Goal: Task Accomplishment & Management: Manage account settings

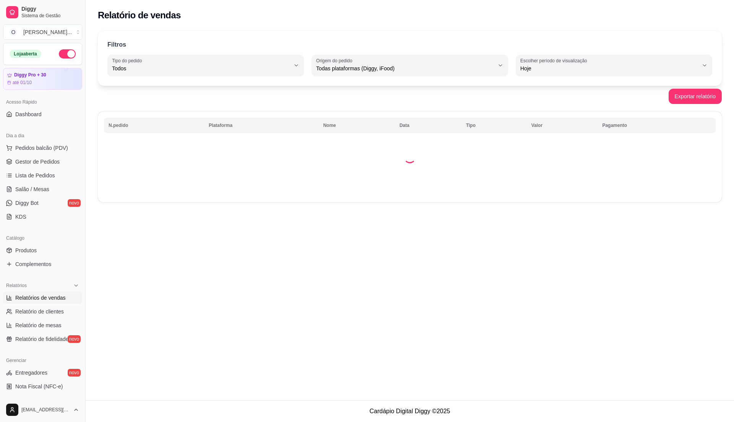
select select "ALL"
select select "0"
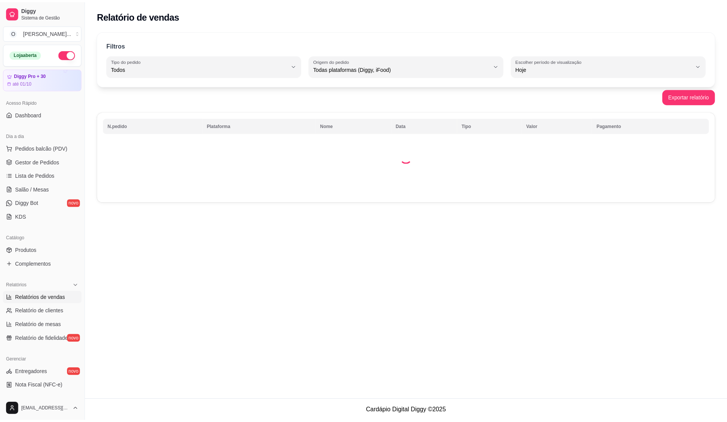
scroll to position [26, 0]
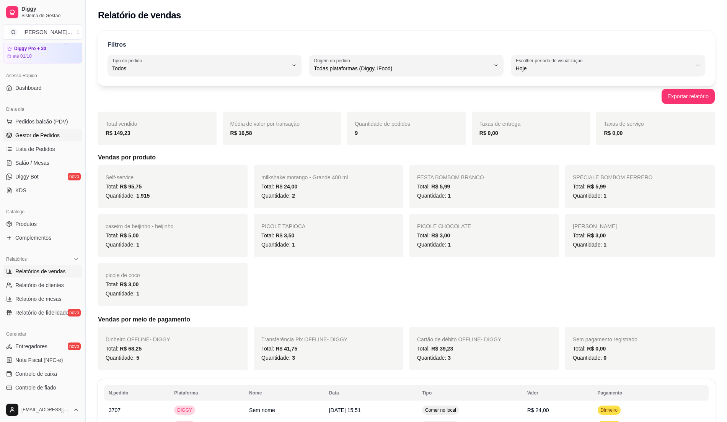
click at [38, 133] on span "Gestor de Pedidos" at bounding box center [37, 136] width 44 height 8
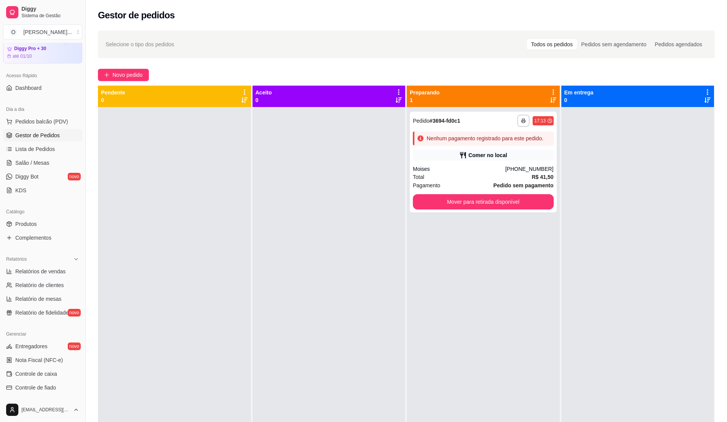
click at [190, 347] on div at bounding box center [174, 318] width 153 height 422
click at [56, 243] on link "Complementos" at bounding box center [42, 238] width 79 height 12
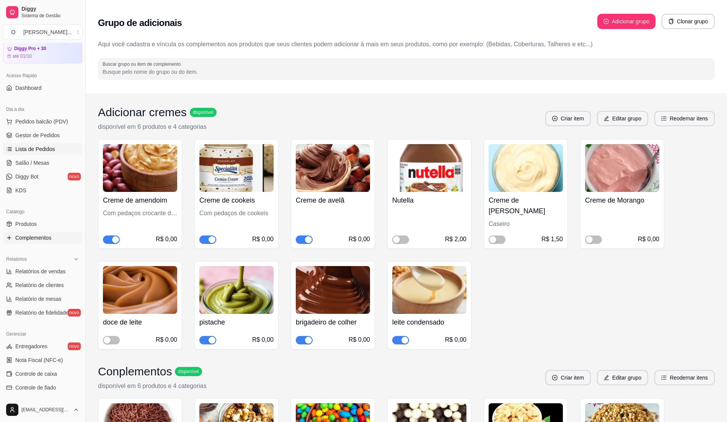
click at [63, 144] on link "Lista de Pedidos" at bounding box center [42, 149] width 79 height 12
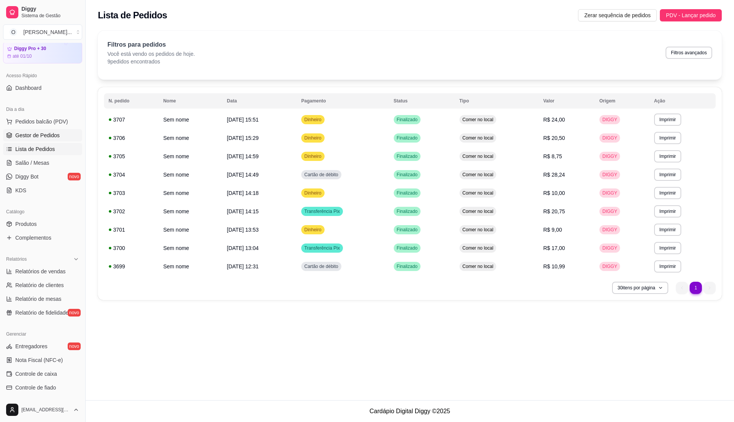
click at [63, 134] on link "Gestor de Pedidos" at bounding box center [42, 135] width 79 height 12
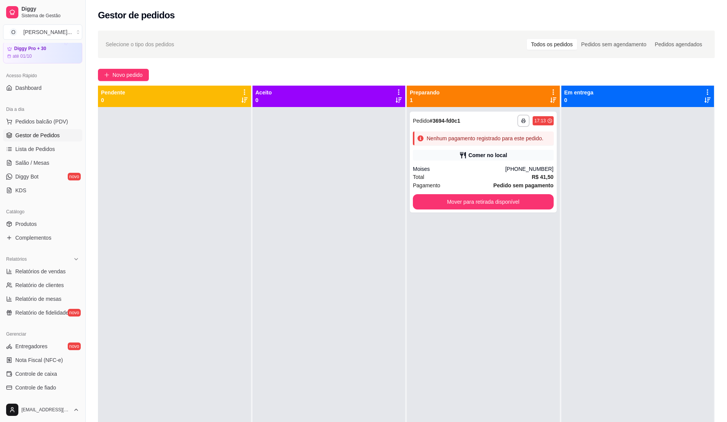
click at [357, 148] on div at bounding box center [328, 318] width 153 height 422
click at [28, 122] on span "Pedidos balcão (PDV)" at bounding box center [41, 122] width 53 height 8
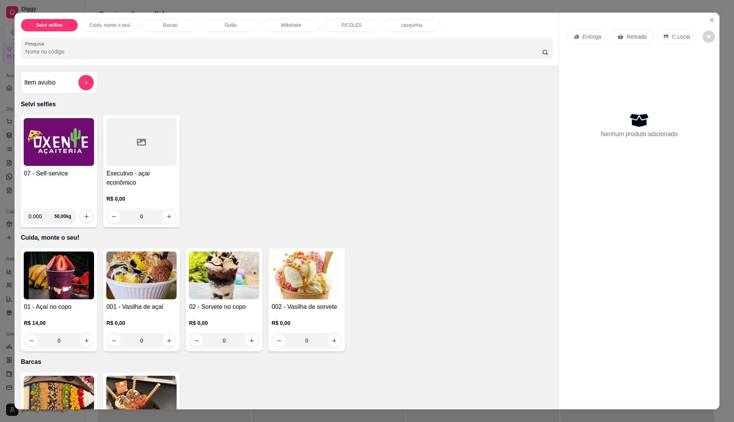
click at [82, 177] on h4 "07 - Self-service" at bounding box center [59, 173] width 70 height 9
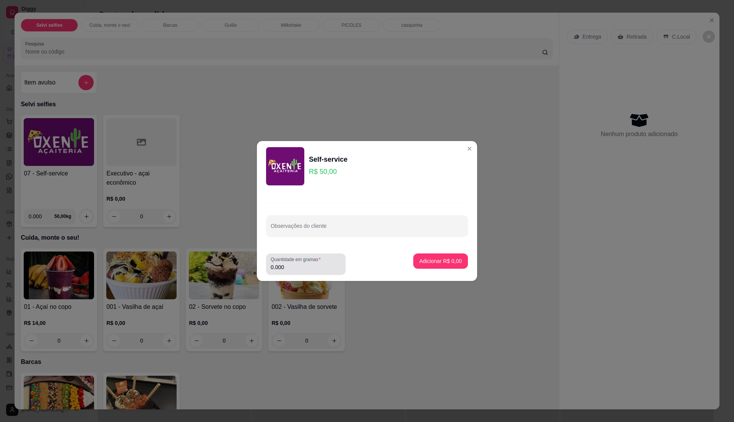
click at [298, 262] on label "Quantidade em gramas" at bounding box center [297, 259] width 53 height 7
click at [298, 264] on input "0.000" at bounding box center [306, 268] width 70 height 8
click at [303, 265] on input "0" at bounding box center [306, 268] width 70 height 8
click at [314, 265] on input "0" at bounding box center [306, 268] width 70 height 8
type input "0.455"
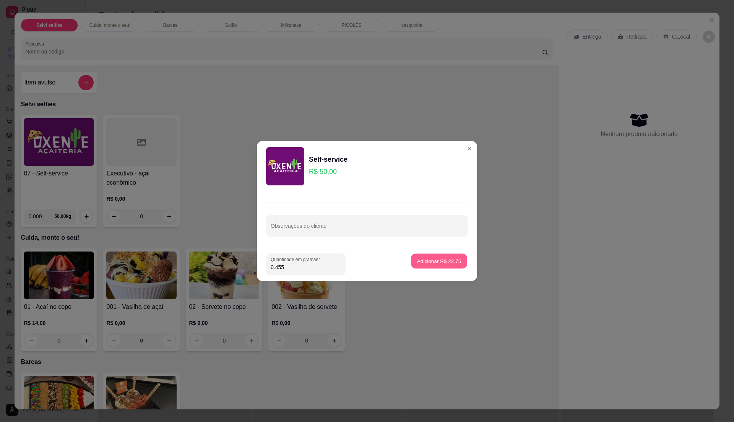
click at [417, 261] on p "Adicionar R$ 22,75" at bounding box center [439, 260] width 44 height 7
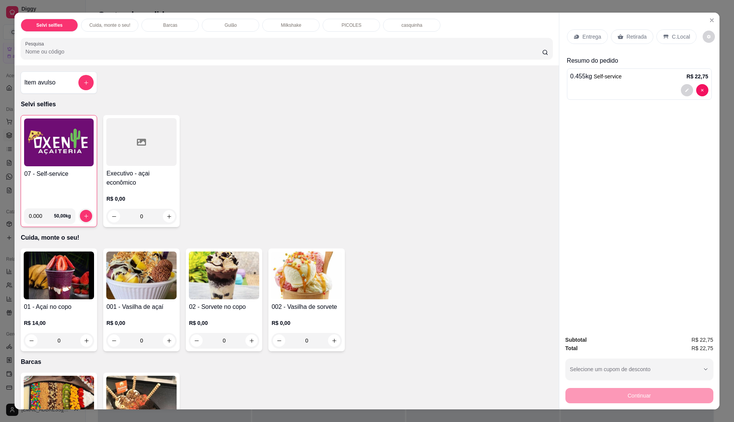
click at [657, 37] on div "C.Local" at bounding box center [677, 36] width 40 height 15
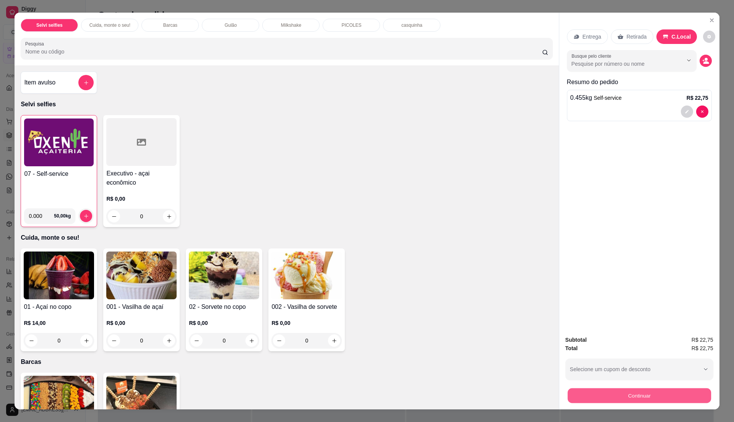
click at [647, 402] on button "Continuar" at bounding box center [639, 395] width 143 height 15
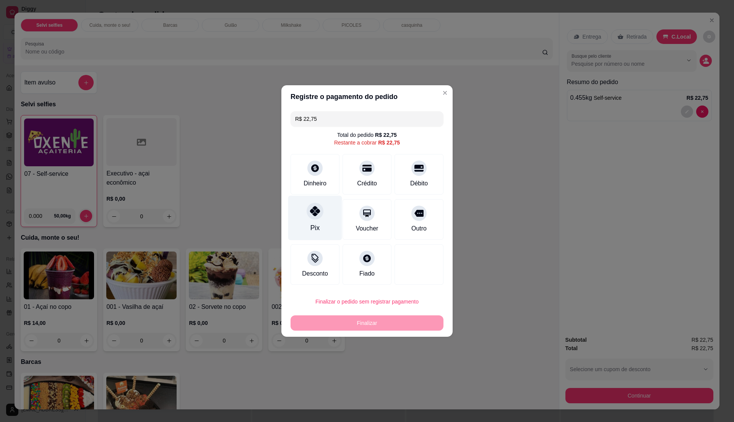
click at [323, 222] on div "Pix" at bounding box center [315, 218] width 54 height 45
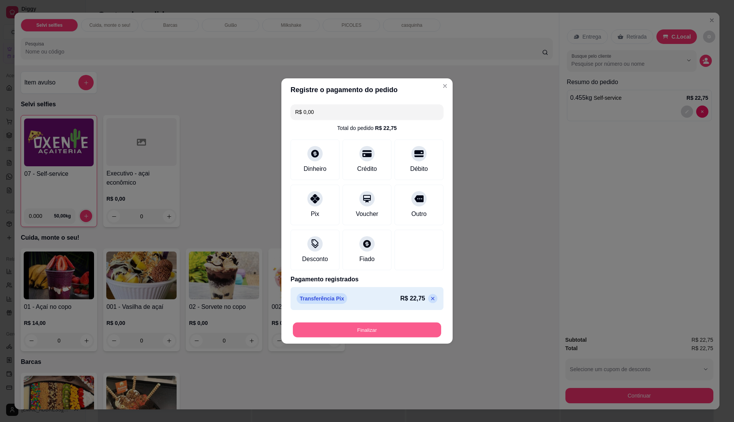
click at [357, 331] on button "Finalizar" at bounding box center [367, 330] width 148 height 15
type input "-R$ 22,75"
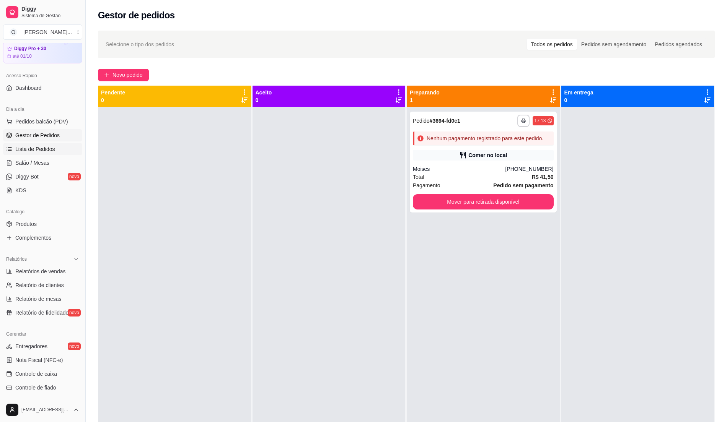
click at [51, 147] on span "Lista de Pedidos" at bounding box center [35, 149] width 40 height 8
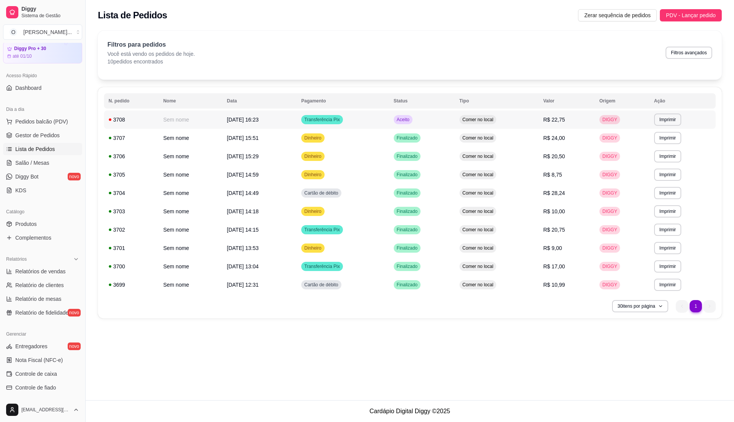
click at [444, 124] on td "Aceito" at bounding box center [422, 120] width 66 height 18
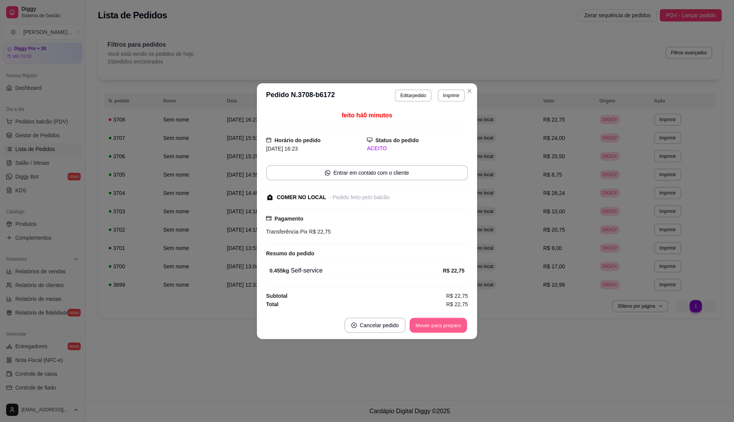
click at [453, 329] on button "Mover para preparo" at bounding box center [438, 325] width 57 height 15
click at [453, 329] on button "Mover para retirada disponível" at bounding box center [426, 325] width 82 height 15
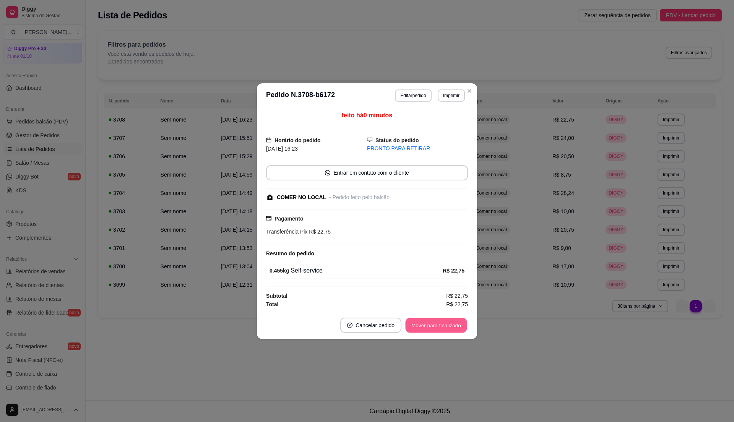
click at [453, 329] on button "Mover para finalizado" at bounding box center [437, 325] width 62 height 15
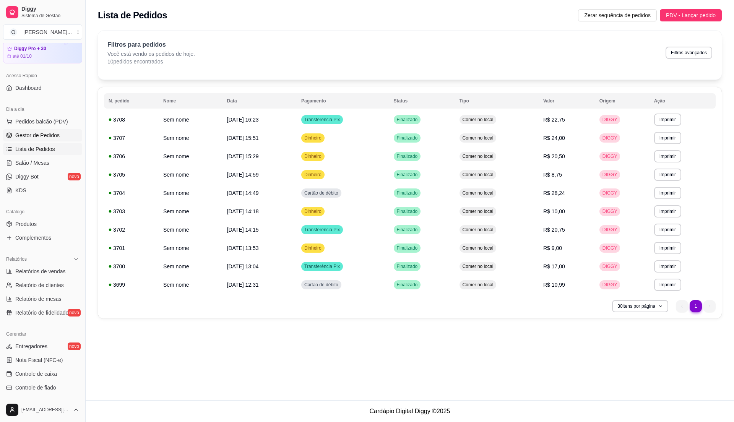
click at [54, 137] on span "Gestor de Pedidos" at bounding box center [37, 136] width 44 height 8
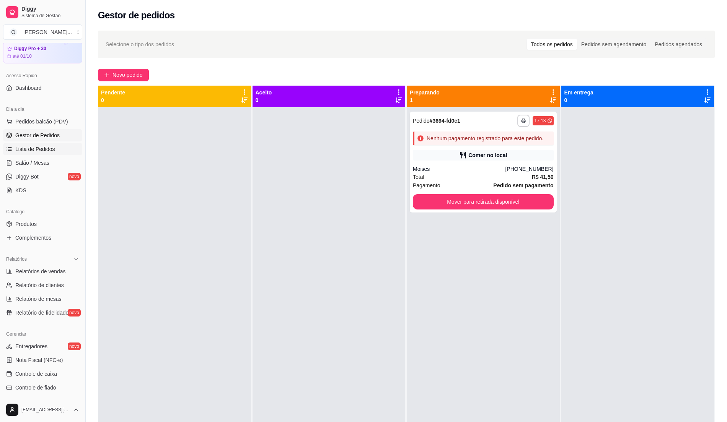
click at [40, 149] on span "Lista de Pedidos" at bounding box center [35, 149] width 40 height 8
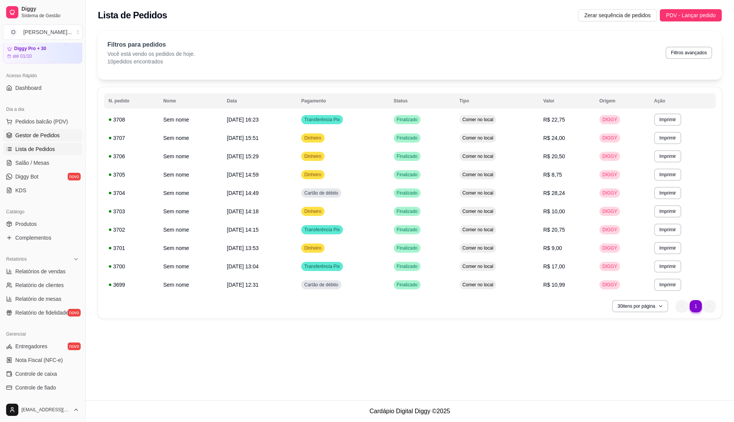
click at [63, 135] on link "Gestor de Pedidos" at bounding box center [42, 135] width 79 height 12
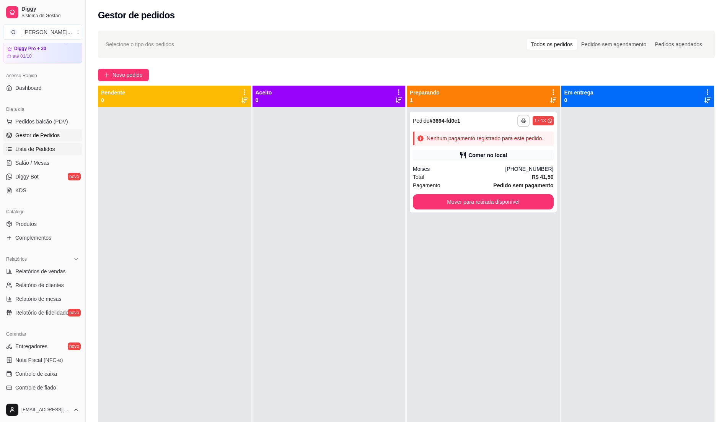
click at [44, 155] on link "Lista de Pedidos" at bounding box center [42, 149] width 79 height 12
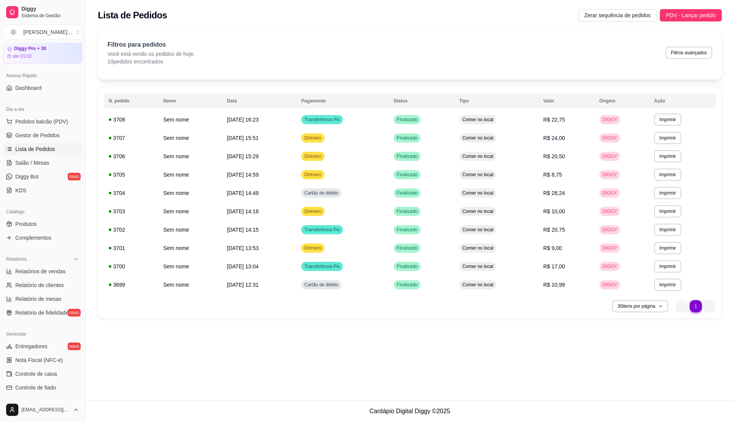
click at [44, 155] on link "Lista de Pedidos" at bounding box center [42, 149] width 79 height 12
click at [48, 140] on link "Gestor de Pedidos" at bounding box center [42, 135] width 79 height 12
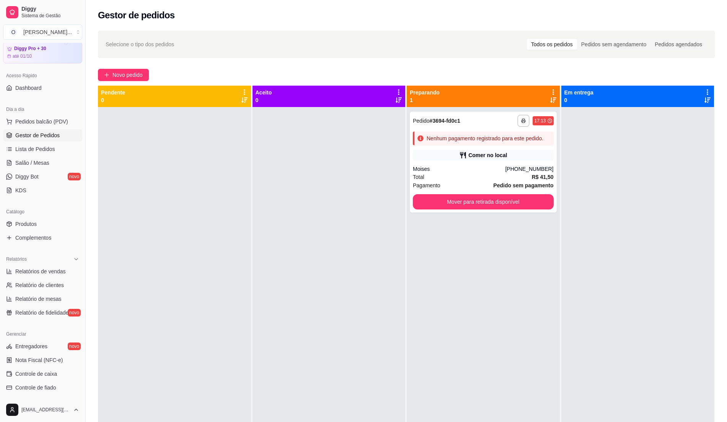
click at [181, 234] on div at bounding box center [174, 318] width 153 height 422
drag, startPoint x: 54, startPoint y: 123, endPoint x: 48, endPoint y: 125, distance: 6.5
click at [54, 123] on span "Pedidos balcão (PDV)" at bounding box center [41, 122] width 53 height 8
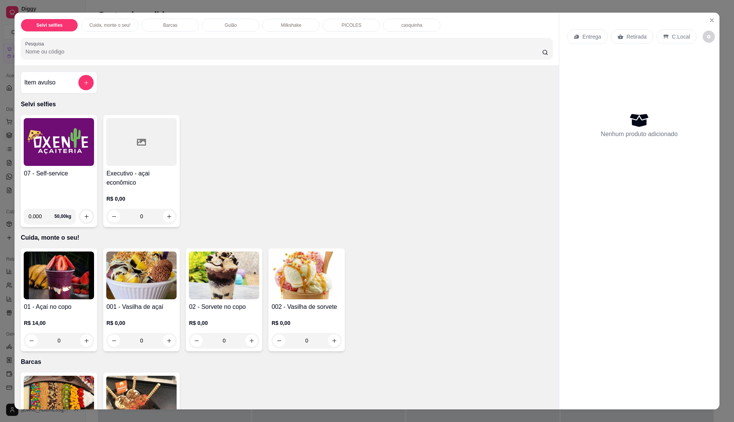
click at [56, 179] on div "07 - Self-service" at bounding box center [59, 186] width 70 height 34
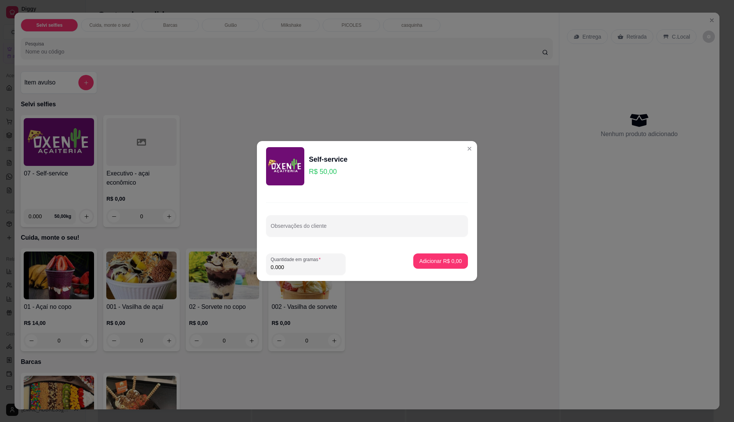
click at [296, 265] on input "0.000" at bounding box center [306, 268] width 70 height 8
click at [296, 265] on input "0" at bounding box center [306, 268] width 70 height 8
click at [295, 265] on input "0" at bounding box center [306, 268] width 70 height 8
type input "0.245"
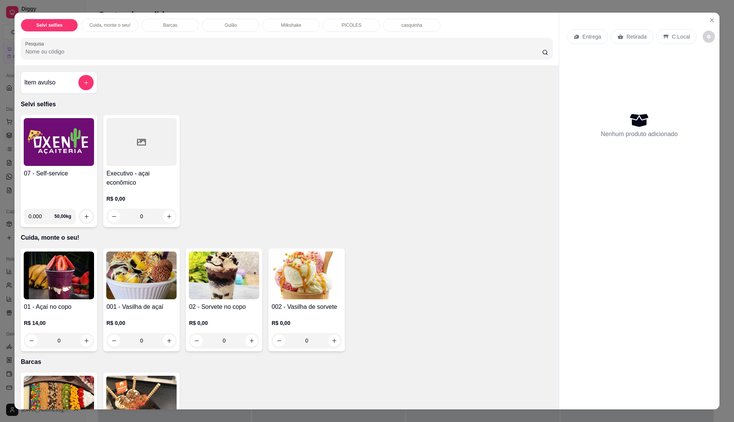
click at [37, 167] on div "07 - Self-service 0.000 50,00 kg" at bounding box center [59, 171] width 77 height 112
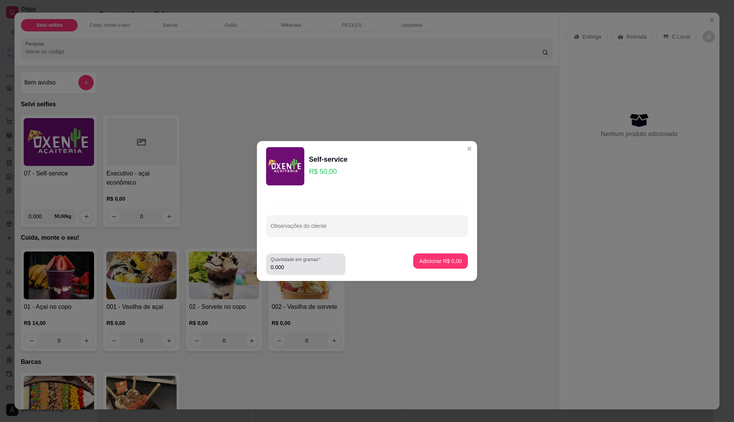
click at [320, 265] on input "0.000" at bounding box center [306, 268] width 70 height 8
click at [320, 265] on input "0" at bounding box center [306, 268] width 70 height 8
click at [314, 265] on input "0" at bounding box center [306, 268] width 70 height 8
type input "0.3"
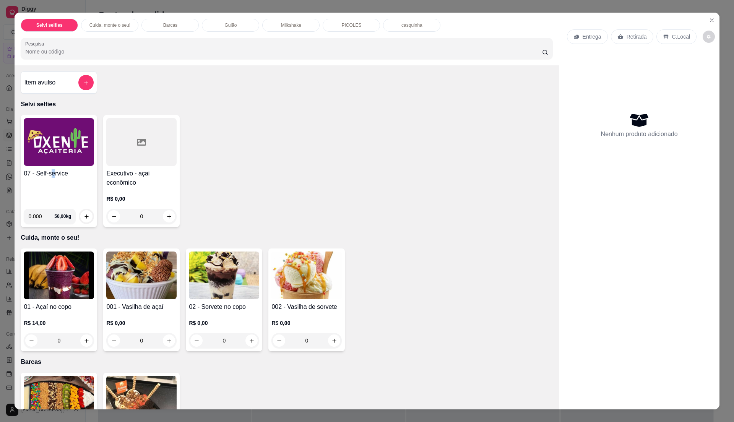
click at [50, 190] on div "07 - Self-service" at bounding box center [59, 186] width 70 height 34
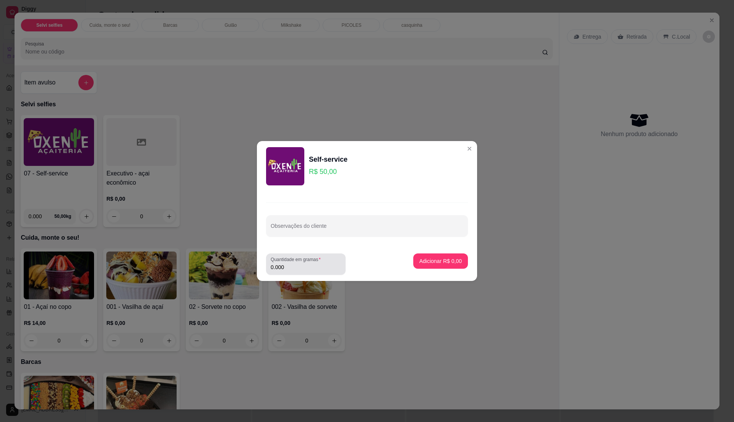
click at [303, 267] on input "0.000" at bounding box center [306, 268] width 70 height 8
type input "0.335"
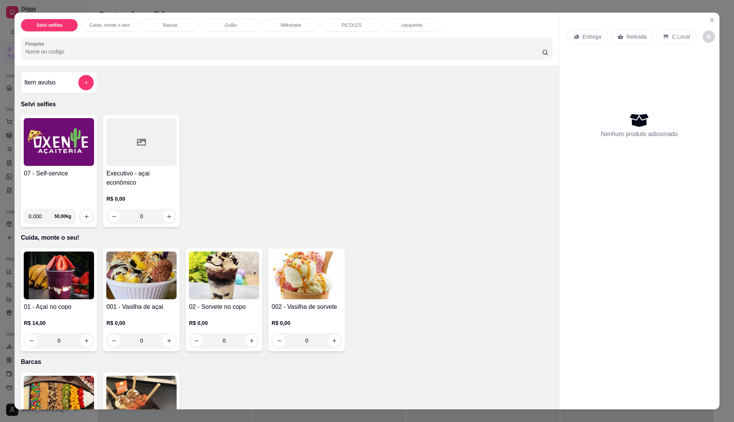
click at [83, 179] on div "07 - Self-service" at bounding box center [59, 186] width 70 height 34
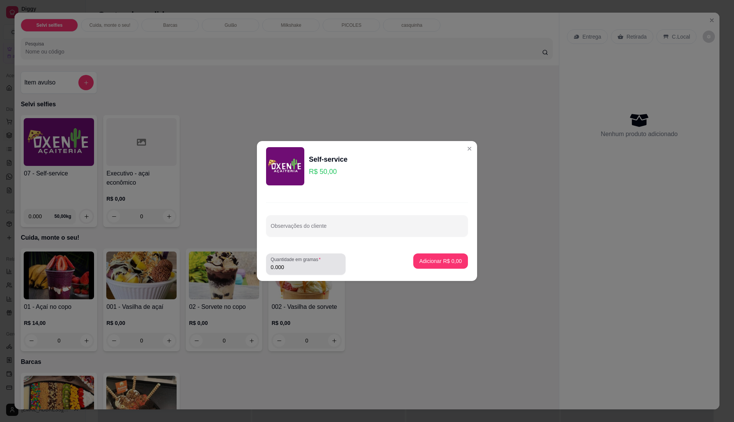
click at [329, 265] on input "0.000" at bounding box center [306, 268] width 70 height 8
type input "0.34"
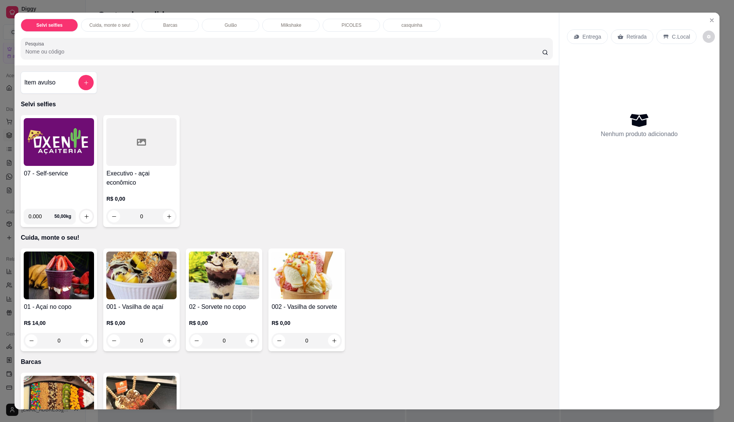
click at [85, 165] on img at bounding box center [59, 142] width 70 height 48
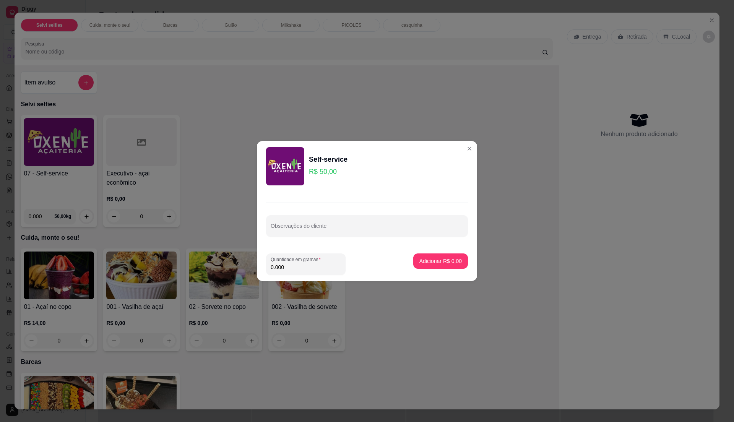
click at [295, 265] on input "0.000" at bounding box center [306, 268] width 70 height 8
type input "0.355"
click at [438, 265] on button "Adicionar R$ 17,75" at bounding box center [439, 261] width 56 height 15
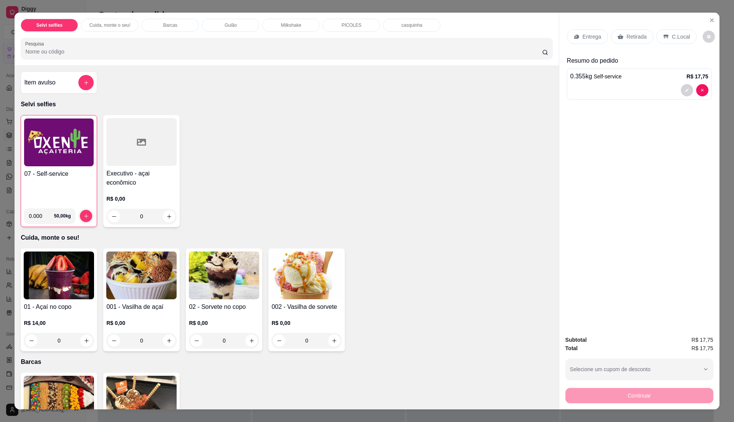
click at [672, 34] on p "C.Local" at bounding box center [681, 37] width 18 height 8
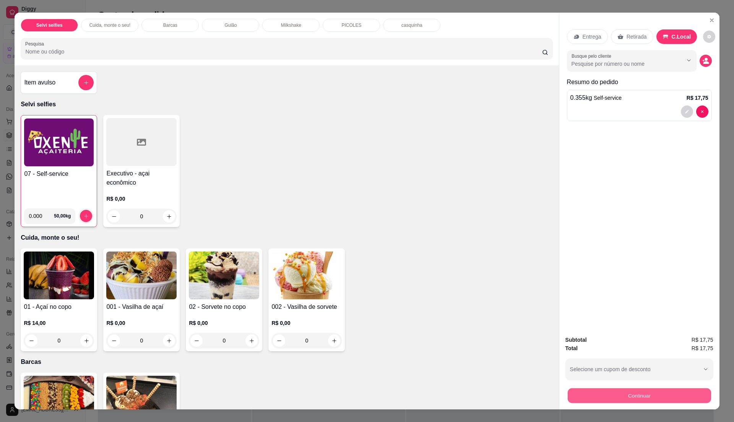
click at [634, 395] on button "Continuar" at bounding box center [639, 395] width 143 height 15
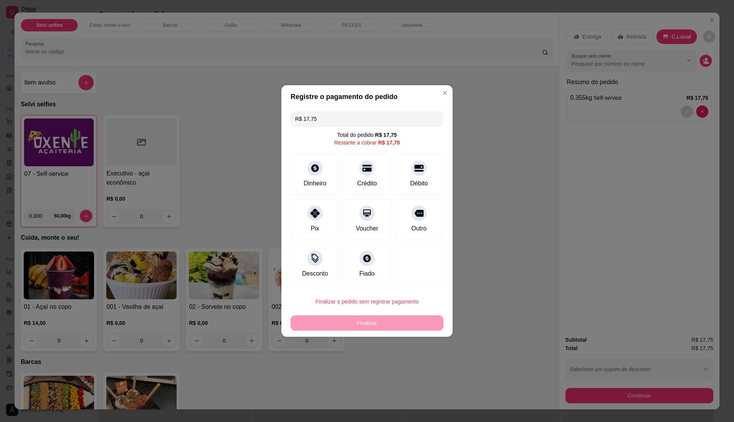
click at [334, 117] on input "R$ 17,75" at bounding box center [367, 118] width 144 height 15
click at [398, 179] on div "Débito" at bounding box center [419, 173] width 54 height 45
type input "R$ 3,75"
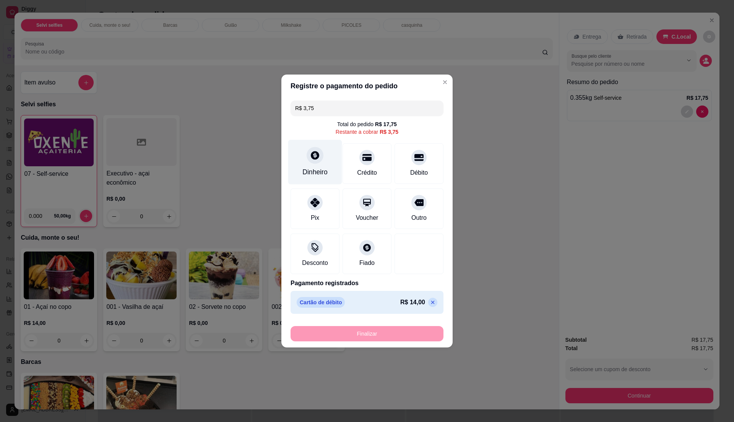
click at [320, 174] on div "Dinheiro" at bounding box center [315, 172] width 25 height 10
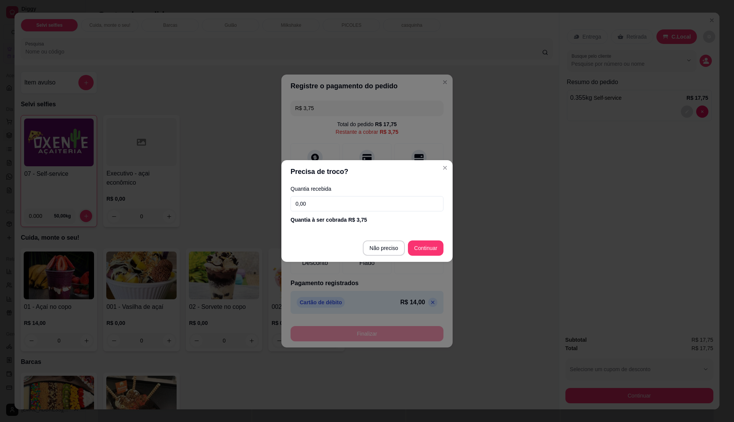
click at [329, 207] on input "0,00" at bounding box center [367, 203] width 153 height 15
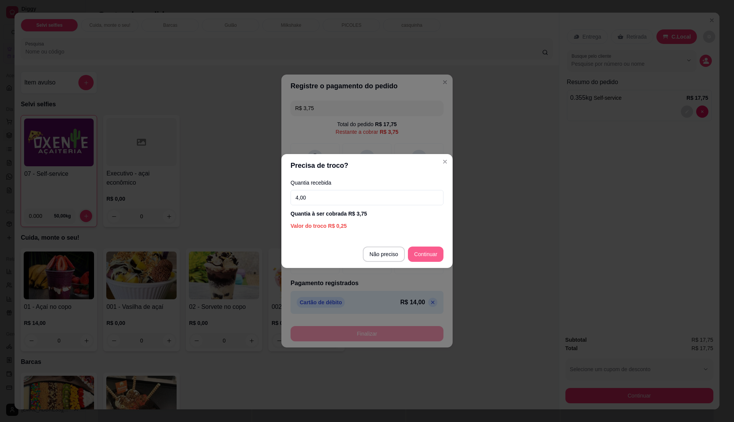
type input "4,00"
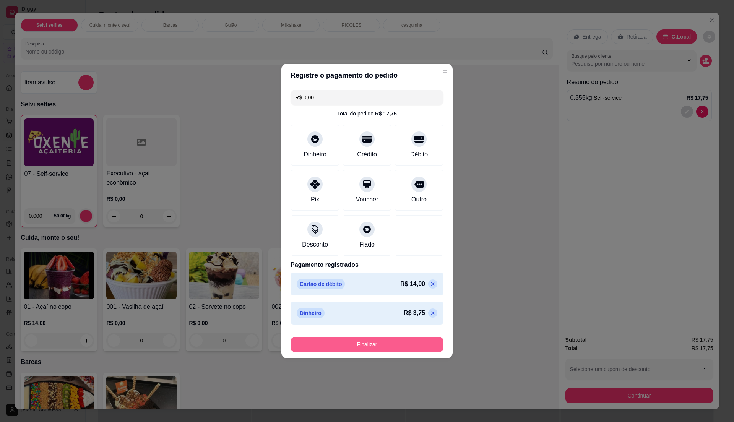
click at [383, 342] on button "Finalizar" at bounding box center [367, 344] width 153 height 15
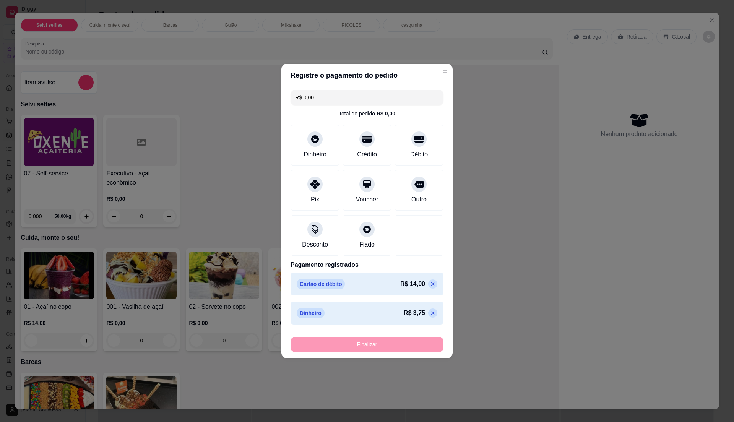
type input "-R$ 17,75"
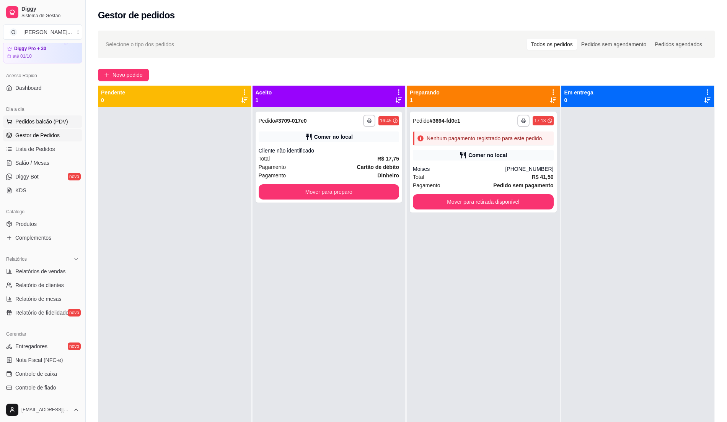
click at [47, 123] on span "Pedidos balcão (PDV)" at bounding box center [41, 122] width 53 height 8
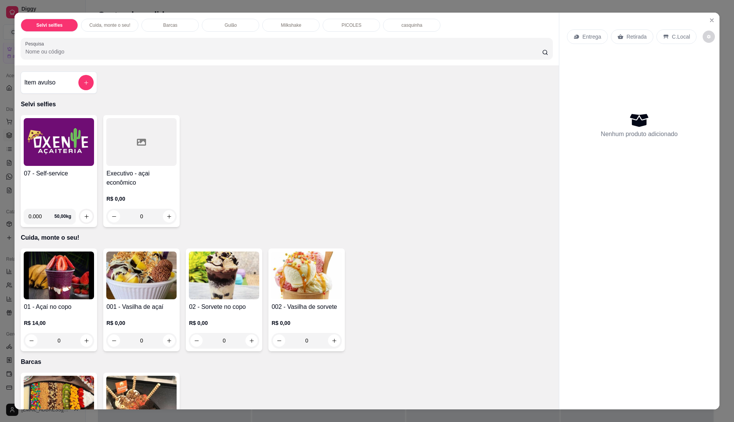
drag, startPoint x: 64, startPoint y: 198, endPoint x: 74, endPoint y: 198, distance: 9.6
click at [74, 198] on div "07 - Self-service" at bounding box center [59, 186] width 70 height 34
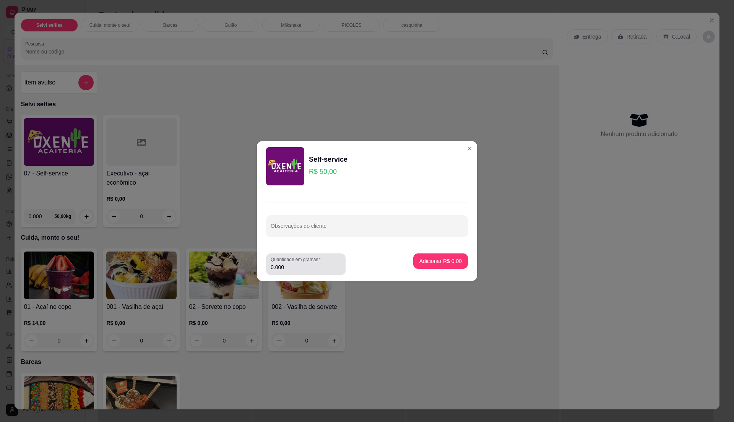
click at [314, 269] on input "0.000" at bounding box center [306, 268] width 70 height 8
type input "0.395"
click at [447, 260] on p "Adicionar R$ 19,75" at bounding box center [440, 261] width 46 height 8
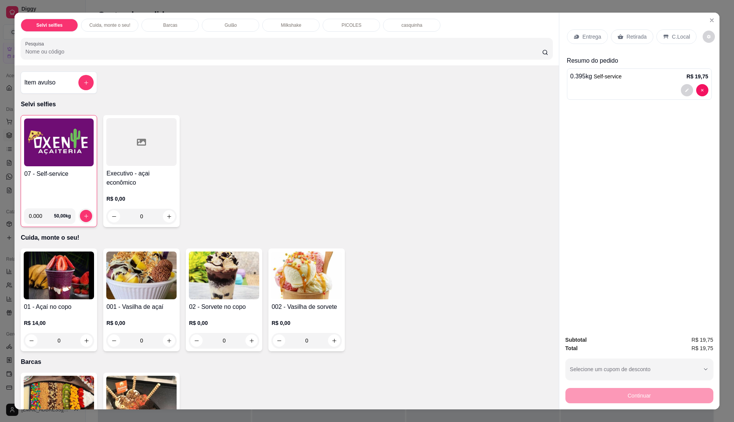
click at [672, 34] on p "C.Local" at bounding box center [681, 37] width 18 height 8
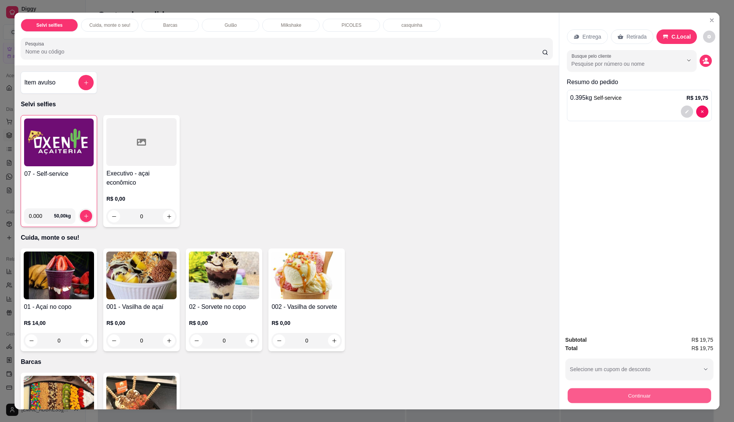
click at [643, 391] on button "Continuar" at bounding box center [639, 395] width 143 height 15
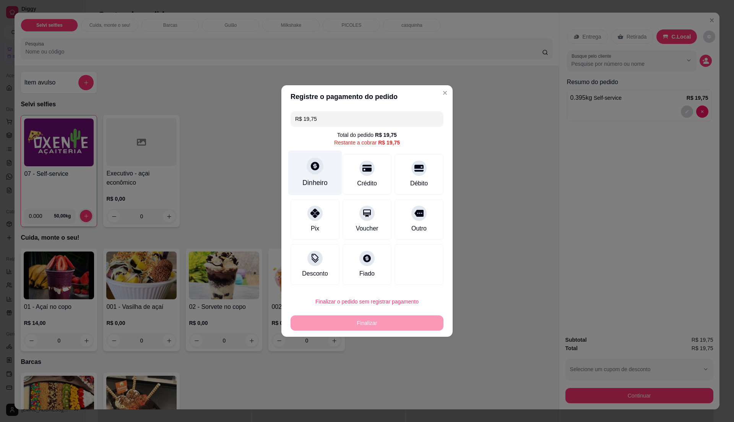
click at [321, 180] on div "Dinheiro" at bounding box center [315, 183] width 25 height 10
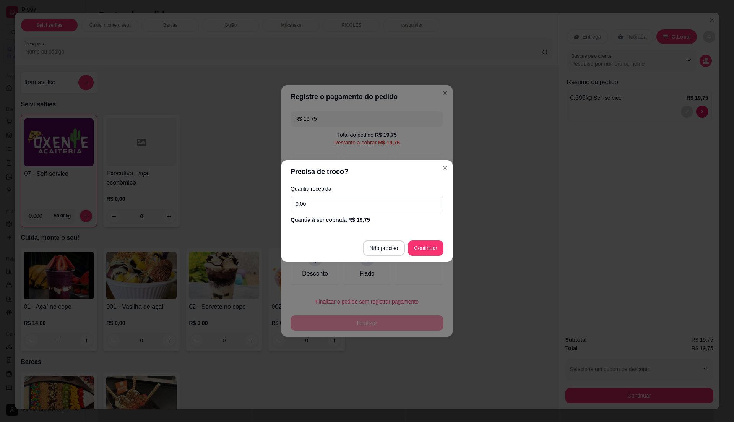
drag, startPoint x: 335, startPoint y: 216, endPoint x: 335, endPoint y: 210, distance: 6.1
click at [335, 214] on div "Quantia recebida 0,00 Quantia à ser cobrada R$ 19,75" at bounding box center [367, 205] width 171 height 44
click at [338, 208] on input "0,00" at bounding box center [367, 203] width 153 height 15
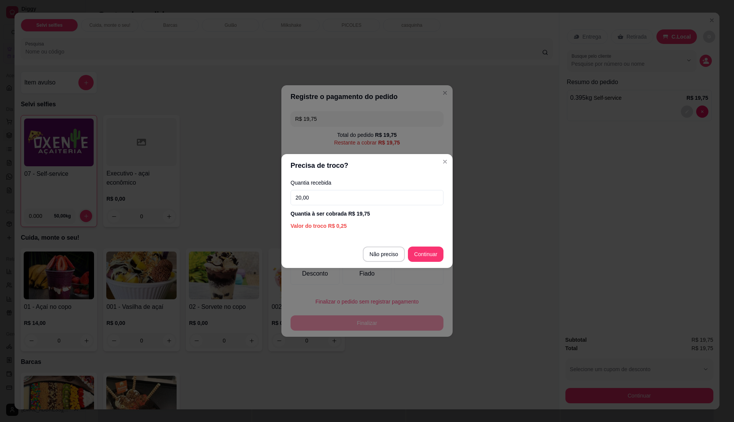
type input "20,00"
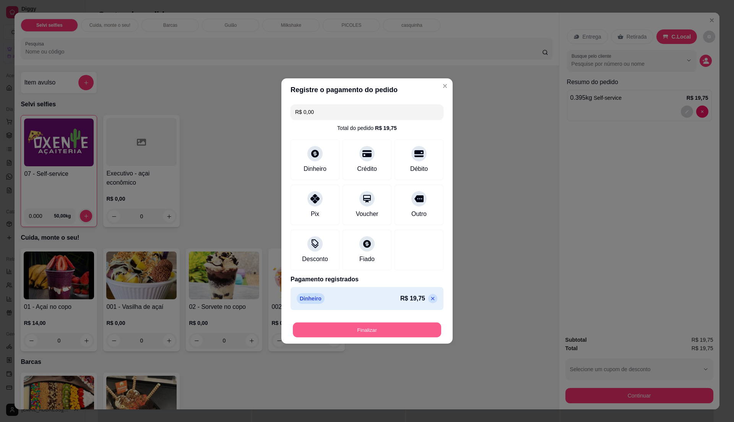
click at [404, 332] on button "Finalizar" at bounding box center [367, 330] width 148 height 15
type input "-R$ 19,75"
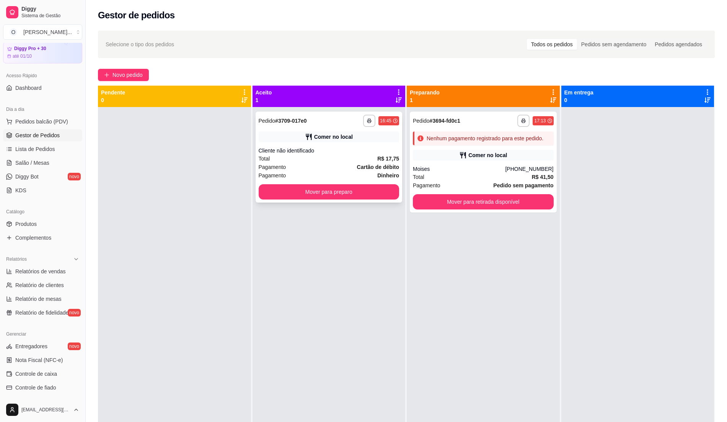
click at [363, 153] on div "Cliente não identificado" at bounding box center [329, 151] width 141 height 8
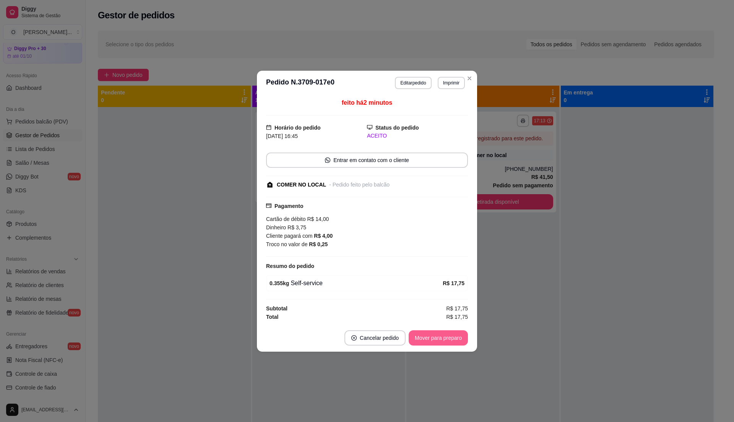
click at [433, 335] on button "Mover para preparo" at bounding box center [438, 338] width 59 height 15
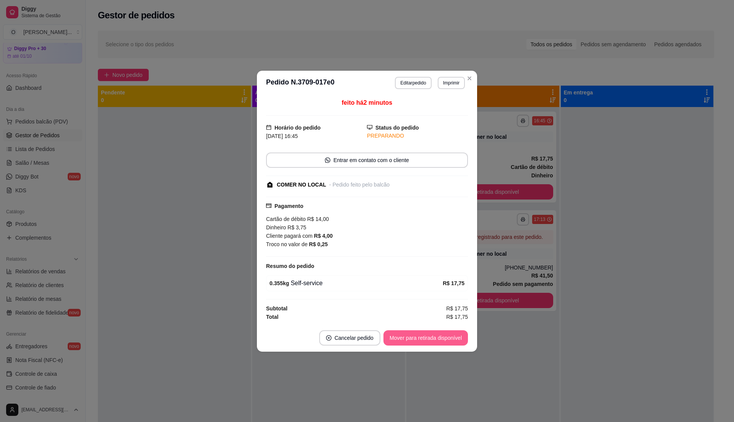
click at [433, 336] on button "Mover para retirada disponível" at bounding box center [426, 338] width 85 height 15
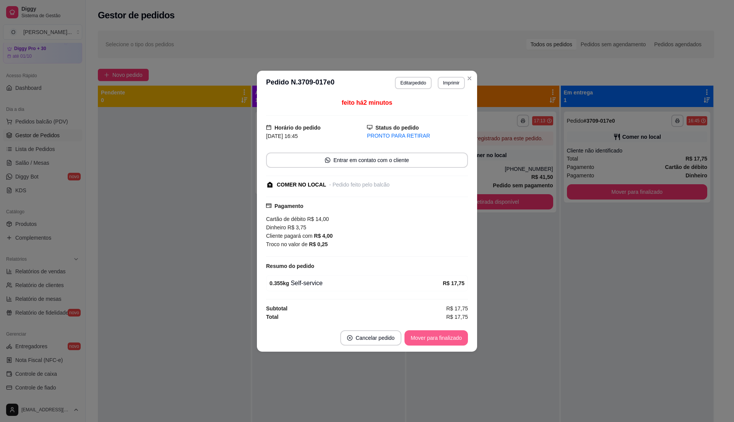
click at [433, 336] on button "Mover para finalizado" at bounding box center [436, 338] width 63 height 15
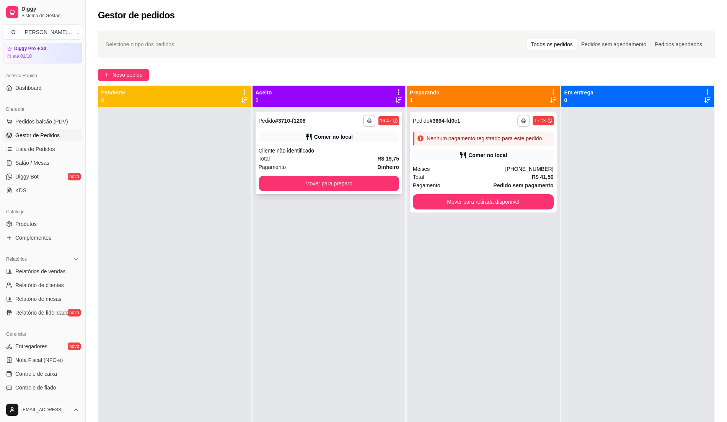
click at [348, 168] on div "Pagamento Dinheiro" at bounding box center [329, 167] width 141 height 8
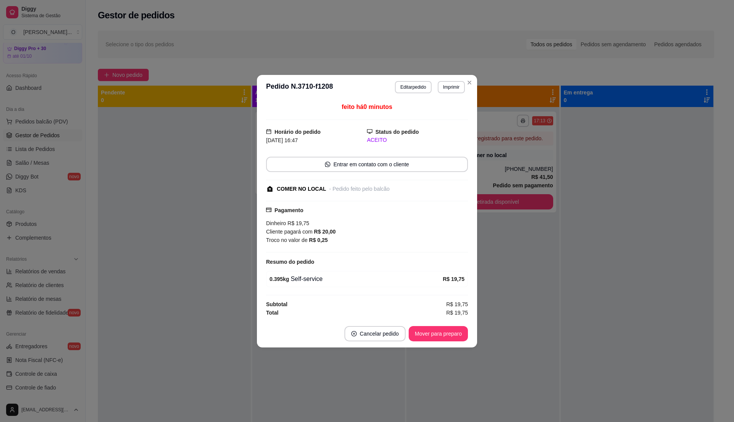
click at [424, 335] on button "Mover para preparo" at bounding box center [438, 333] width 59 height 15
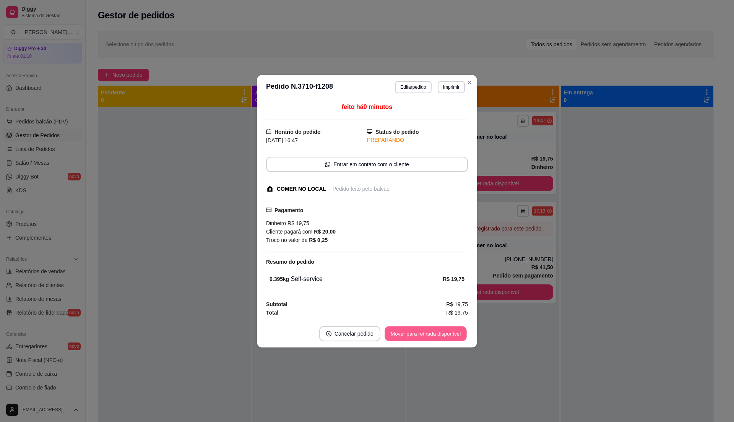
click at [425, 335] on button "Mover para retirada disponível" at bounding box center [426, 333] width 82 height 15
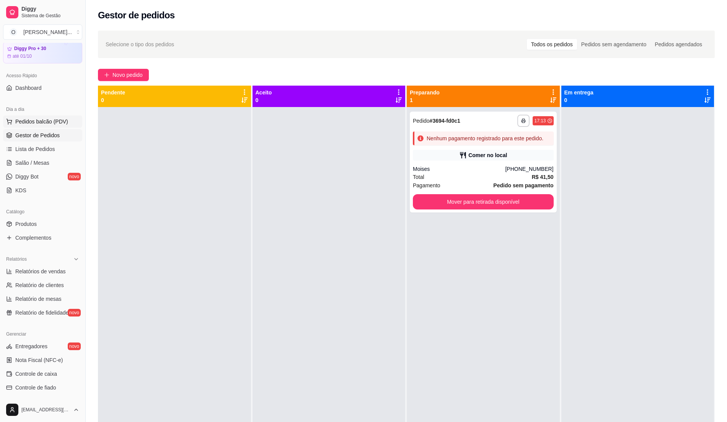
click at [42, 123] on span "Pedidos balcão (PDV)" at bounding box center [41, 122] width 53 height 8
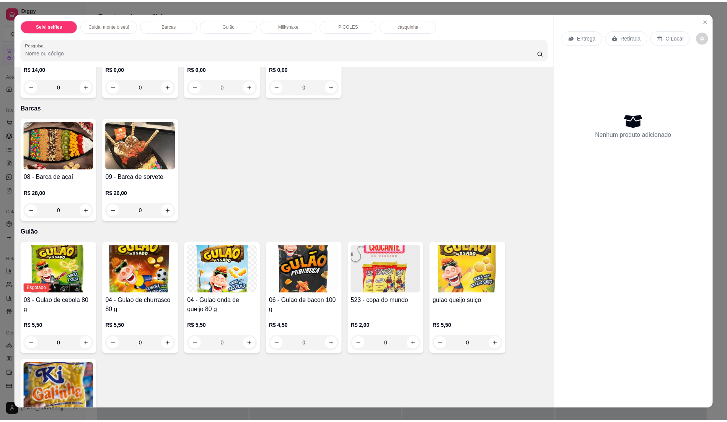
scroll to position [459, 0]
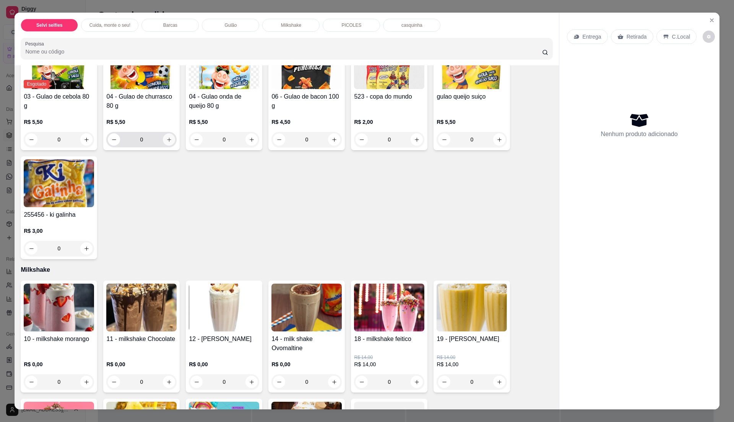
click at [168, 137] on icon "increase-product-quantity" at bounding box center [169, 140] width 6 height 6
type input "1"
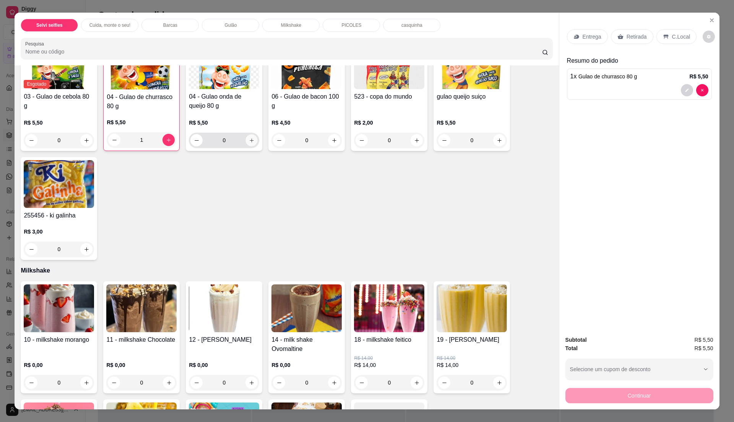
click at [249, 144] on button "increase-product-quantity" at bounding box center [252, 141] width 12 height 12
type input "1"
click at [666, 31] on div "C.Local" at bounding box center [677, 36] width 40 height 15
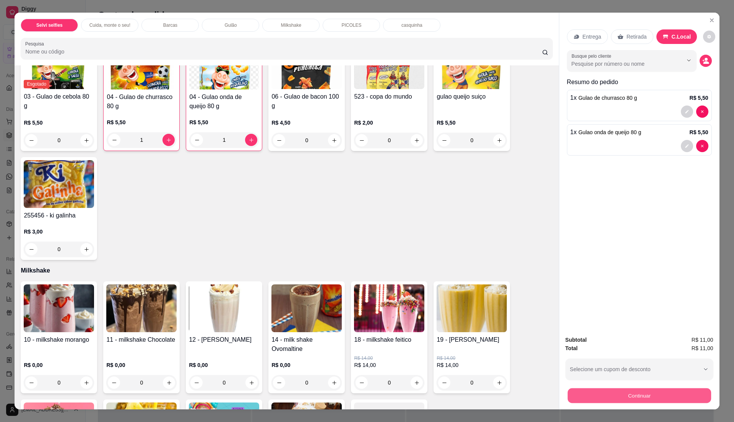
click at [599, 403] on div "Continuar" at bounding box center [640, 394] width 148 height 17
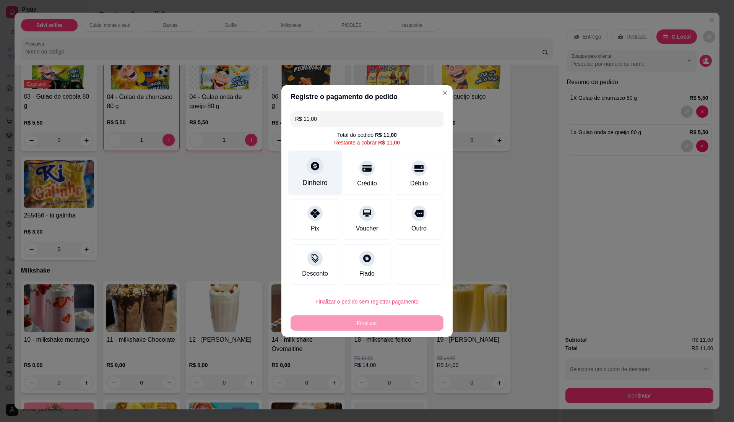
click at [320, 178] on div "Dinheiro" at bounding box center [315, 183] width 25 height 10
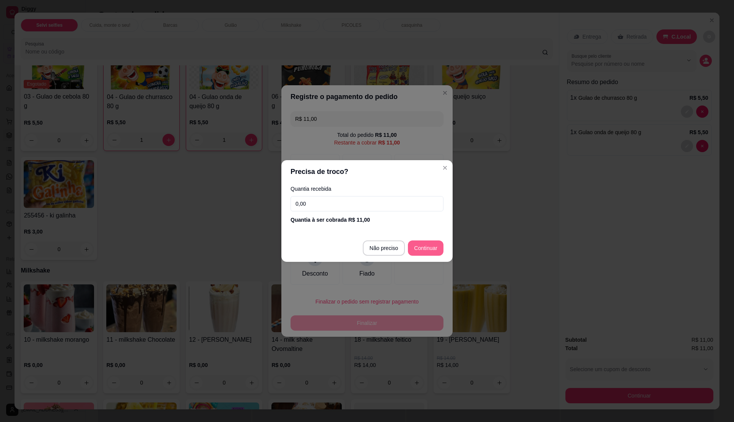
type input "R$ 0,00"
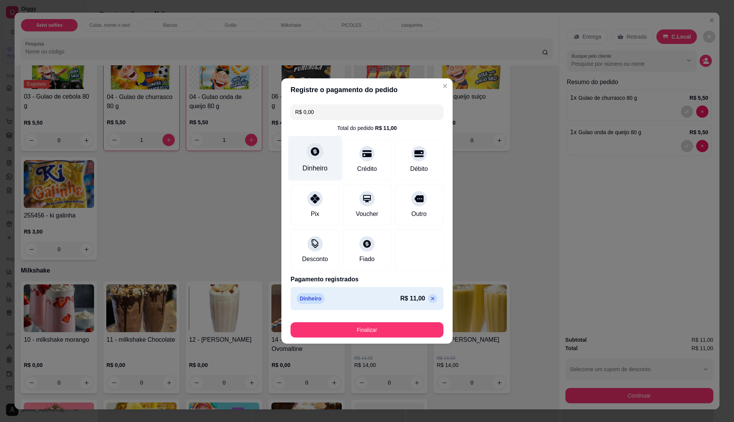
click at [321, 165] on div "Dinheiro" at bounding box center [315, 168] width 25 height 10
click at [304, 248] on div "Desconto" at bounding box center [315, 248] width 54 height 45
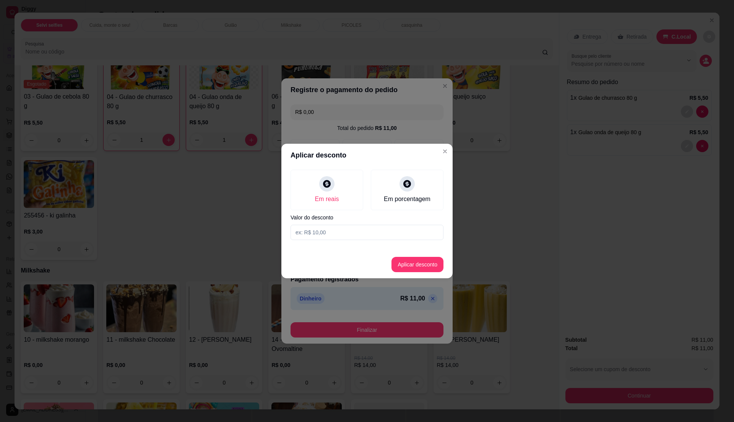
click at [355, 228] on input at bounding box center [367, 232] width 153 height 15
type input "1,00"
click at [418, 269] on button "Aplicar desconto" at bounding box center [418, 264] width 50 height 15
type input "-R$ 1,00"
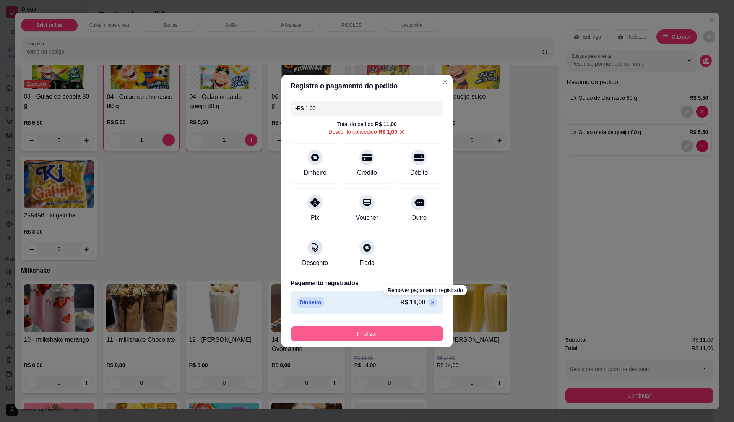
click at [418, 332] on button "Finalizar" at bounding box center [367, 333] width 153 height 15
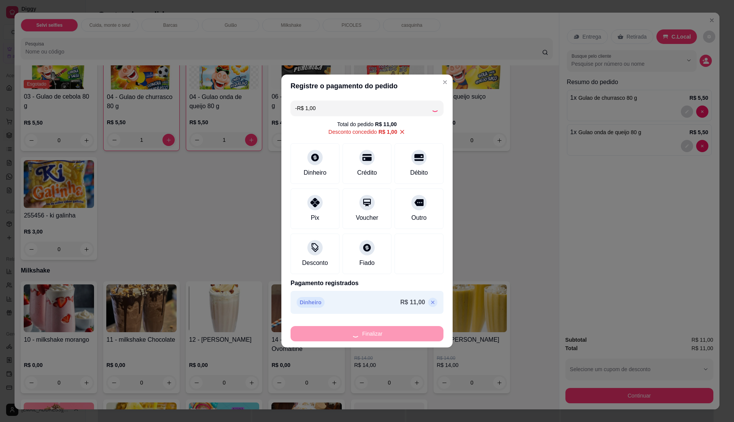
type input "0"
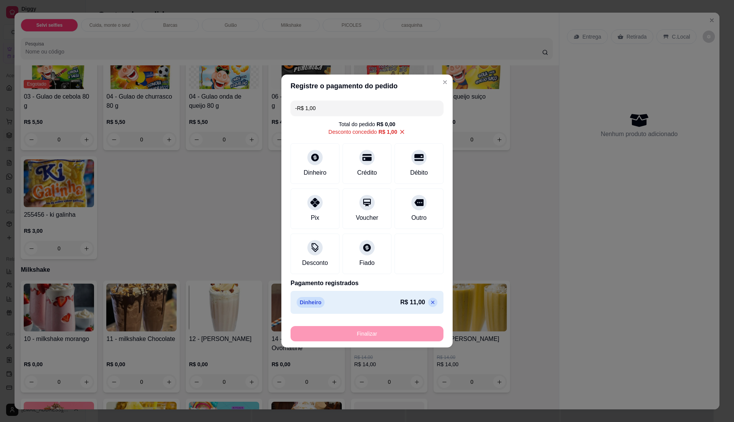
type input "-R$ 12,00"
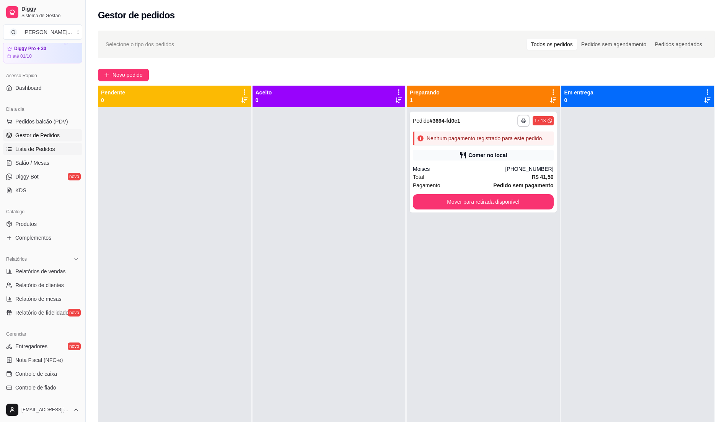
click at [54, 145] on link "Lista de Pedidos" at bounding box center [42, 149] width 79 height 12
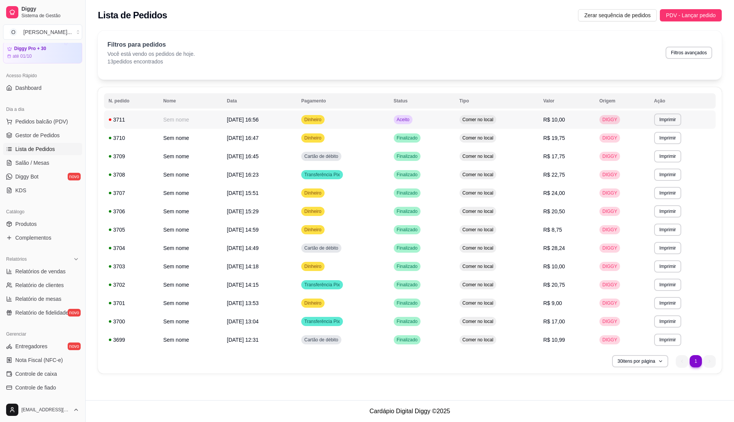
click at [389, 117] on td "Dinheiro" at bounding box center [343, 120] width 93 height 18
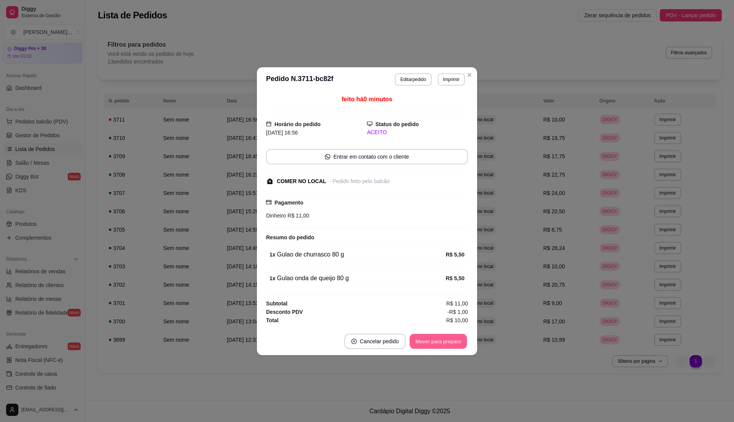
click at [448, 343] on button "Mover para preparo" at bounding box center [438, 341] width 57 height 15
click at [448, 344] on button "Mover para retirada disponível" at bounding box center [426, 341] width 85 height 15
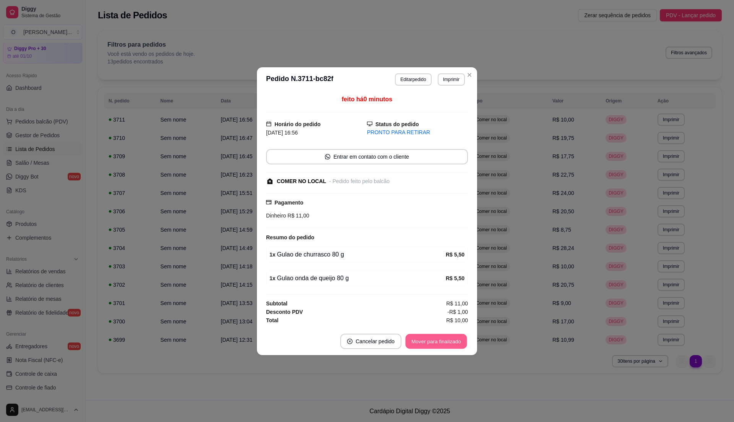
click at [448, 345] on button "Mover para finalizado" at bounding box center [437, 341] width 62 height 15
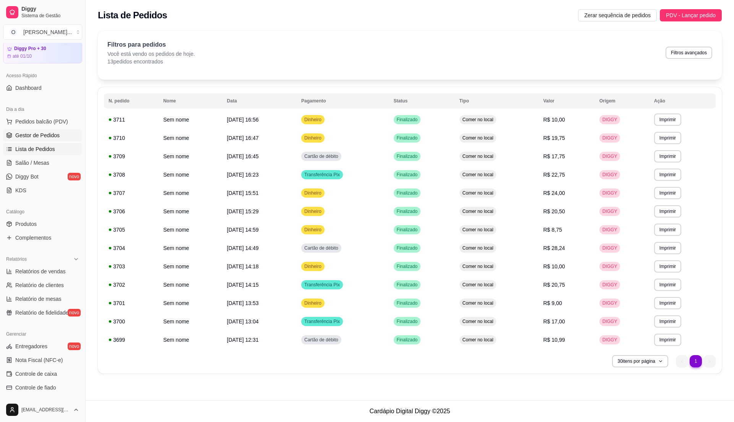
click at [31, 135] on span "Gestor de Pedidos" at bounding box center [37, 136] width 44 height 8
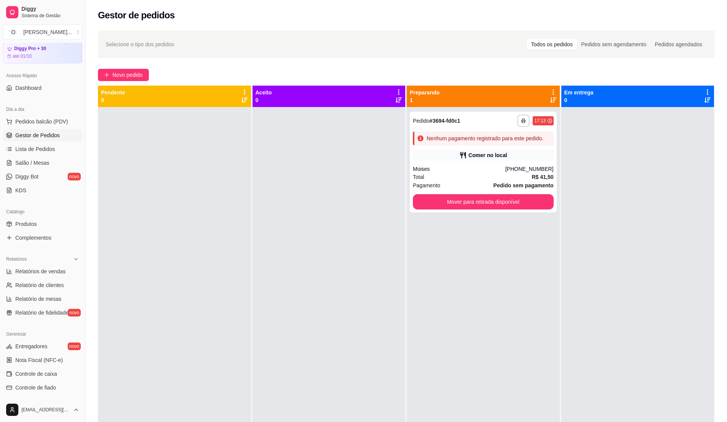
drag, startPoint x: 432, startPoint y: 236, endPoint x: 343, endPoint y: 226, distance: 89.7
click at [421, 238] on div "**********" at bounding box center [483, 318] width 153 height 422
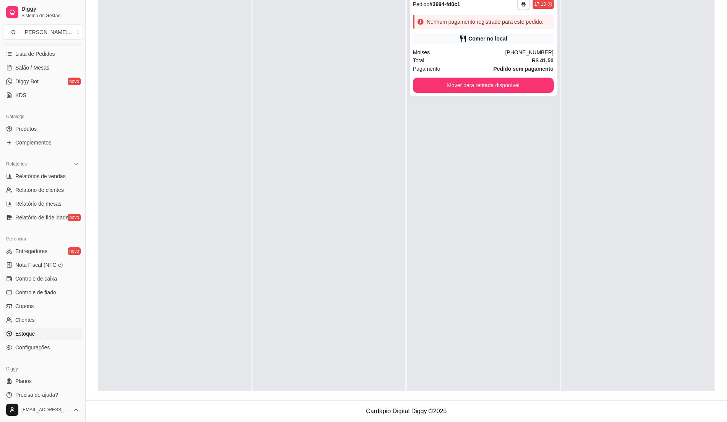
scroll to position [129, 0]
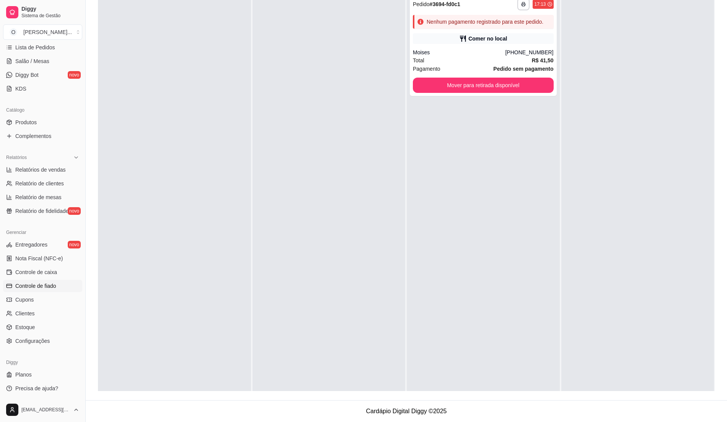
click at [57, 290] on link "Controle de fiado" at bounding box center [42, 286] width 79 height 12
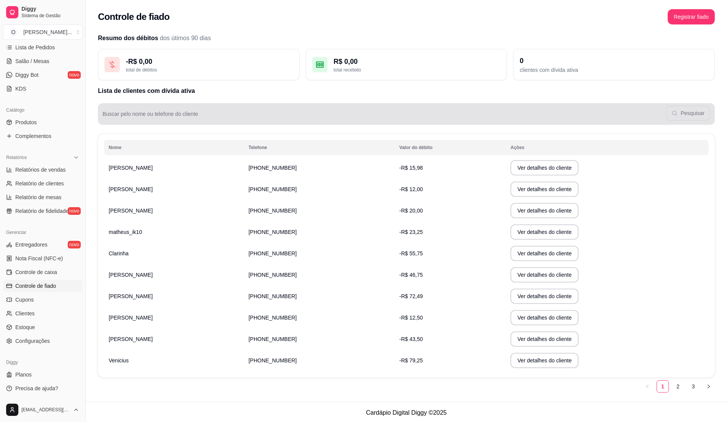
click at [199, 119] on input "Buscar pelo nome ou telefone do cliente" at bounding box center [384, 117] width 563 height 8
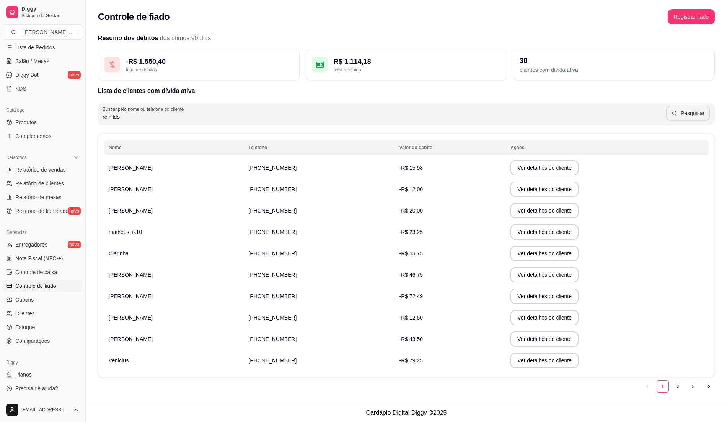
type input "reinildo"
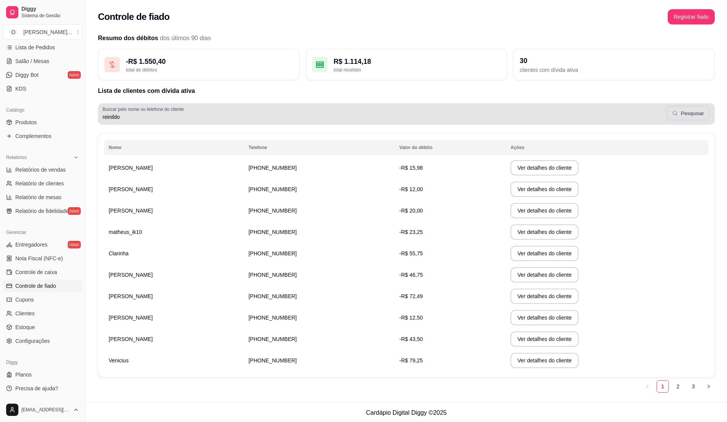
click at [692, 117] on button "Pesquisar" at bounding box center [687, 113] width 43 height 15
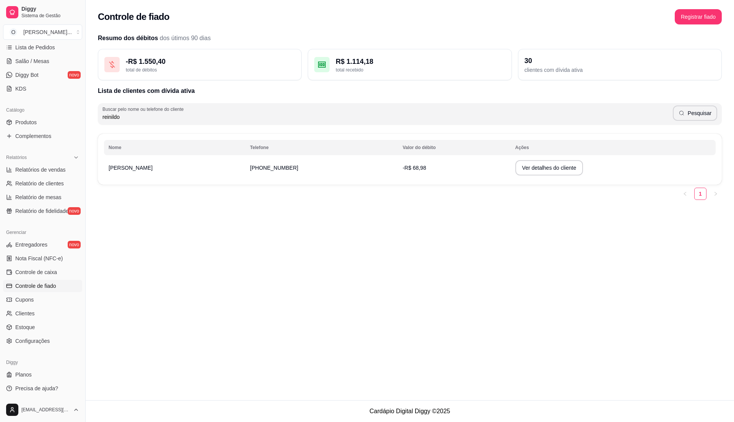
click at [405, 174] on td "-R$ 68,98" at bounding box center [454, 167] width 112 height 21
click at [516, 165] on button "Ver detalhes do cliente" at bounding box center [550, 167] width 68 height 15
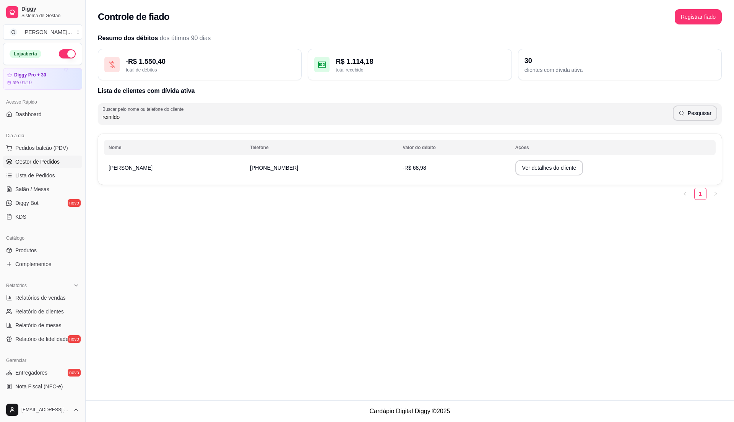
click at [36, 158] on link "Gestor de Pedidos" at bounding box center [42, 162] width 79 height 12
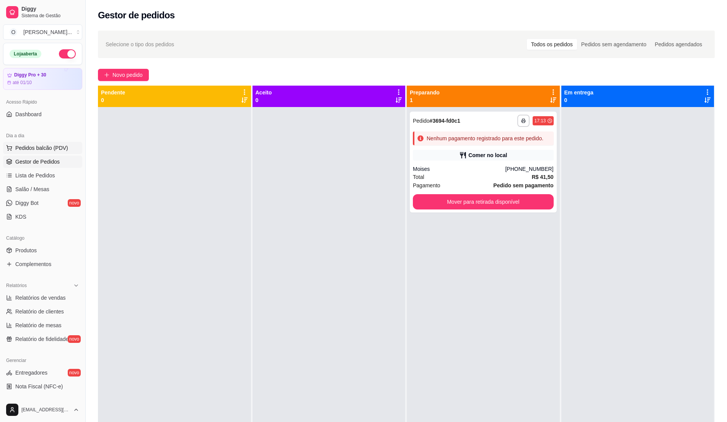
click at [42, 153] on button "Pedidos balcão (PDV)" at bounding box center [42, 148] width 79 height 12
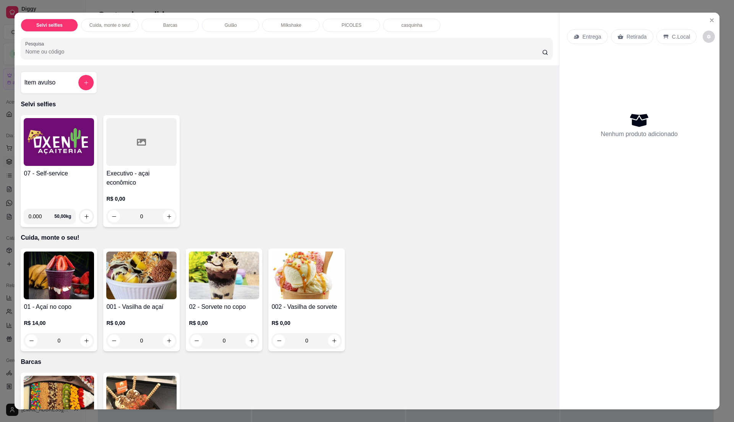
click at [55, 158] on img at bounding box center [59, 142] width 70 height 48
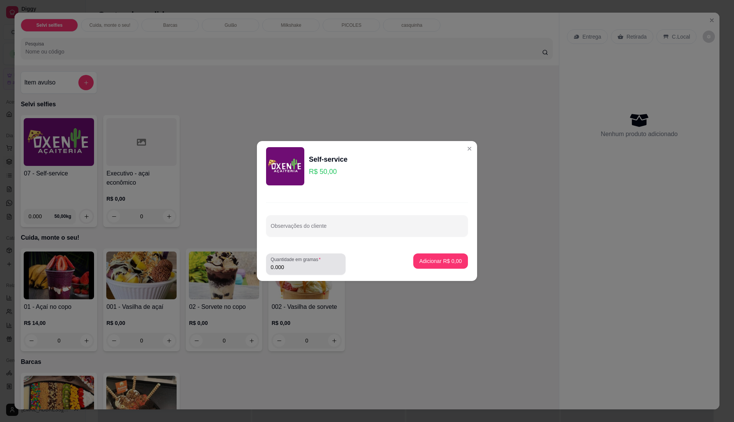
click at [288, 262] on label "Quantidade em gramas" at bounding box center [297, 259] width 53 height 7
click at [288, 264] on input "0.000" at bounding box center [306, 268] width 70 height 8
click at [288, 262] on label "Quantidade em gramas" at bounding box center [297, 259] width 53 height 7
click at [288, 264] on input "0" at bounding box center [306, 268] width 70 height 8
type input "0.235"
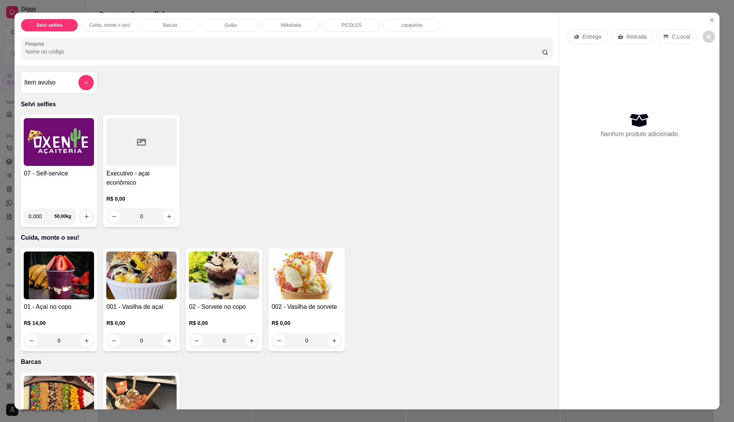
click at [70, 174] on h4 "07 - Self-service" at bounding box center [59, 173] width 70 height 9
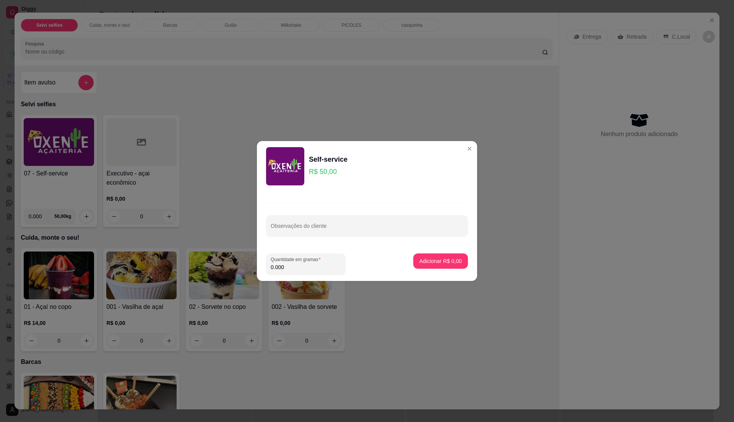
click at [317, 269] on input "0.000" at bounding box center [306, 268] width 70 height 8
type input "0.415"
click at [428, 260] on p "Adicionar R$ 20,75" at bounding box center [439, 260] width 44 height 7
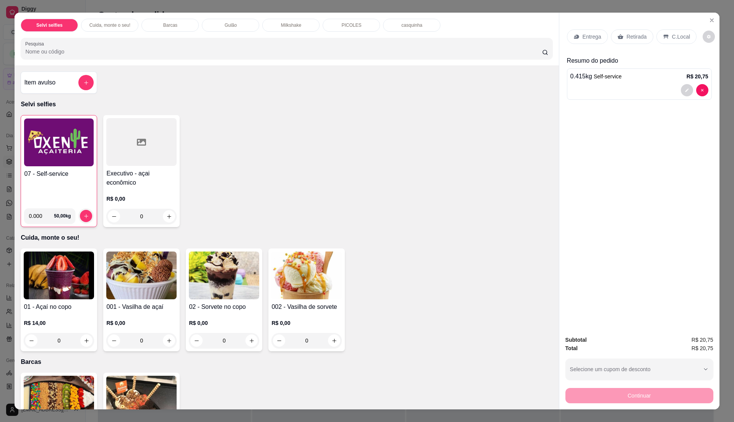
click at [674, 36] on p "C.Local" at bounding box center [681, 37] width 18 height 8
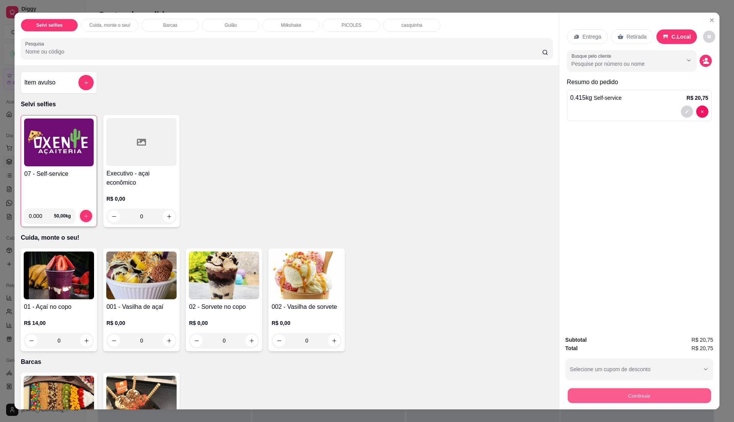
click at [637, 392] on button "Continuar" at bounding box center [639, 395] width 143 height 15
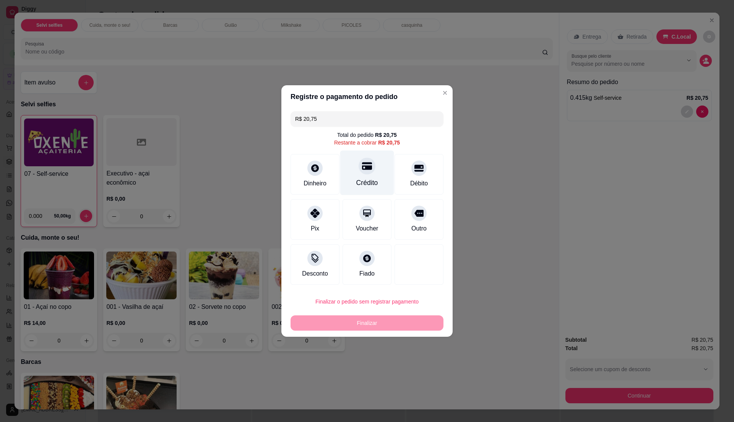
click at [368, 178] on div "Crédito" at bounding box center [368, 183] width 22 height 10
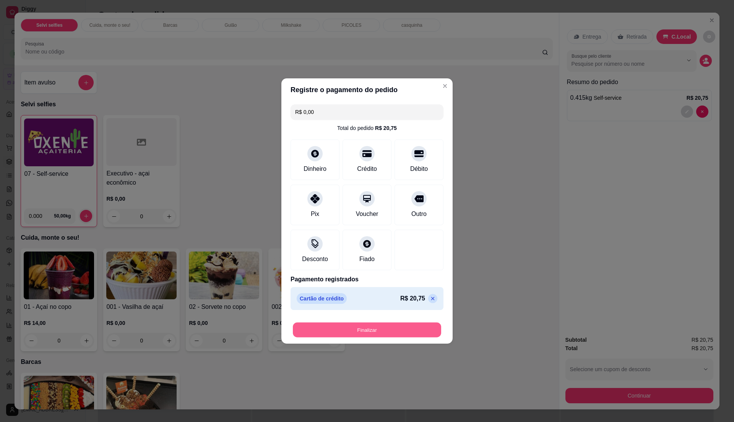
click at [365, 333] on button "Finalizar" at bounding box center [367, 330] width 148 height 15
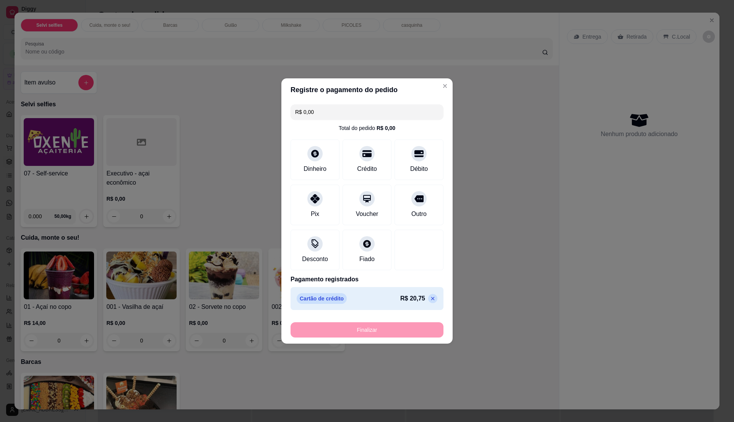
type input "-R$ 20,75"
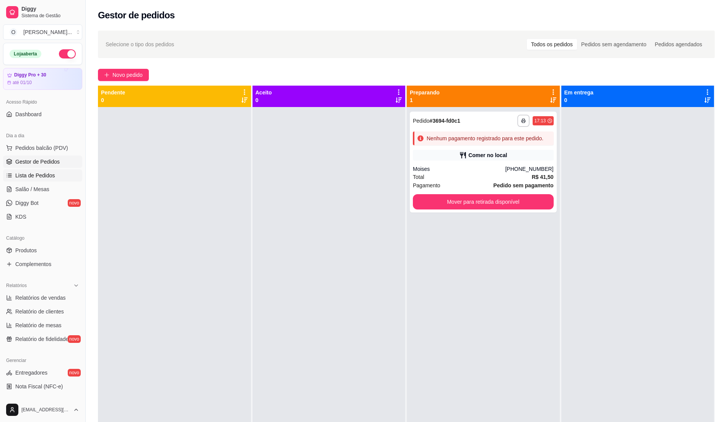
click at [27, 172] on span "Lista de Pedidos" at bounding box center [35, 176] width 40 height 8
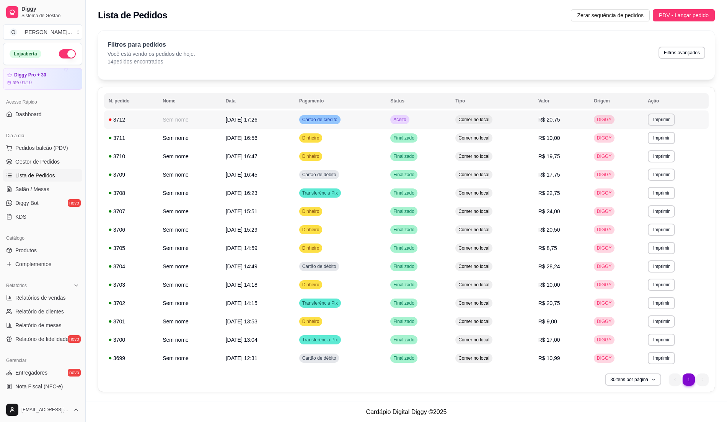
click at [375, 124] on td "Cartão de crédito" at bounding box center [340, 120] width 91 height 18
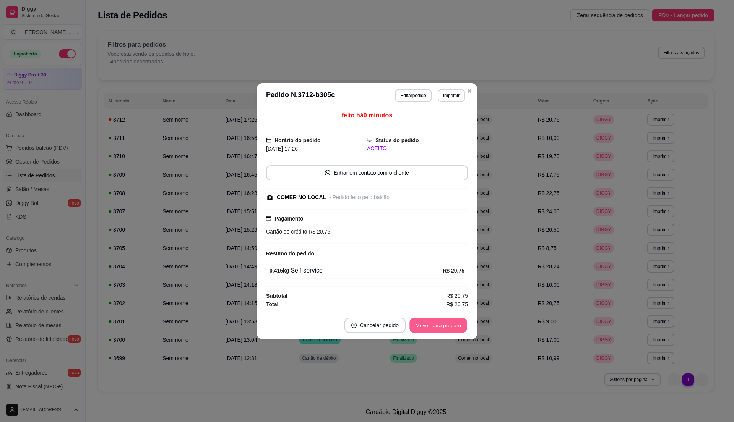
click at [435, 329] on button "Mover para preparo" at bounding box center [438, 325] width 57 height 15
click at [435, 329] on button "Mover para retirada disponível" at bounding box center [426, 325] width 82 height 15
click at [435, 329] on button "Mover para finalizado" at bounding box center [436, 325] width 63 height 15
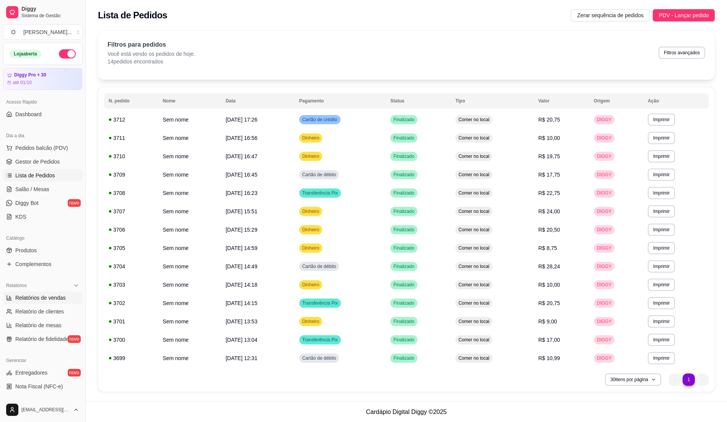
click at [51, 295] on span "Relatórios de vendas" at bounding box center [40, 298] width 50 height 8
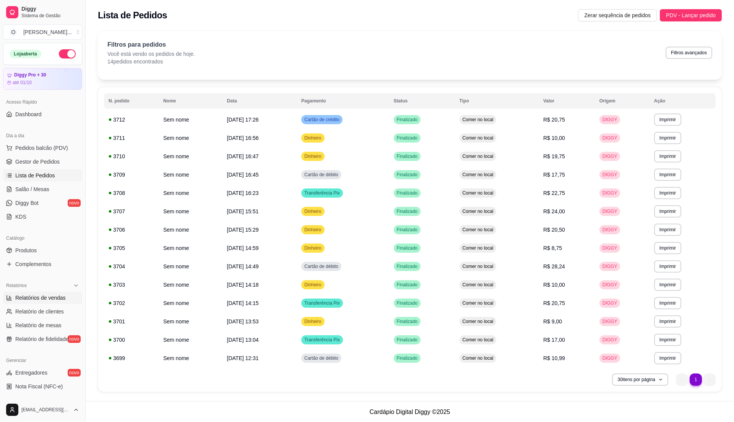
select select "ALL"
select select "0"
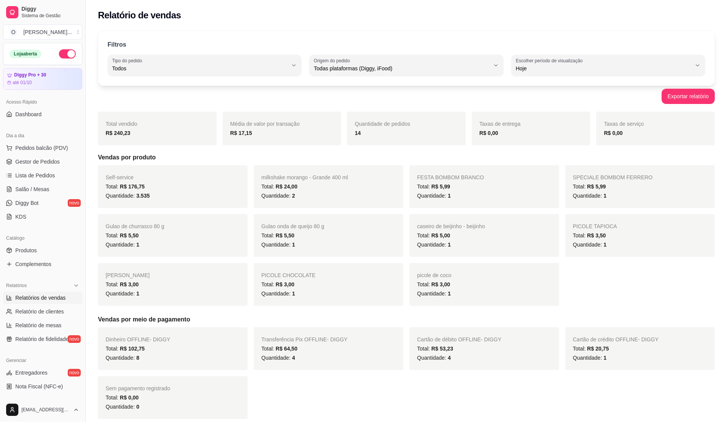
click at [55, 142] on div "Dia a dia" at bounding box center [42, 136] width 79 height 12
click at [54, 144] on button "Pedidos balcão (PDV)" at bounding box center [42, 148] width 79 height 12
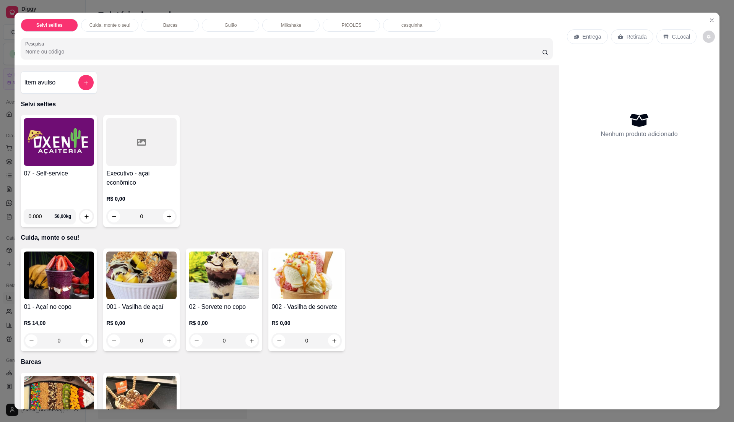
click at [54, 152] on img at bounding box center [59, 142] width 70 height 48
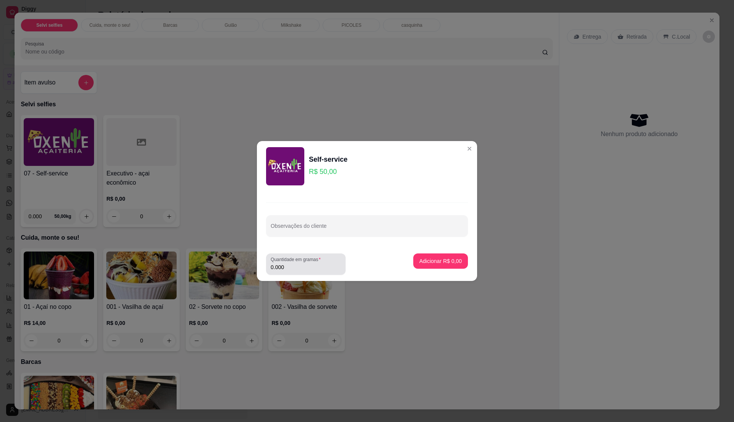
click at [306, 260] on label "Quantidade em gramas" at bounding box center [297, 259] width 53 height 7
click at [306, 264] on input "0.000" at bounding box center [306, 268] width 70 height 8
type input "0.200"
click at [431, 265] on button "Adicionar R$ 10,00" at bounding box center [439, 261] width 58 height 15
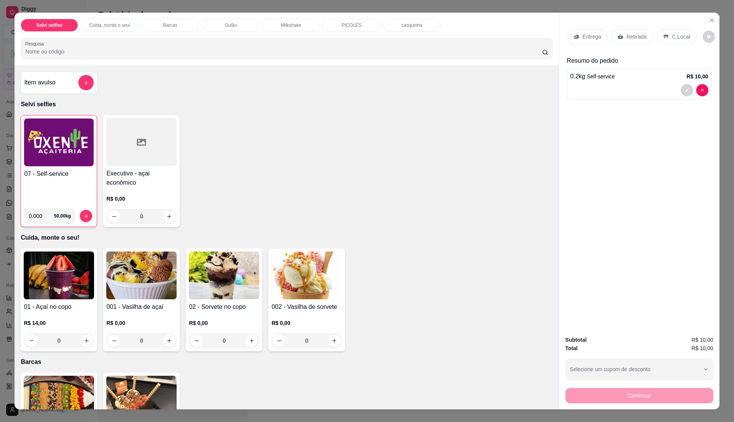
click at [673, 36] on p "C.Local" at bounding box center [681, 37] width 18 height 8
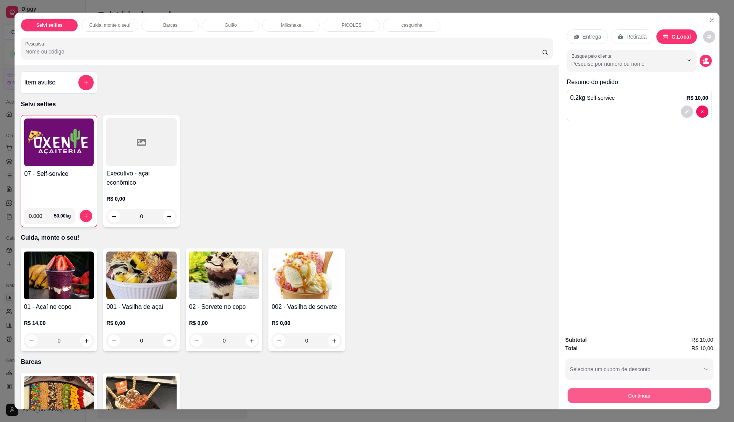
click at [655, 396] on button "Continuar" at bounding box center [639, 395] width 143 height 15
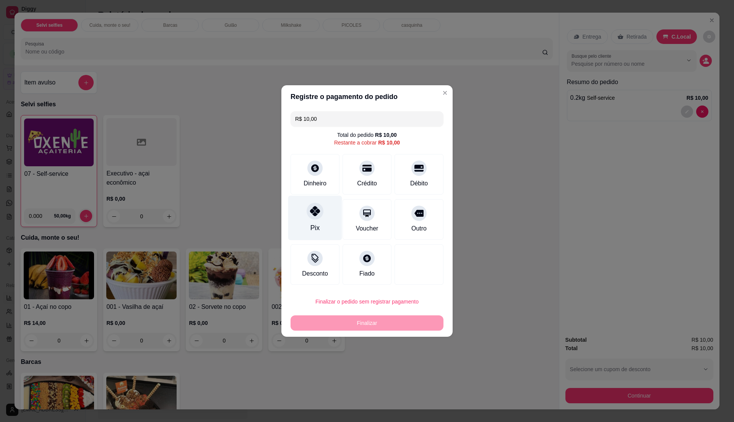
click at [319, 233] on div "Pix" at bounding box center [315, 218] width 54 height 45
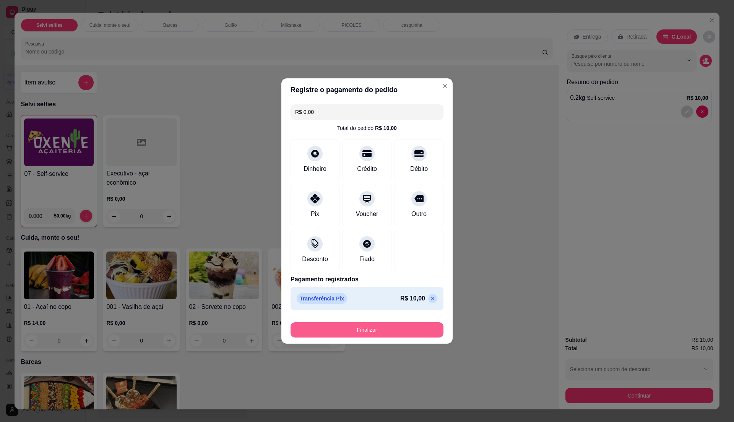
click at [367, 329] on button "Finalizar" at bounding box center [367, 329] width 153 height 15
type input "-R$ 10,00"
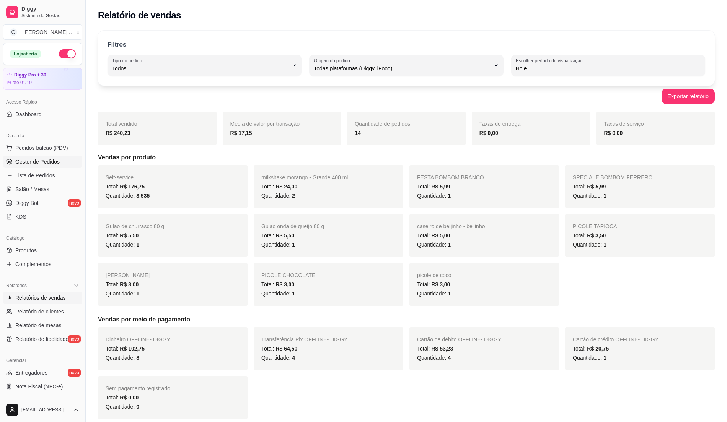
click at [46, 164] on span "Gestor de Pedidos" at bounding box center [37, 162] width 44 height 8
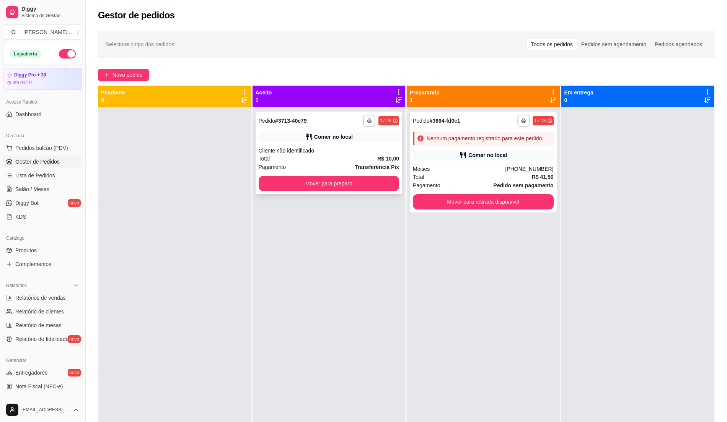
click at [322, 143] on div "**********" at bounding box center [329, 153] width 147 height 83
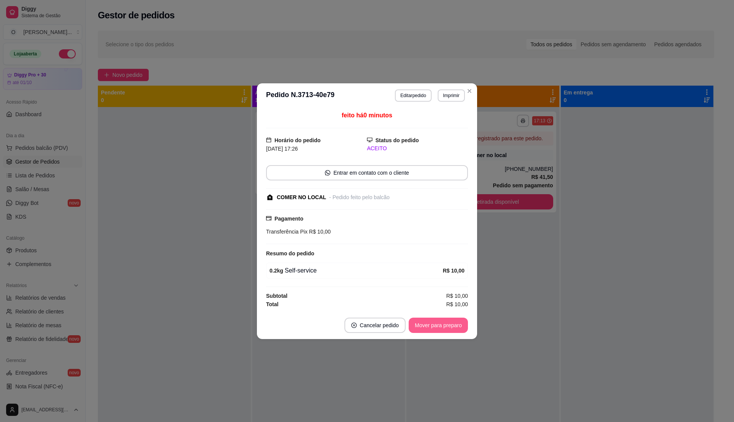
click at [424, 331] on button "Mover para preparo" at bounding box center [438, 325] width 59 height 15
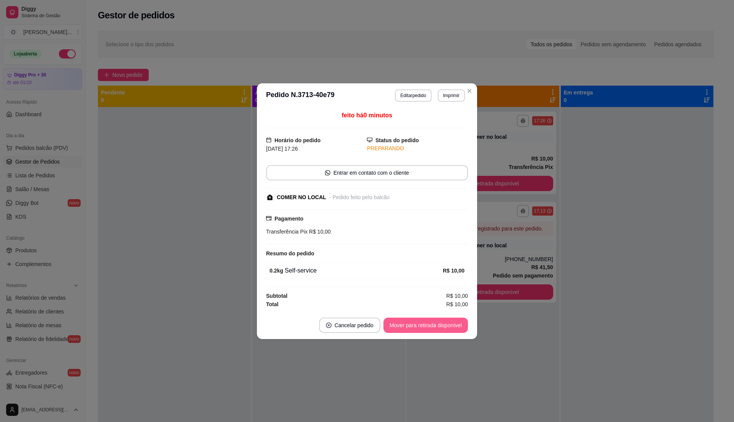
click at [424, 331] on button "Mover para retirada disponível" at bounding box center [426, 325] width 85 height 15
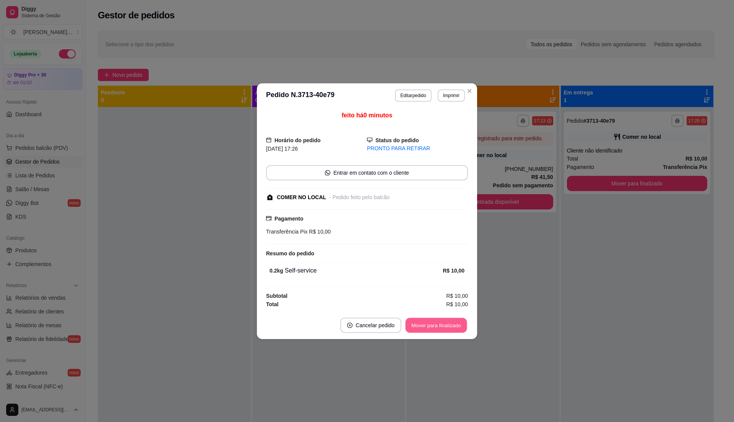
click at [424, 331] on button "Mover para finalizado" at bounding box center [437, 325] width 62 height 15
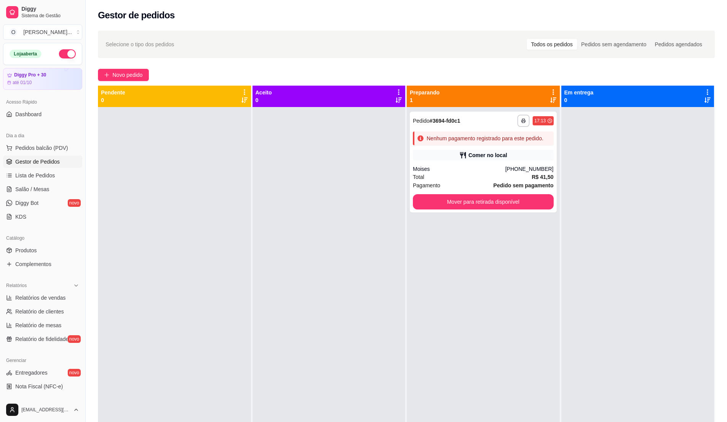
click at [304, 233] on div at bounding box center [328, 318] width 153 height 422
click at [41, 152] on button "Pedidos balcão (PDV)" at bounding box center [42, 148] width 79 height 12
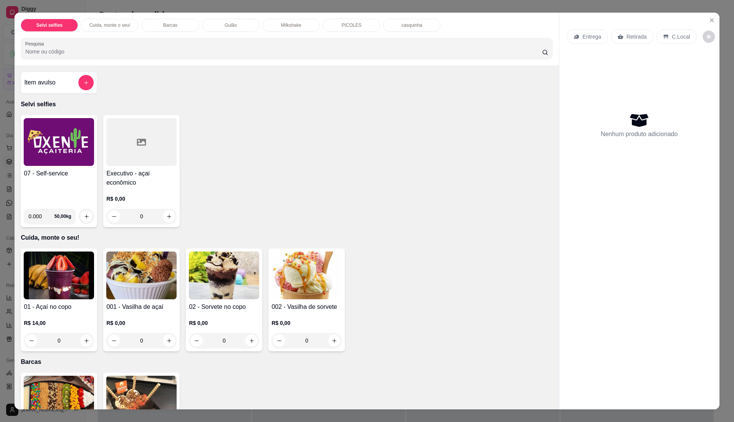
click at [55, 177] on h4 "07 - Self-service" at bounding box center [59, 173] width 70 height 9
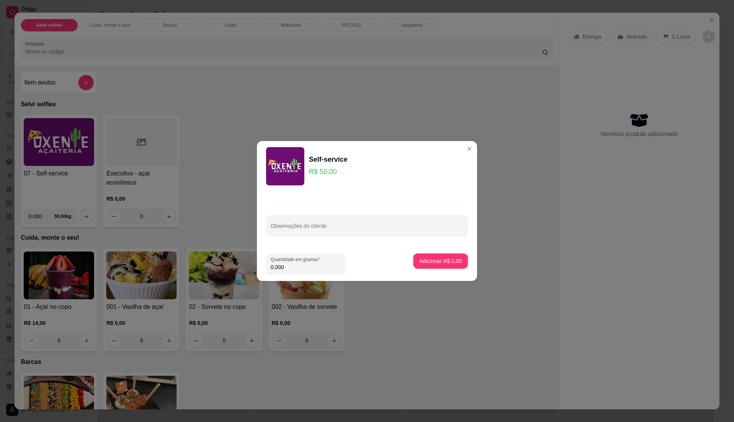
click at [300, 271] on input "0.000" at bounding box center [306, 268] width 70 height 8
click at [305, 264] on input "0" at bounding box center [306, 268] width 70 height 8
type input "0.25"
click at [422, 258] on p "Adicionar R$ 12,50" at bounding box center [439, 260] width 44 height 7
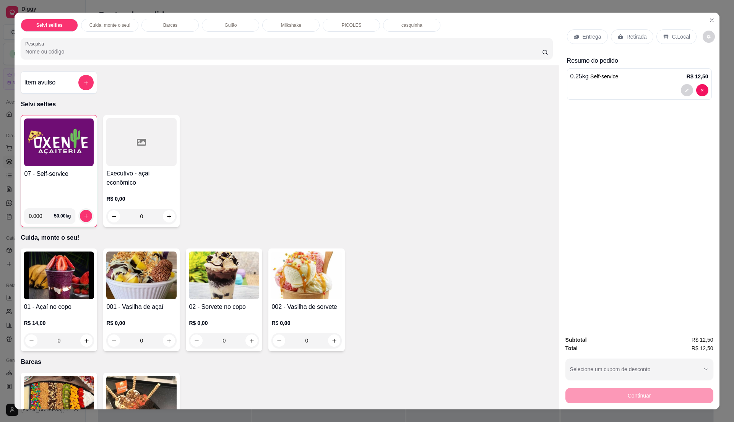
click at [680, 44] on div "Entrega Retirada C.Local" at bounding box center [639, 36] width 145 height 27
click at [672, 33] on p "C.Local" at bounding box center [681, 37] width 18 height 8
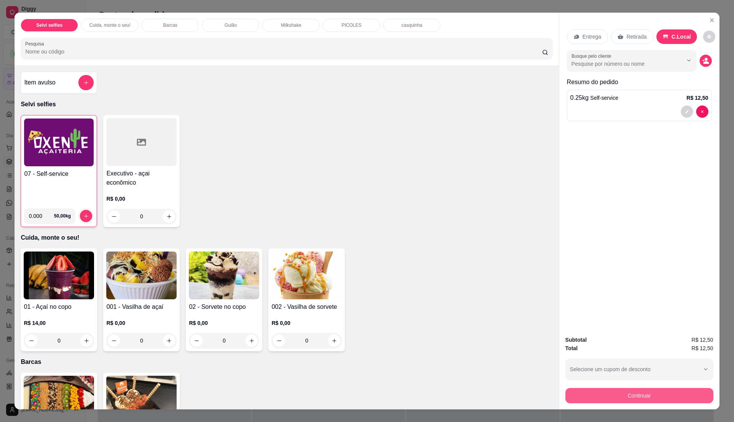
click at [638, 391] on button "Continuar" at bounding box center [640, 395] width 148 height 15
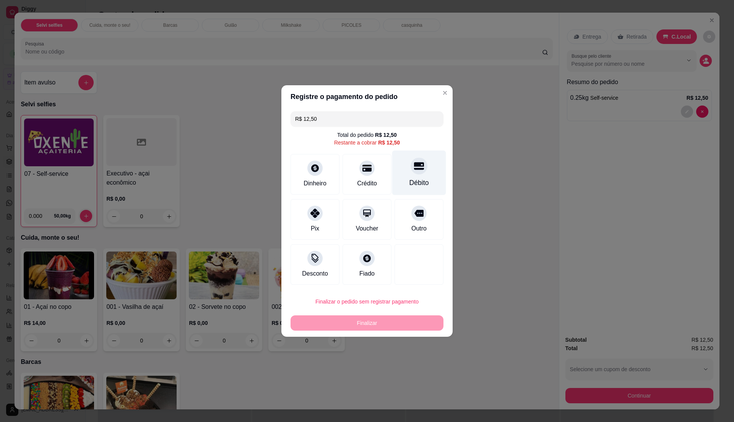
click at [410, 181] on div "Débito" at bounding box center [420, 183] width 20 height 10
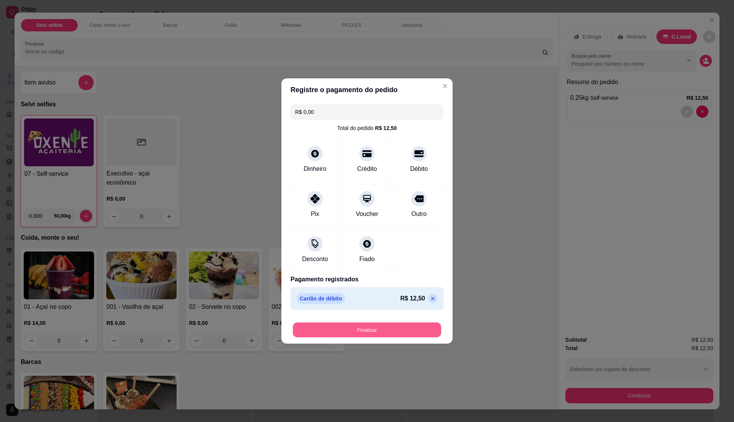
click at [392, 328] on button "Finalizar" at bounding box center [367, 330] width 148 height 15
type input "-R$ 12,50"
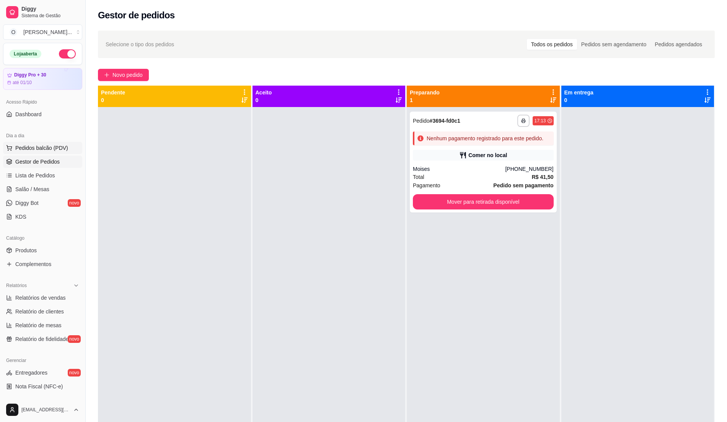
click at [46, 148] on span "Pedidos balcão (PDV)" at bounding box center [41, 148] width 53 height 8
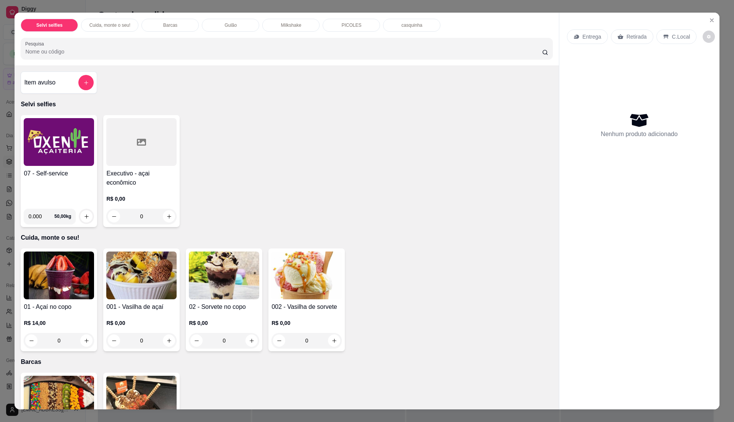
click at [54, 172] on h4 "07 - Self-service" at bounding box center [59, 173] width 70 height 9
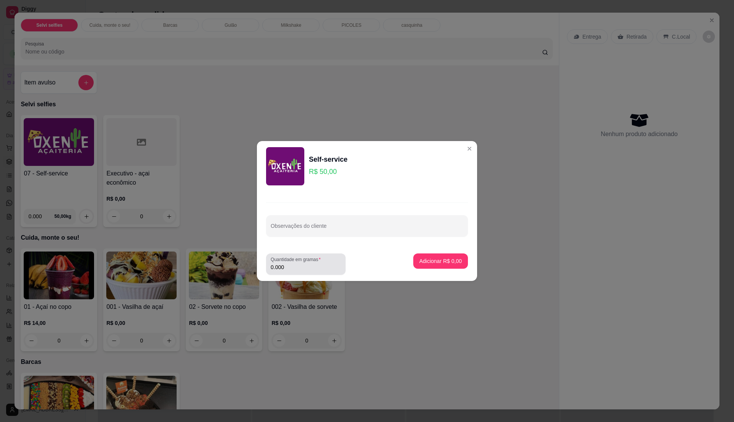
click at [315, 268] on input "0.000" at bounding box center [306, 268] width 70 height 8
click at [315, 267] on input "0" at bounding box center [306, 268] width 70 height 8
type input "0.33"
click at [419, 260] on p "Adicionar R$ 16,50" at bounding box center [440, 261] width 46 height 8
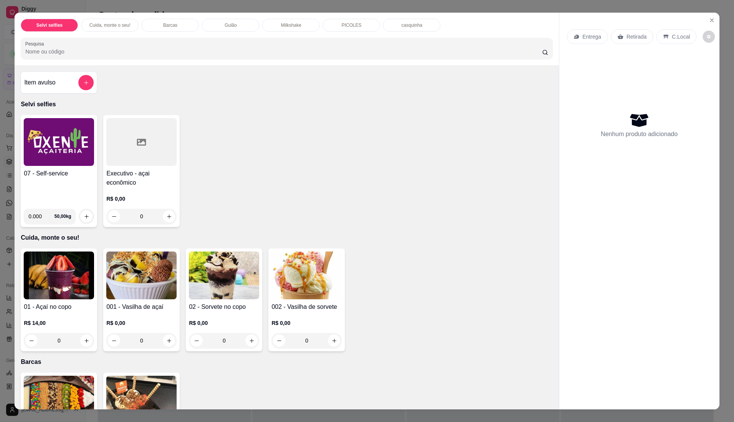
click at [75, 168] on div "07 - Self-service 0.000 50,00 kg" at bounding box center [59, 171] width 77 height 112
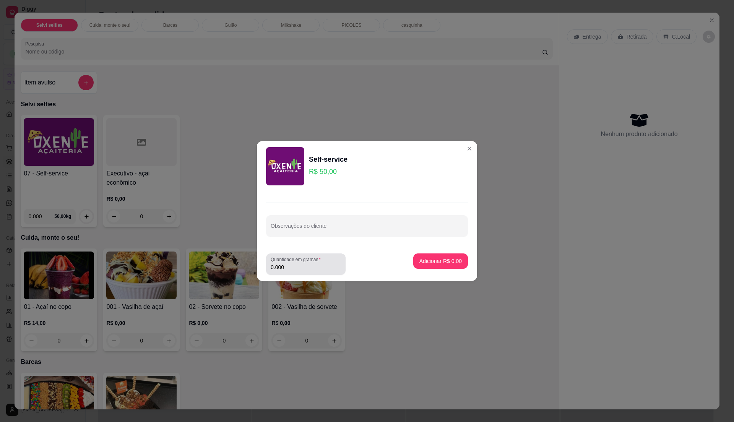
click at [303, 264] on input "0.000" at bounding box center [306, 268] width 70 height 8
type input "0.955"
click at [421, 266] on button "Adicionar R$ 47,75" at bounding box center [439, 261] width 56 height 15
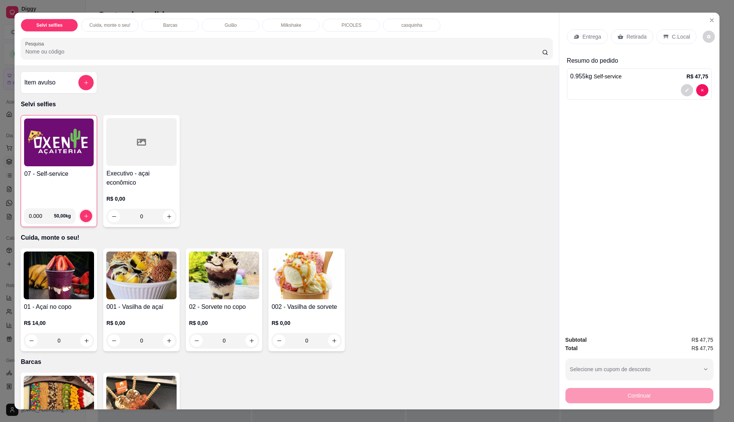
drag, startPoint x: 676, startPoint y: 37, endPoint x: 678, endPoint y: 49, distance: 12.1
click at [676, 39] on p "C.Local" at bounding box center [681, 37] width 18 height 8
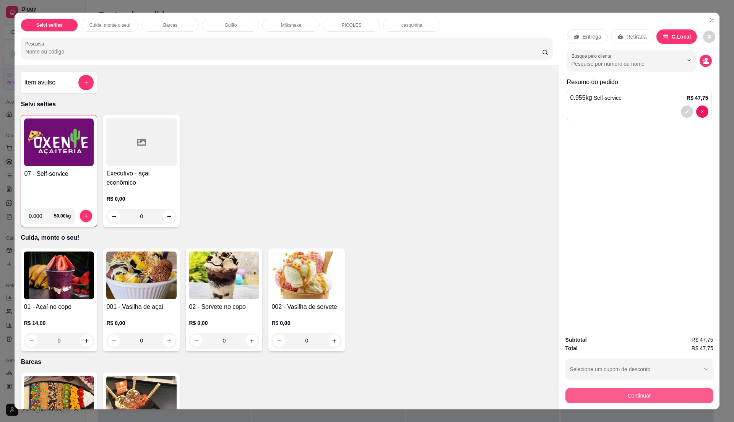
click at [632, 391] on button "Continuar" at bounding box center [640, 395] width 148 height 15
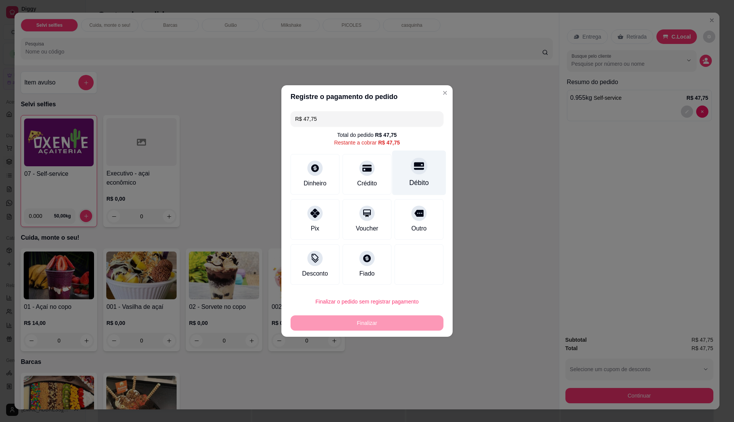
click at [410, 187] on div "Débito" at bounding box center [420, 183] width 20 height 10
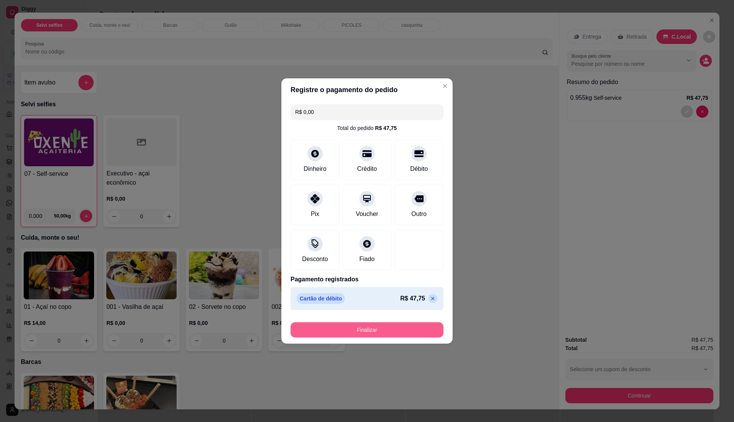
click at [404, 331] on button "Finalizar" at bounding box center [367, 329] width 153 height 15
type input "-R$ 47,75"
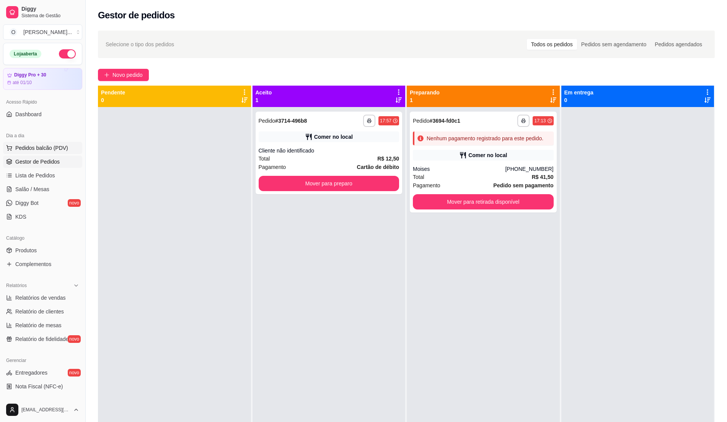
click at [46, 149] on span "Pedidos balcão (PDV)" at bounding box center [41, 148] width 53 height 8
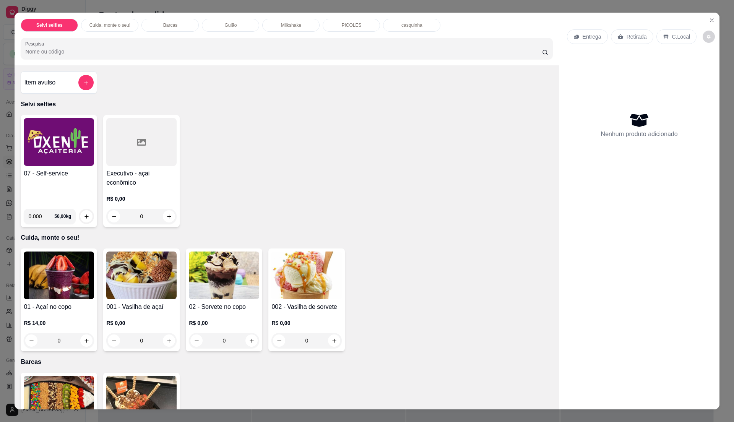
drag, startPoint x: 74, startPoint y: 195, endPoint x: 88, endPoint y: 197, distance: 13.5
click at [88, 197] on div "07 - Self-service" at bounding box center [59, 186] width 70 height 34
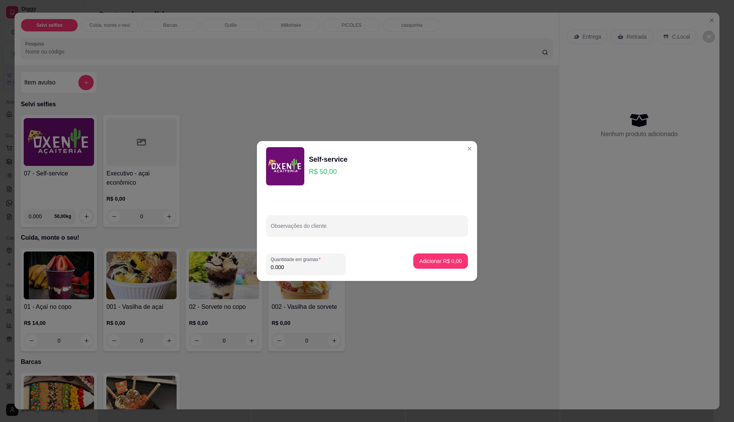
click at [300, 264] on input "0.000" at bounding box center [306, 268] width 70 height 8
type input "0.305"
click at [430, 258] on p "Adicionar R$ 15,25" at bounding box center [439, 260] width 44 height 7
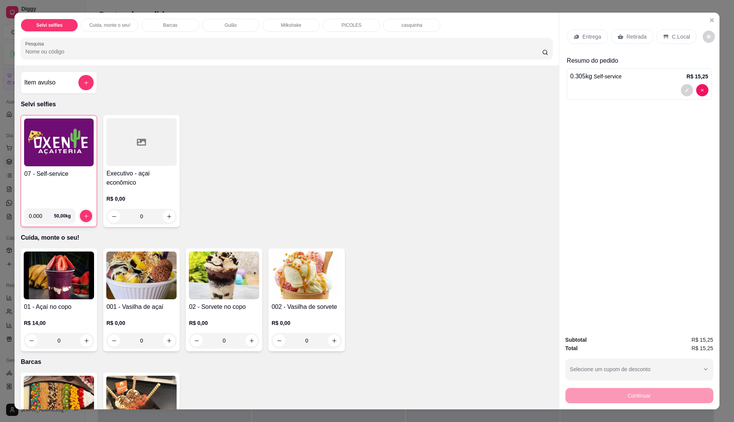
click at [39, 192] on div "07 - Self-service" at bounding box center [59, 185] width 70 height 33
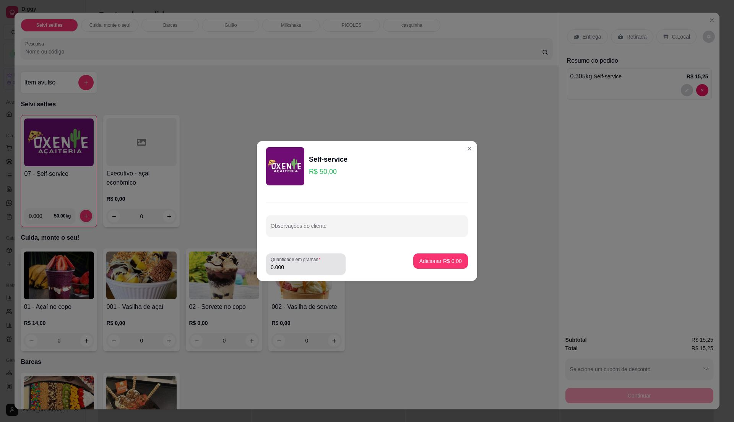
click at [290, 265] on input "0.000" at bounding box center [306, 268] width 70 height 8
click at [291, 265] on input "0" at bounding box center [306, 268] width 70 height 8
drag, startPoint x: 295, startPoint y: 273, endPoint x: 306, endPoint y: 270, distance: 12.2
click at [303, 271] on div "Quantidade em gramas 0" at bounding box center [306, 264] width 80 height 21
click at [317, 265] on input "0" at bounding box center [306, 268] width 70 height 8
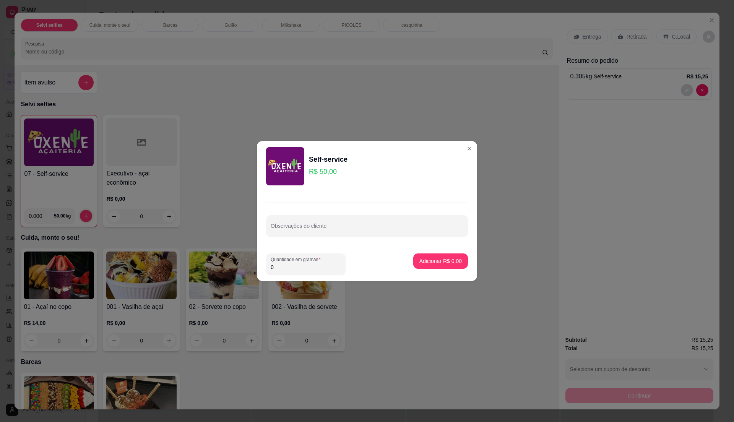
type input "0.345"
click at [436, 264] on p "Adicionar R$ 17,25" at bounding box center [439, 260] width 44 height 7
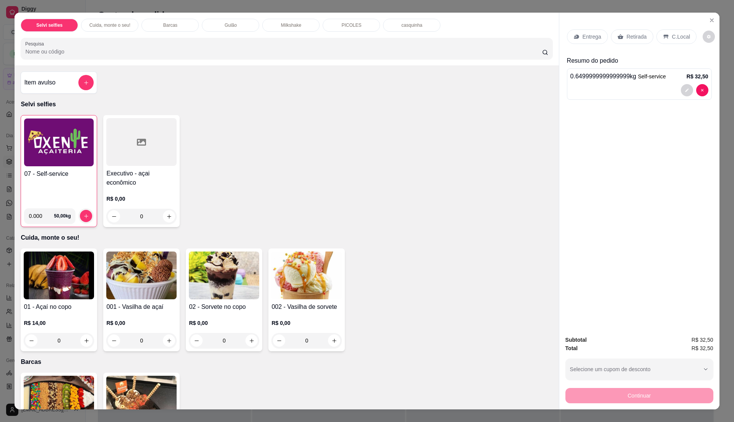
click at [51, 189] on div "07 - Self-service" at bounding box center [59, 185] width 70 height 33
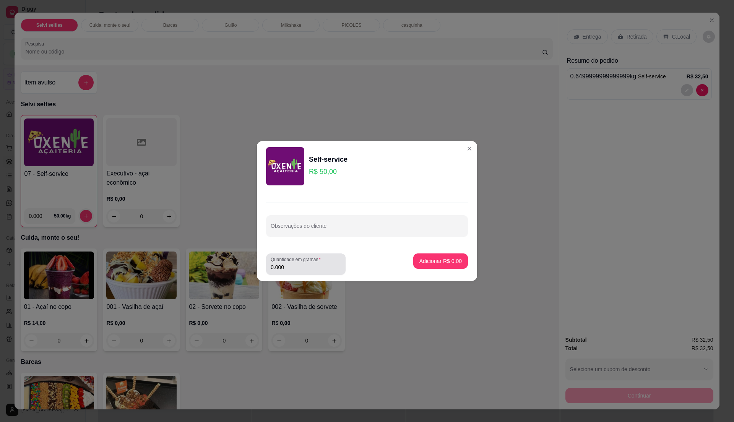
click at [295, 267] on input "0.000" at bounding box center [306, 268] width 70 height 8
type input "0.330"
click at [432, 257] on p "Adicionar R$ 16,50" at bounding box center [439, 260] width 44 height 7
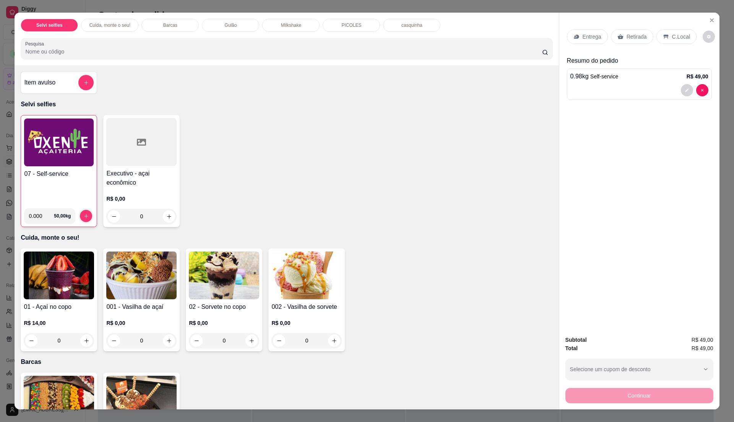
click at [677, 38] on p "C.Local" at bounding box center [681, 37] width 18 height 8
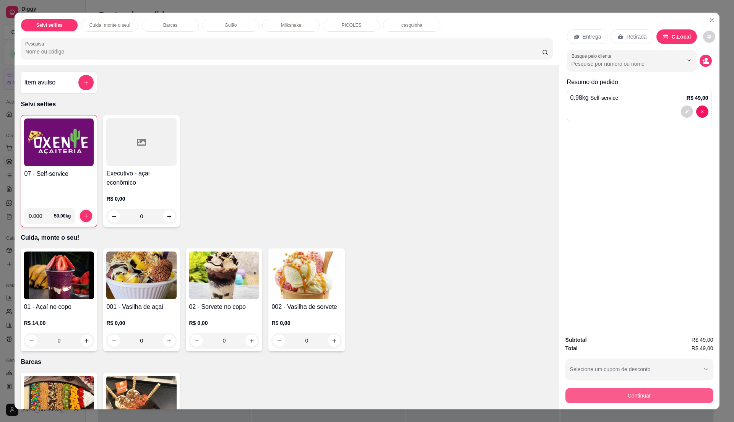
click at [631, 392] on button "Continuar" at bounding box center [640, 395] width 148 height 15
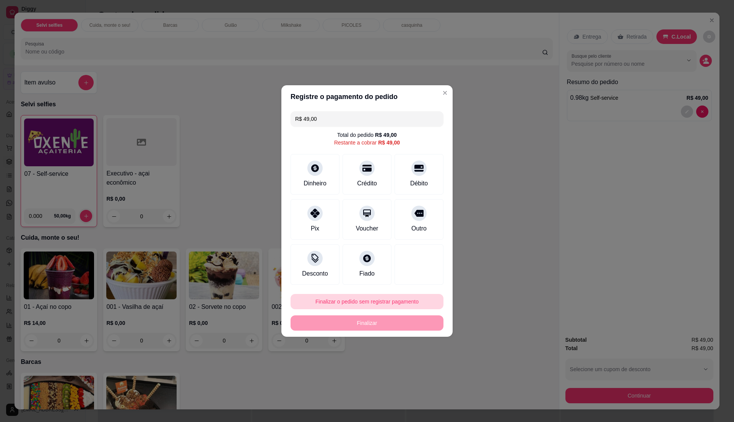
click at [372, 305] on button "Finalizar o pedido sem registrar pagamento" at bounding box center [367, 301] width 153 height 15
click at [407, 370] on button "Confirmar" at bounding box center [415, 365] width 28 height 12
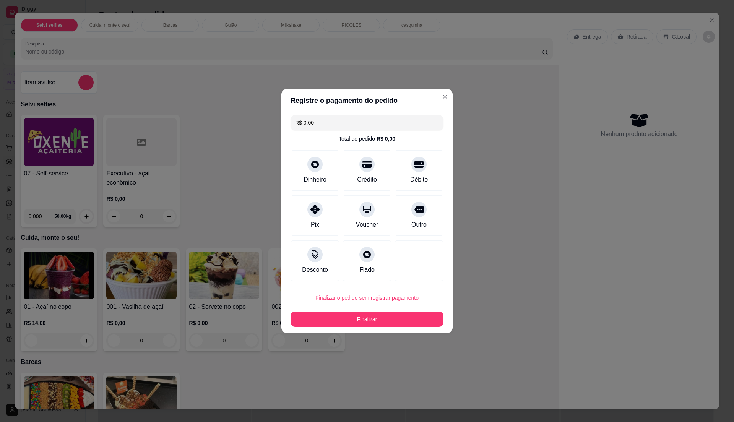
type input "R$ 0,00"
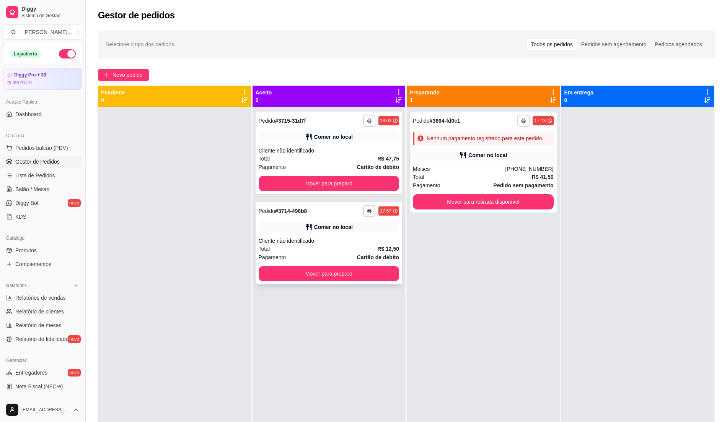
click at [354, 233] on div "**********" at bounding box center [329, 243] width 147 height 83
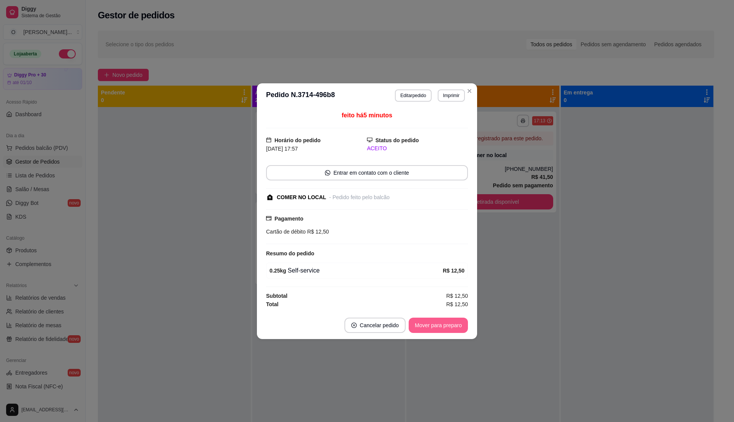
click at [429, 327] on button "Mover para preparo" at bounding box center [438, 325] width 59 height 15
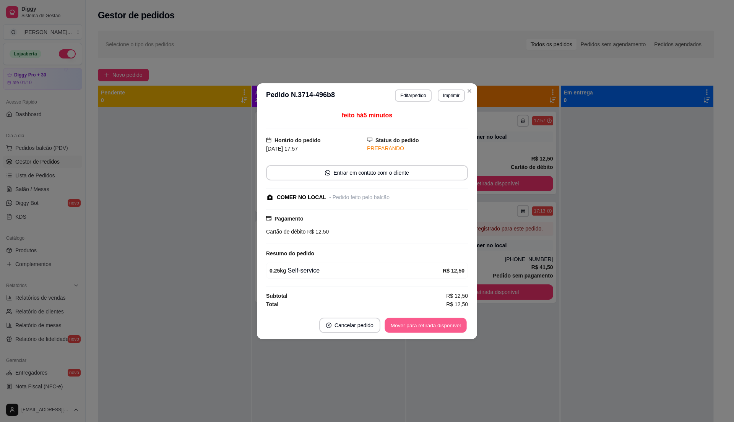
click at [429, 327] on button "Mover para retirada disponível" at bounding box center [426, 325] width 82 height 15
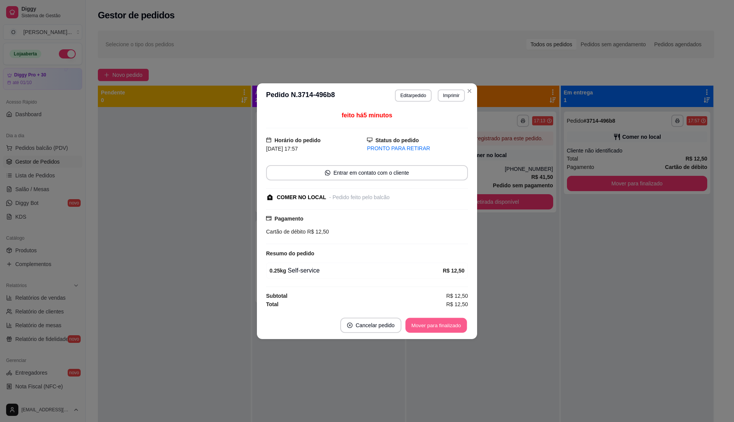
click at [429, 327] on button "Mover para finalizado" at bounding box center [437, 325] width 62 height 15
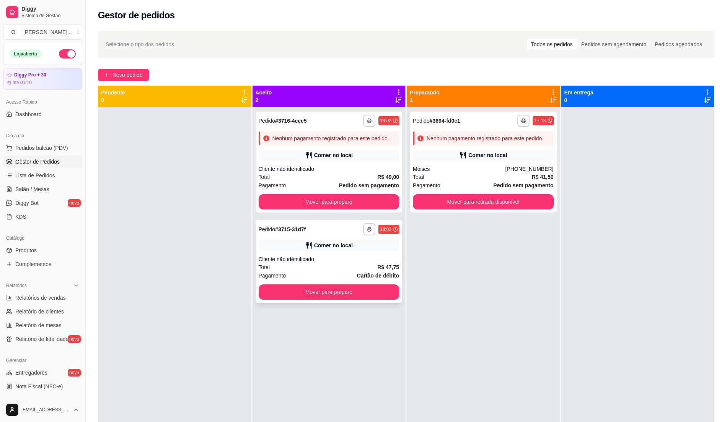
click at [362, 254] on div "**********" at bounding box center [329, 261] width 147 height 83
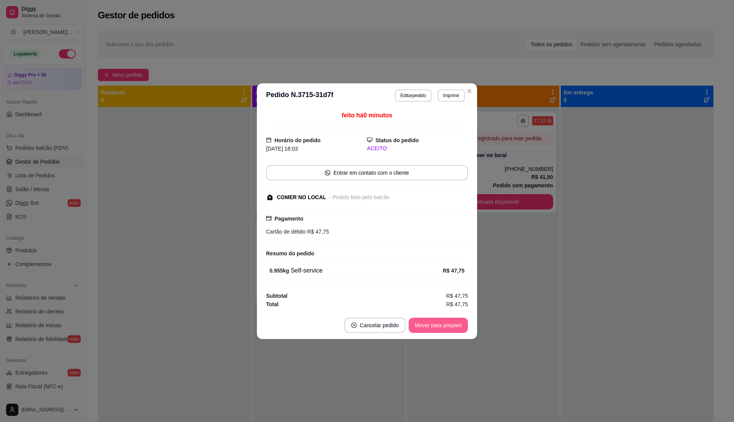
click at [423, 325] on button "Mover para preparo" at bounding box center [438, 325] width 59 height 15
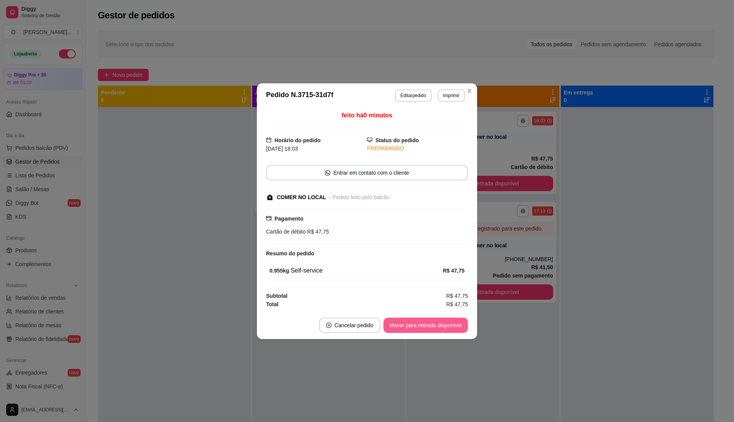
click at [423, 325] on button "Mover para retirada disponível" at bounding box center [426, 325] width 85 height 15
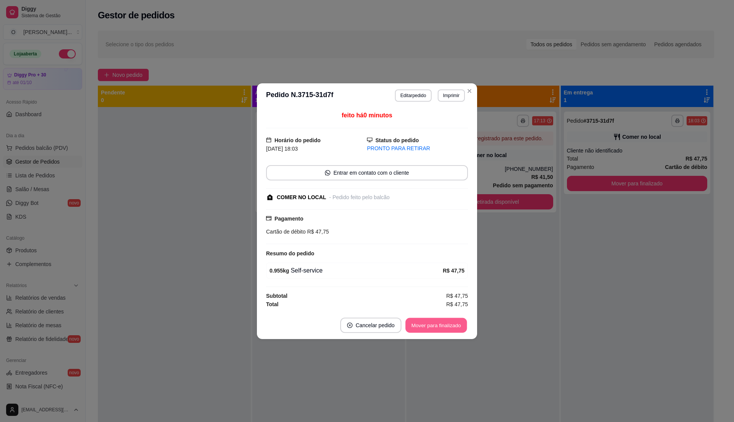
click at [423, 325] on button "Mover para finalizado" at bounding box center [437, 325] width 62 height 15
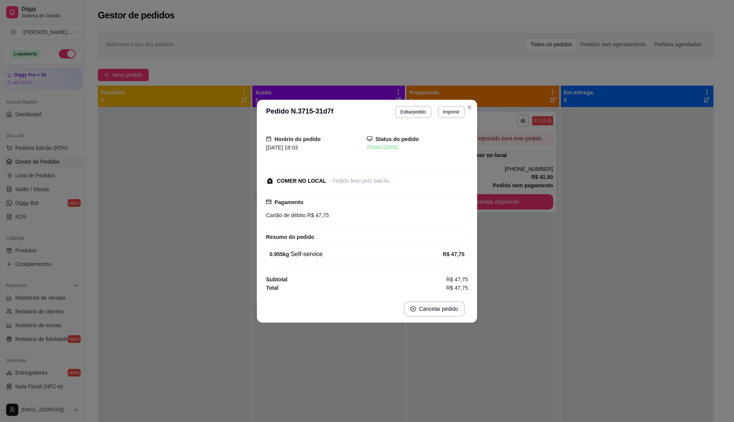
click at [474, 318] on footer "Cancelar pedido" at bounding box center [367, 309] width 220 height 28
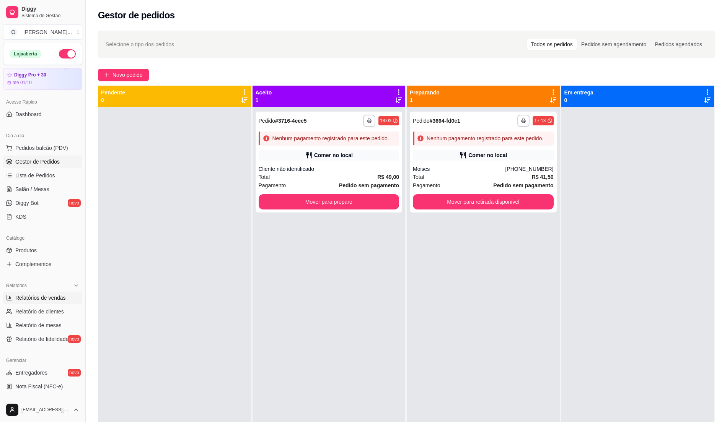
click at [53, 297] on span "Relatórios de vendas" at bounding box center [40, 298] width 50 height 8
select select "ALL"
select select "0"
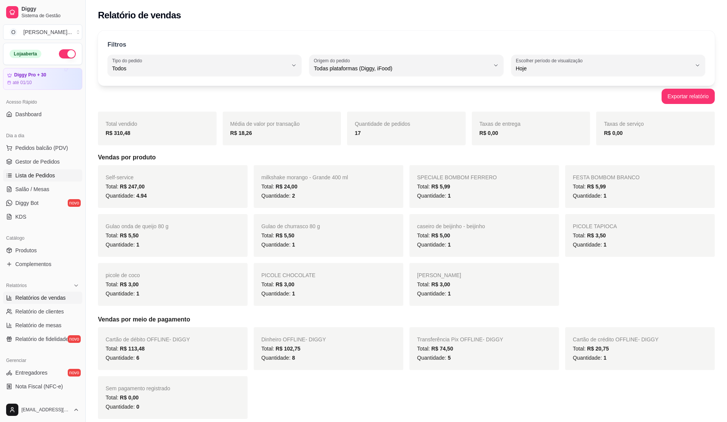
click at [33, 173] on span "Lista de Pedidos" at bounding box center [35, 176] width 40 height 8
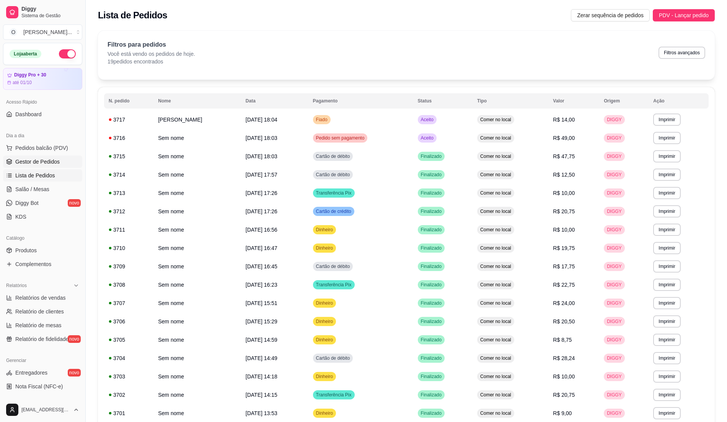
click at [42, 163] on span "Gestor de Pedidos" at bounding box center [37, 162] width 44 height 8
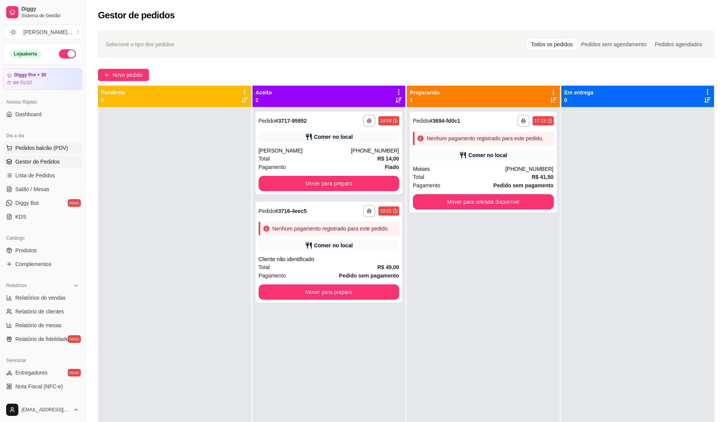
click at [46, 145] on span "Pedidos balcão (PDV)" at bounding box center [41, 148] width 53 height 8
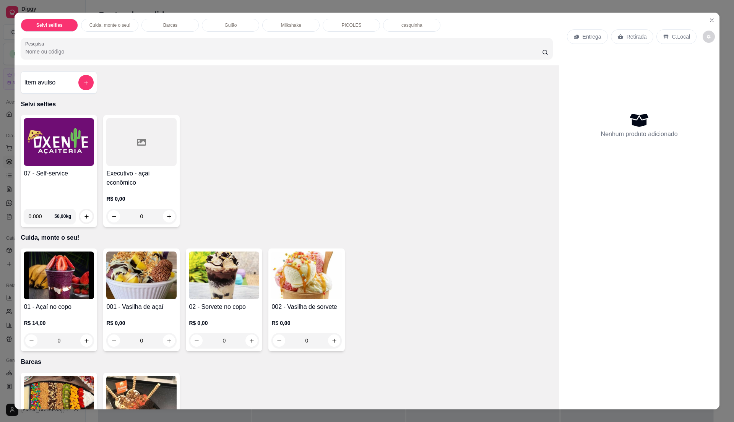
click at [51, 191] on div "07 - Self-service" at bounding box center [59, 186] width 70 height 34
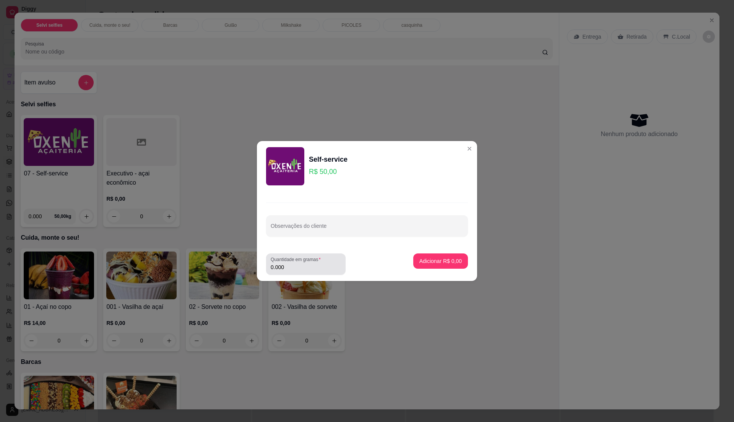
click at [297, 270] on input "0.000" at bounding box center [306, 268] width 70 height 8
click at [299, 269] on input "0" at bounding box center [306, 268] width 70 height 8
type input "0.425"
click at [444, 262] on p "Adicionar R$ 21,25" at bounding box center [439, 260] width 44 height 7
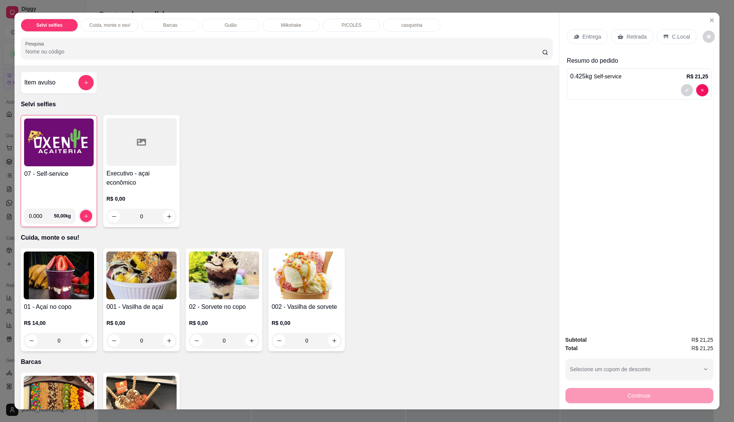
click at [71, 182] on div "07 - Self-service" at bounding box center [59, 185] width 70 height 33
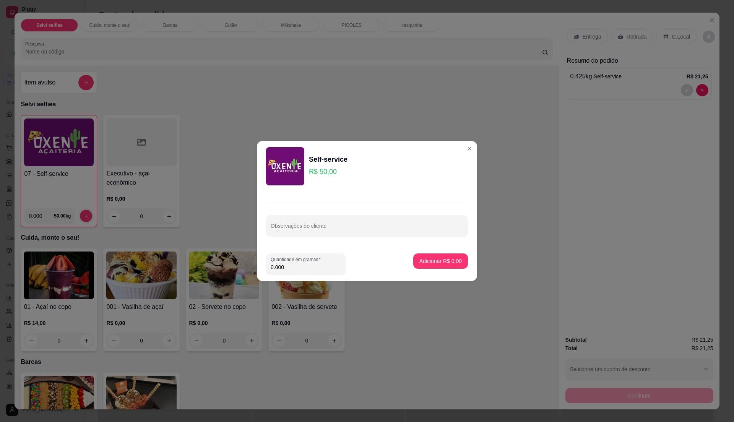
click at [304, 267] on input "0.000" at bounding box center [306, 268] width 70 height 8
click at [304, 265] on input "0" at bounding box center [306, 268] width 70 height 8
click at [304, 262] on label "Quantidade em gramas" at bounding box center [297, 259] width 53 height 7
click at [304, 264] on input "0" at bounding box center [306, 268] width 70 height 8
type input "0.515"
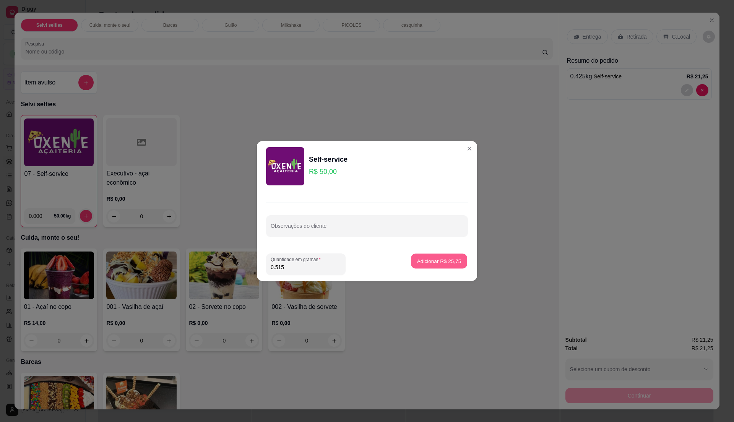
click at [428, 262] on p "Adicionar R$ 25,75" at bounding box center [439, 260] width 44 height 7
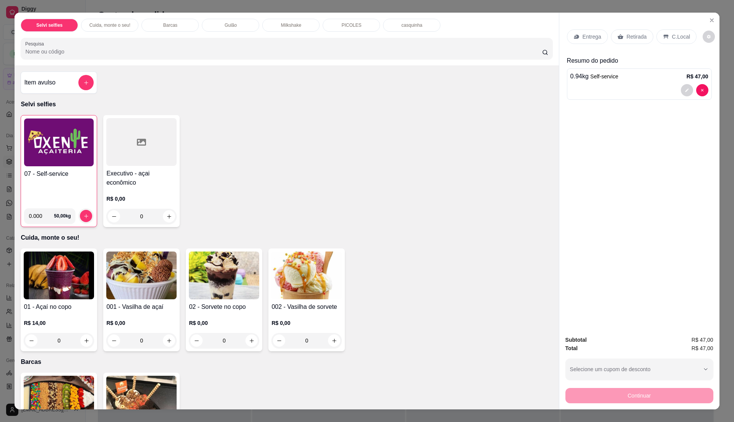
click at [673, 39] on p "C.Local" at bounding box center [681, 37] width 18 height 8
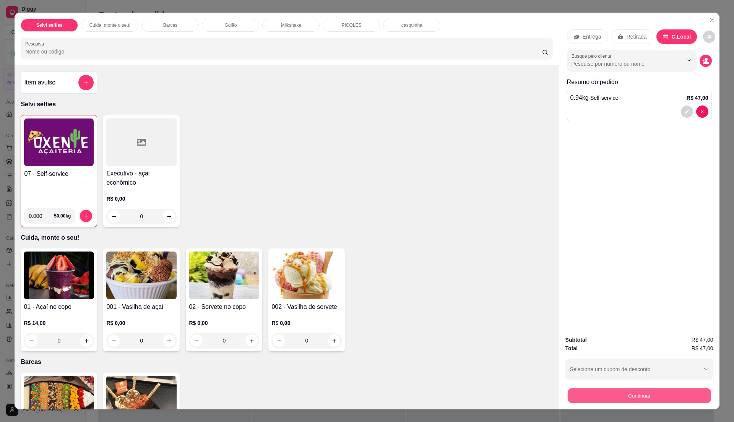
click at [634, 393] on button "Continuar" at bounding box center [639, 395] width 143 height 15
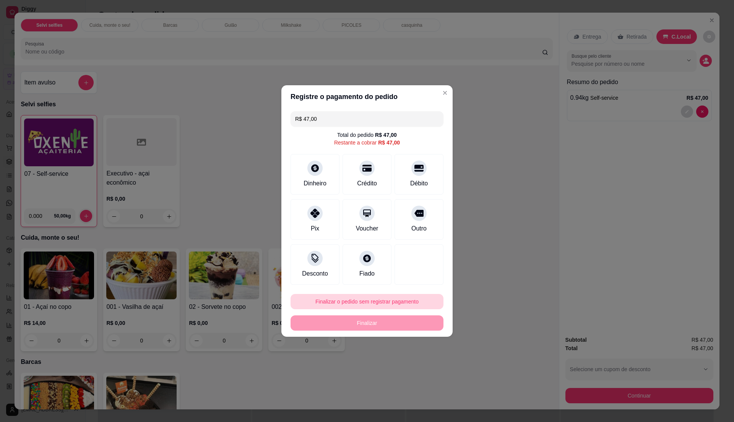
click at [373, 299] on button "Finalizar o pedido sem registrar pagamento" at bounding box center [367, 301] width 153 height 15
click at [404, 367] on button "Confirmar" at bounding box center [414, 364] width 27 height 11
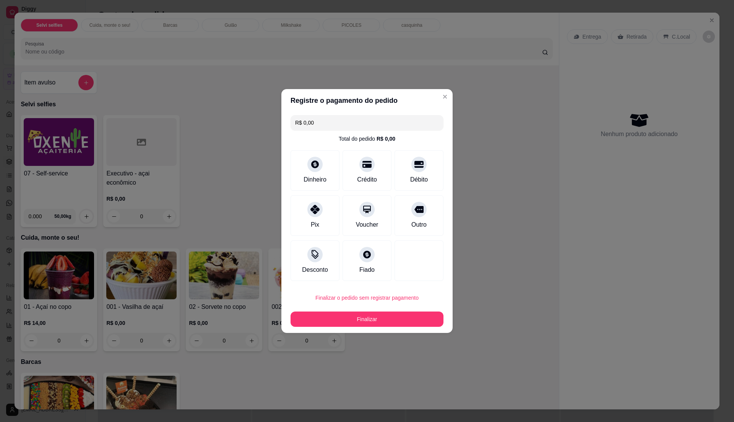
type input "R$ 0,00"
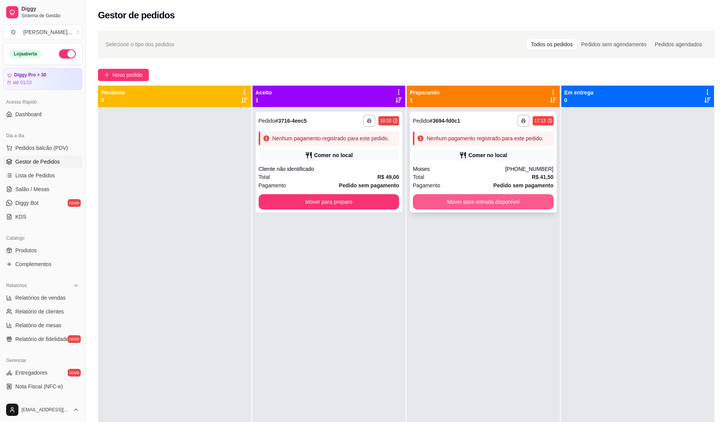
click at [448, 200] on button "Mover para retirada disponível" at bounding box center [483, 201] width 141 height 15
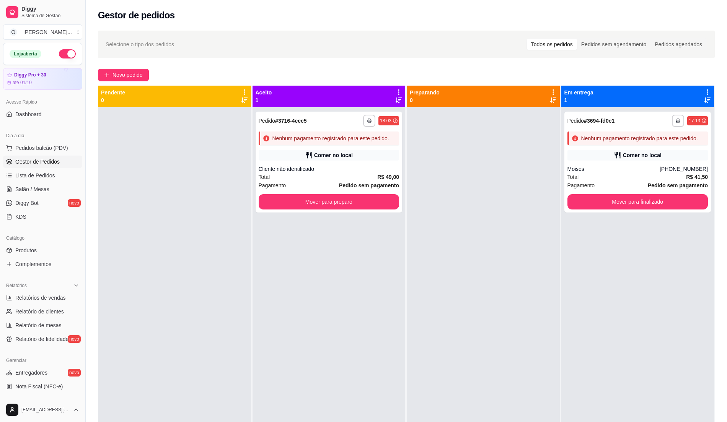
click at [390, 247] on div "**********" at bounding box center [328, 318] width 153 height 422
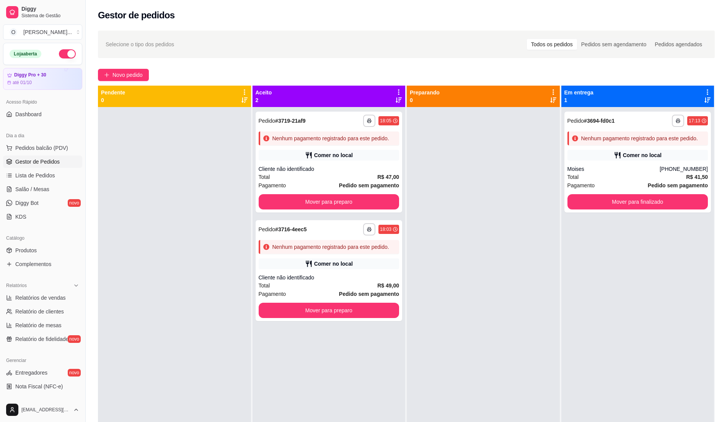
click at [436, 161] on div at bounding box center [483, 318] width 153 height 422
click at [446, 146] on div at bounding box center [483, 318] width 153 height 422
click at [46, 297] on span "Relatórios de vendas" at bounding box center [40, 298] width 50 height 8
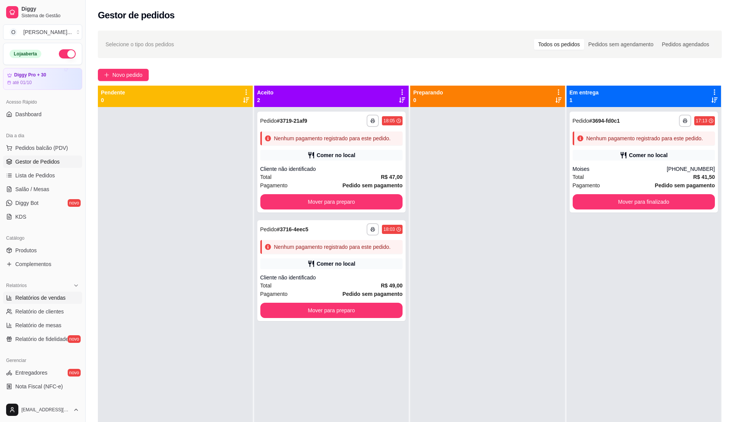
select select "ALL"
select select "0"
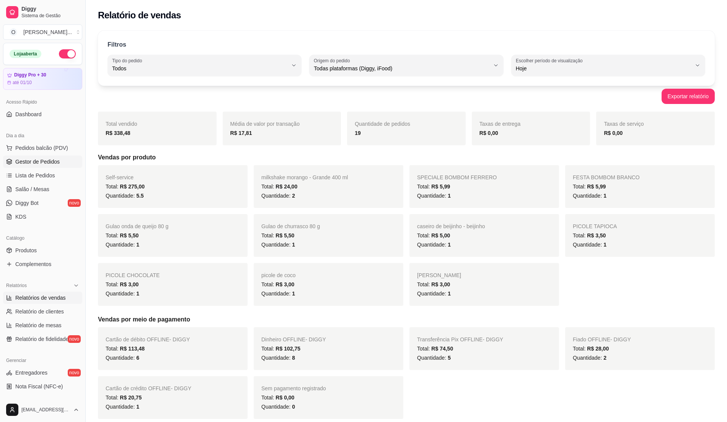
click at [46, 157] on link "Gestor de Pedidos" at bounding box center [42, 162] width 79 height 12
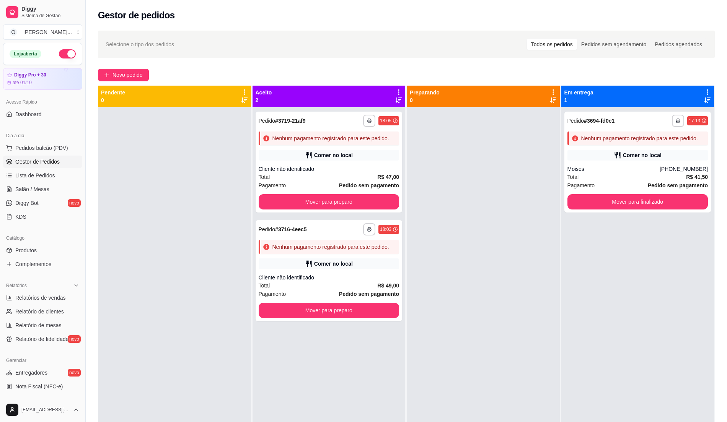
click at [427, 244] on div at bounding box center [483, 318] width 153 height 422
click at [455, 244] on div at bounding box center [483, 318] width 153 height 422
click at [432, 247] on div at bounding box center [483, 318] width 153 height 422
click at [369, 272] on div "**********" at bounding box center [329, 270] width 147 height 101
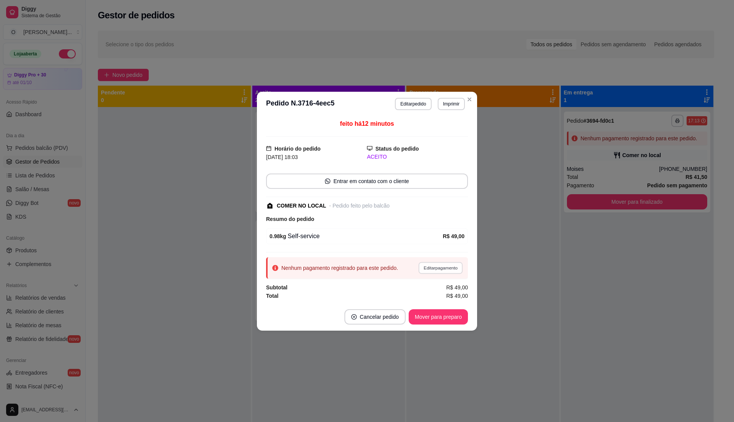
click at [434, 272] on button "Editar pagamento" at bounding box center [440, 268] width 44 height 12
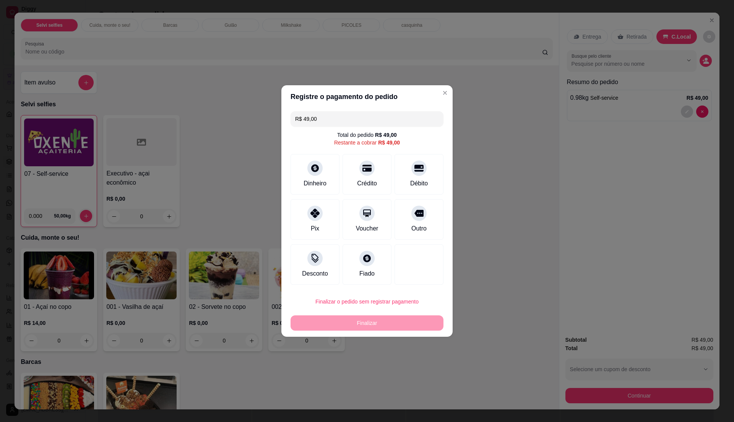
click at [440, 222] on div "R$ 49,00 Total do pedido R$ 49,00 Restante a cobrar R$ 49,00 Dinheiro Crédito D…" at bounding box center [367, 198] width 171 height 180
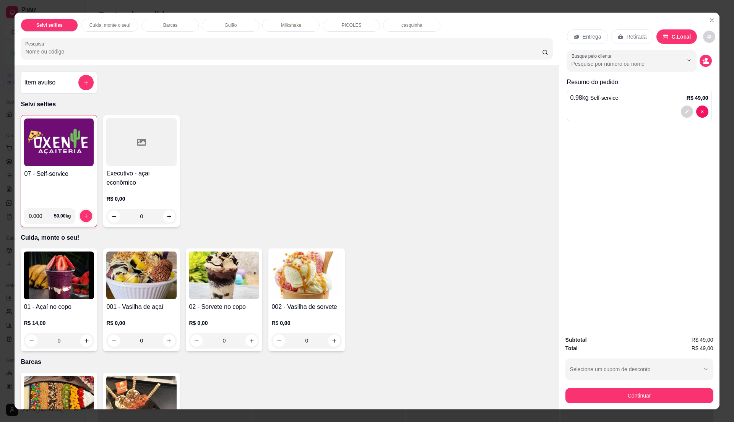
click at [71, 198] on div "07 - Self-service" at bounding box center [59, 185] width 70 height 33
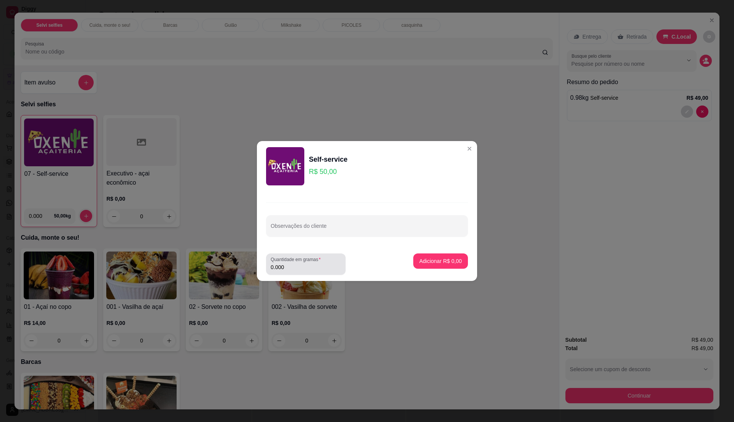
click at [299, 262] on label "Quantidade em gramas" at bounding box center [297, 259] width 53 height 7
click at [299, 264] on input "0.000" at bounding box center [306, 268] width 70 height 8
type input "0.395"
click at [441, 259] on p "Adicionar R$ 19,75" at bounding box center [439, 260] width 44 height 7
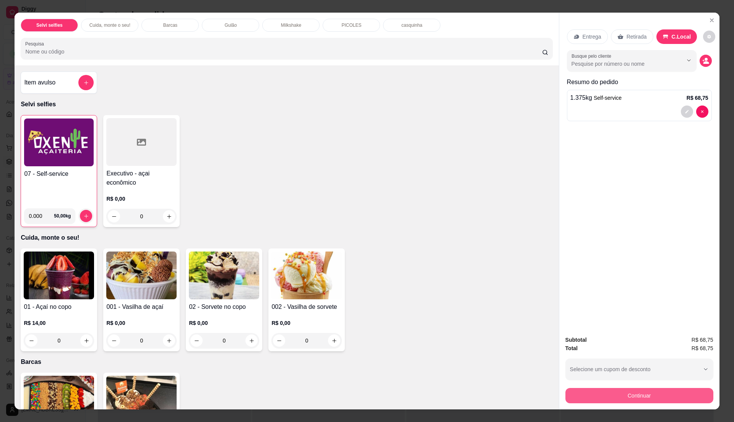
click at [634, 398] on button "Continuar" at bounding box center [640, 395] width 148 height 15
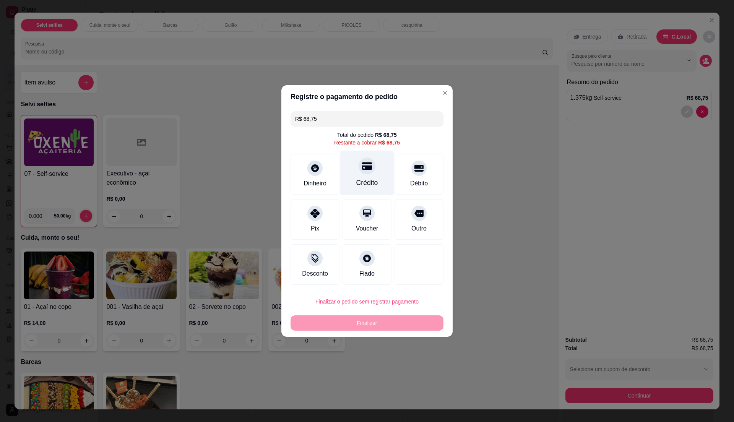
drag, startPoint x: 365, startPoint y: 186, endPoint x: 374, endPoint y: 208, distance: 24.2
click at [365, 186] on div "Crédito" at bounding box center [368, 183] width 22 height 10
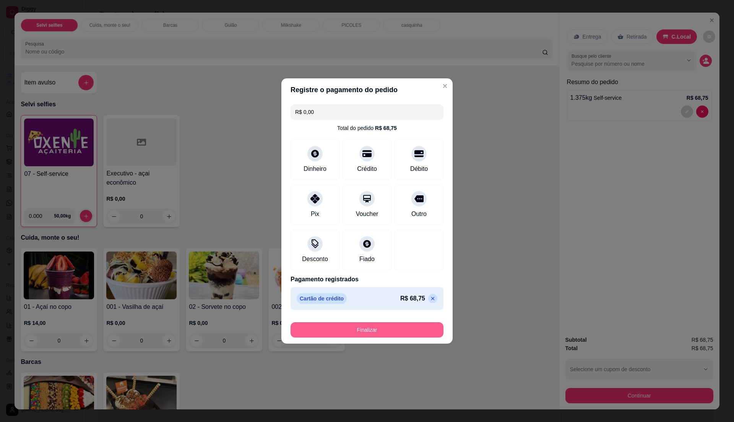
click at [402, 331] on button "Finalizar" at bounding box center [367, 329] width 153 height 15
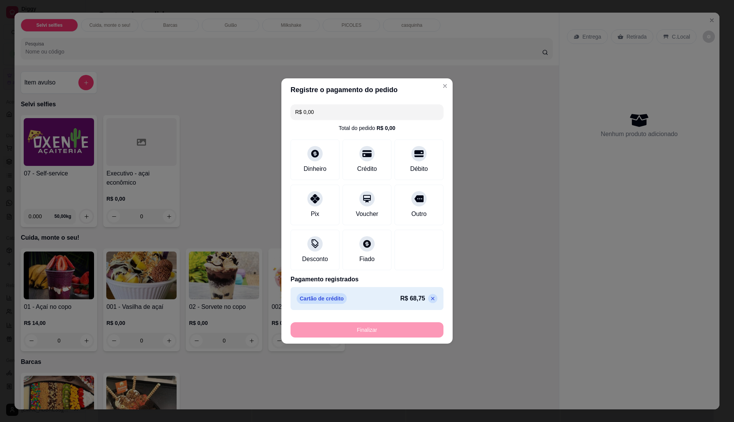
type input "-R$ 68,75"
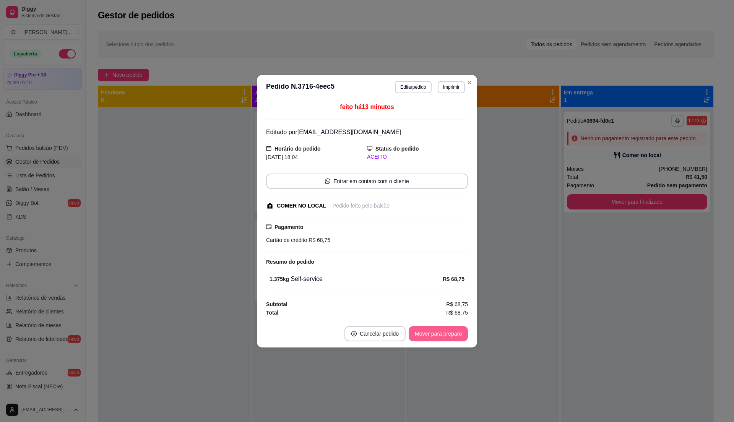
click at [425, 331] on button "Mover para preparo" at bounding box center [438, 333] width 59 height 15
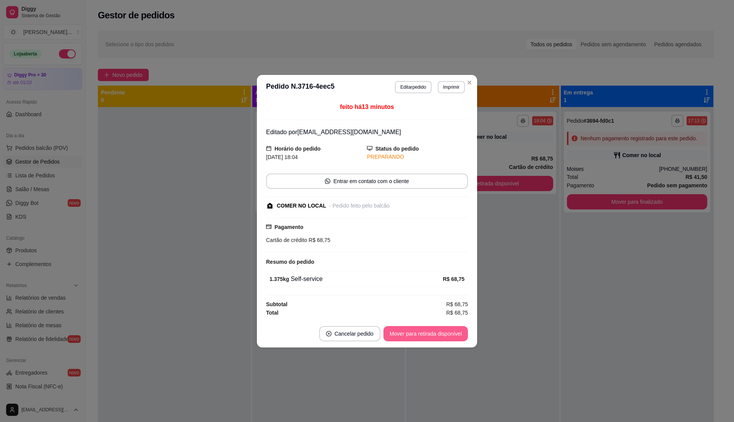
click at [425, 331] on button "Mover para retirada disponível" at bounding box center [426, 333] width 85 height 15
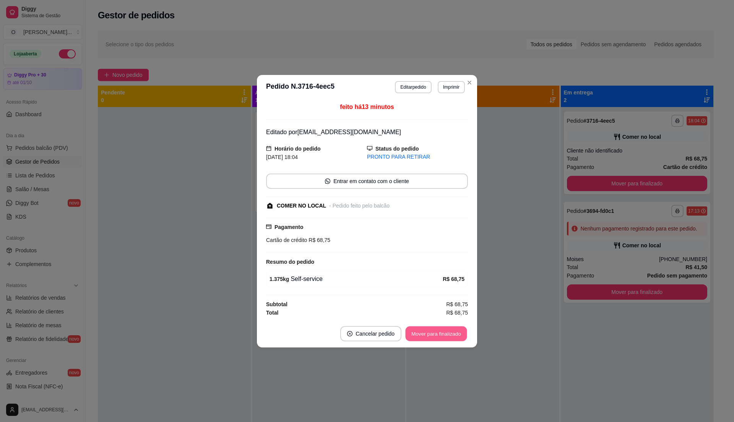
click at [425, 330] on button "Mover para finalizado" at bounding box center [437, 333] width 62 height 15
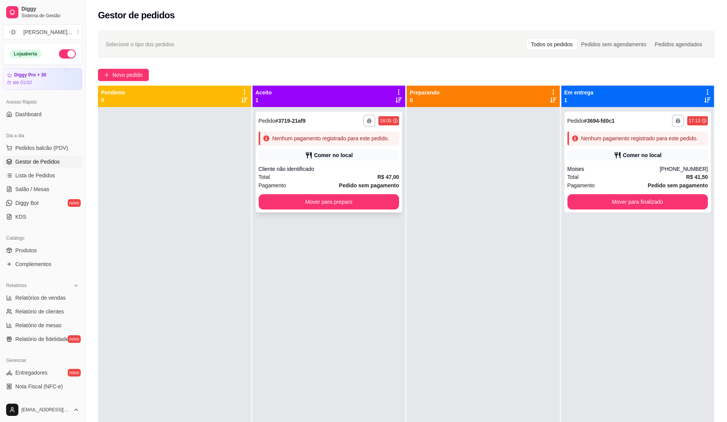
click at [378, 178] on strong "R$ 47,00" at bounding box center [388, 177] width 22 height 6
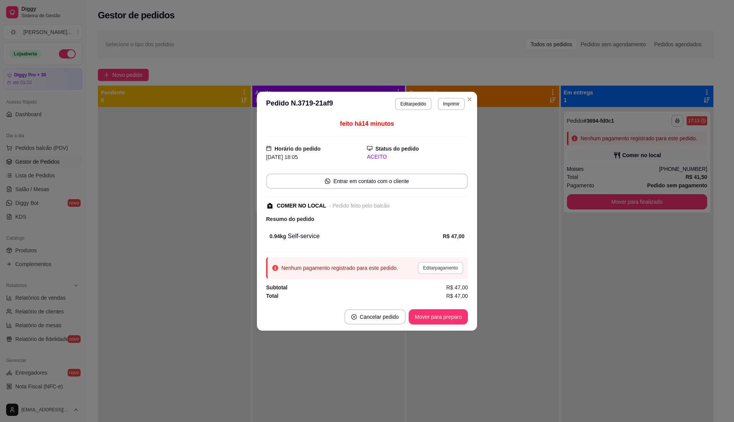
click at [428, 269] on button "Editar pagamento" at bounding box center [441, 268] width 46 height 12
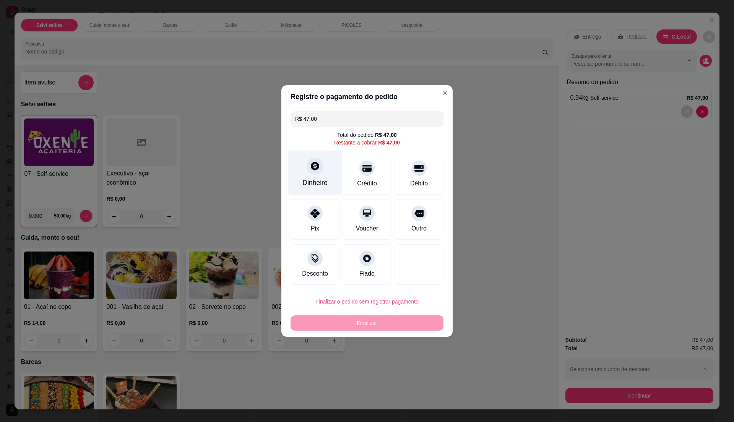
click at [325, 178] on div "Dinheiro" at bounding box center [315, 183] width 25 height 10
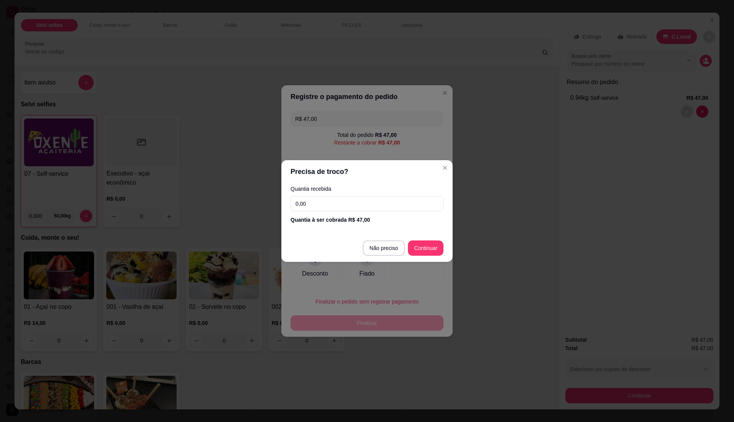
click at [337, 201] on input "0,00" at bounding box center [367, 203] width 153 height 15
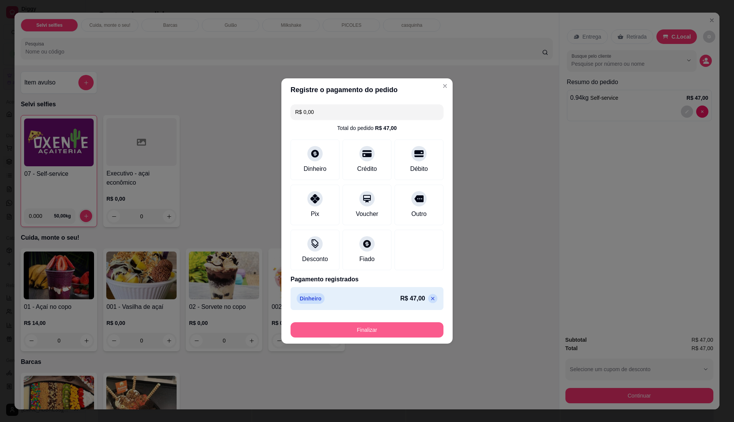
click at [384, 334] on button "Finalizar" at bounding box center [367, 329] width 153 height 15
type input "-R$ 47,00"
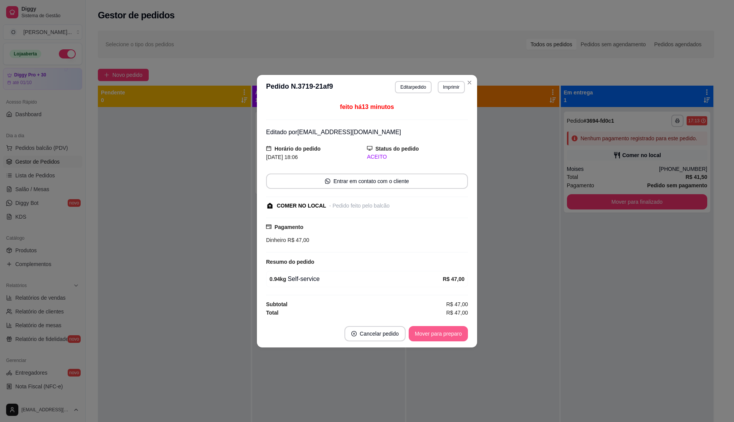
click at [433, 335] on button "Mover para preparo" at bounding box center [438, 333] width 59 height 15
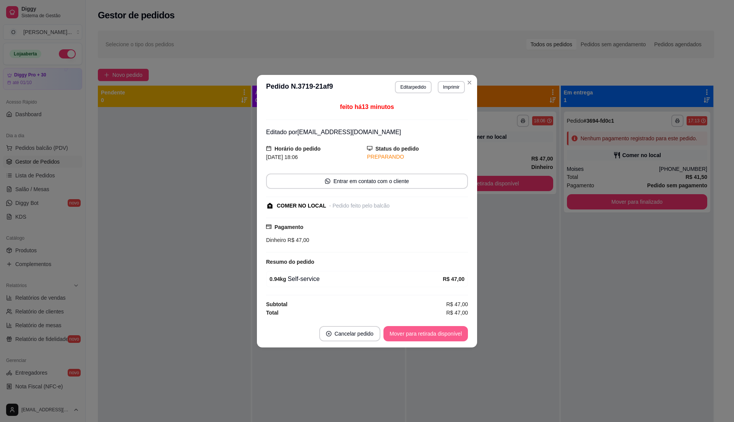
click at [437, 335] on button "Mover para retirada disponível" at bounding box center [426, 333] width 85 height 15
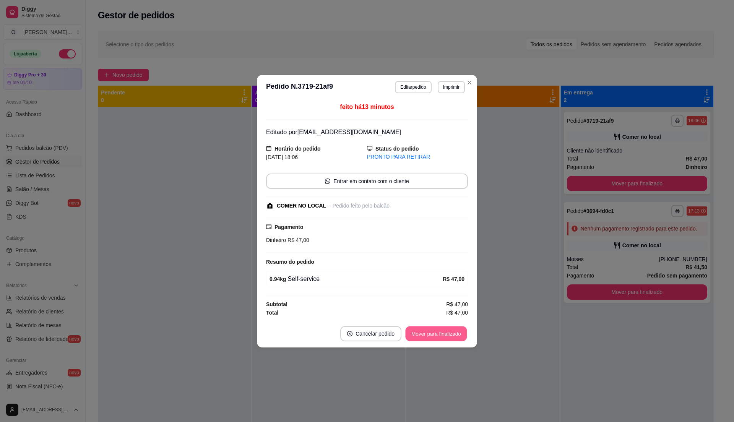
click at [437, 335] on button "Mover para finalizado" at bounding box center [437, 333] width 62 height 15
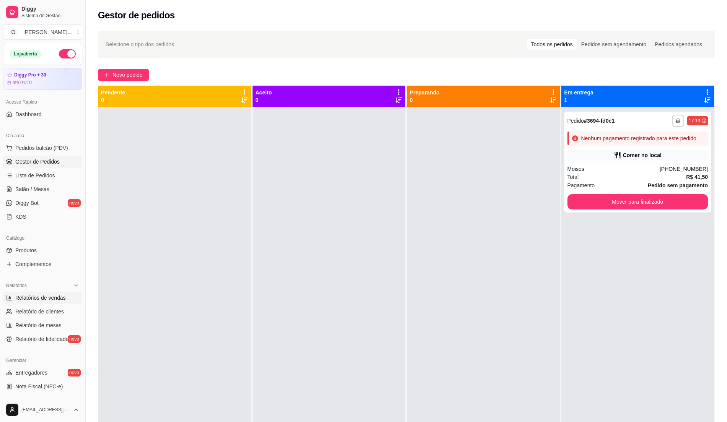
click at [37, 293] on link "Relatórios de vendas" at bounding box center [42, 298] width 79 height 12
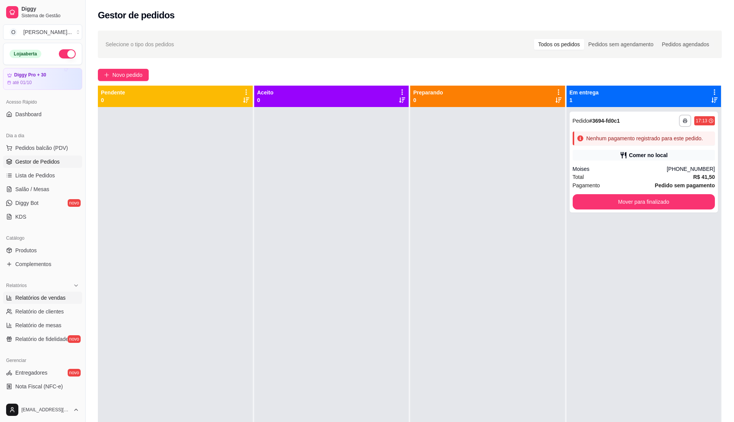
select select "ALL"
select select "0"
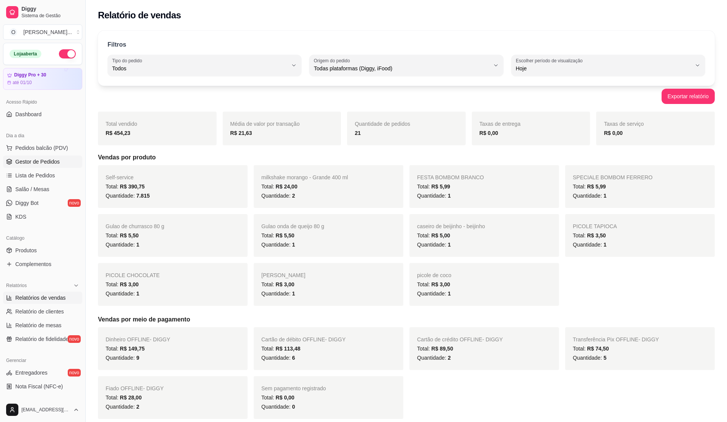
click at [44, 163] on span "Gestor de Pedidos" at bounding box center [37, 162] width 44 height 8
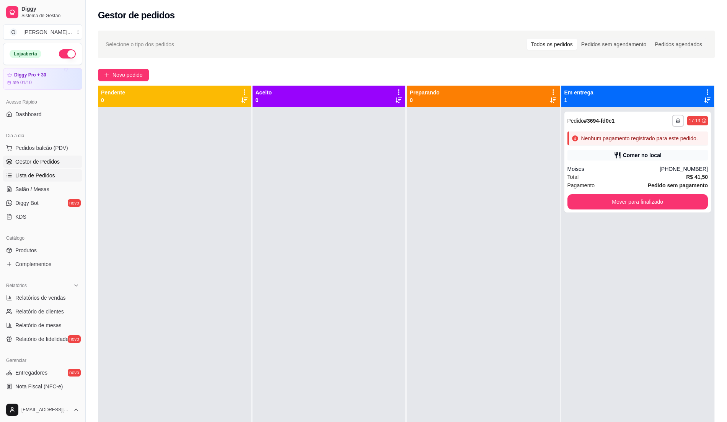
click at [57, 179] on link "Lista de Pedidos" at bounding box center [42, 175] width 79 height 12
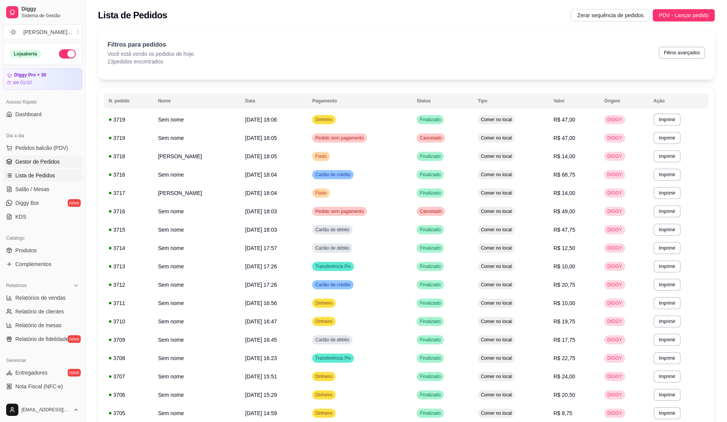
click at [41, 166] on span "Gestor de Pedidos" at bounding box center [37, 162] width 44 height 8
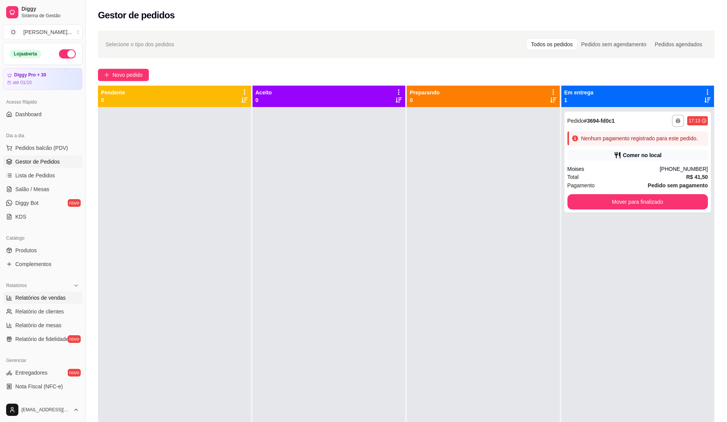
click at [60, 299] on span "Relatórios de vendas" at bounding box center [40, 298] width 50 height 8
select select "ALL"
select select "0"
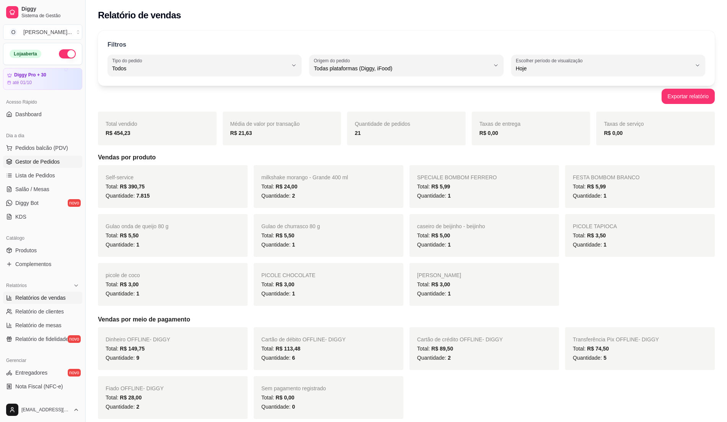
click at [50, 156] on link "Gestor de Pedidos" at bounding box center [42, 162] width 79 height 12
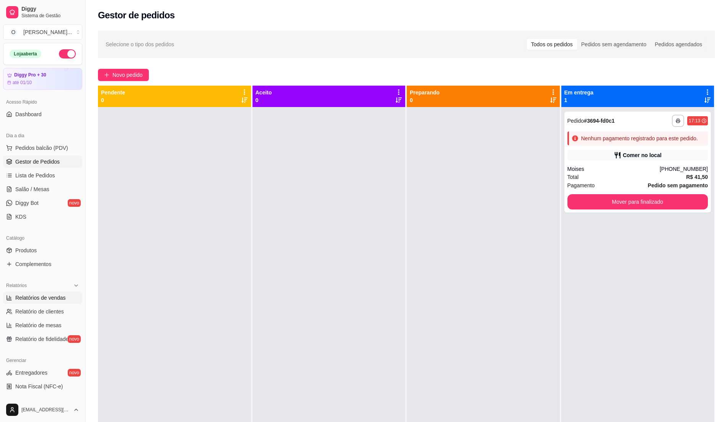
click at [39, 298] on span "Relatórios de vendas" at bounding box center [40, 298] width 50 height 8
select select "ALL"
select select "0"
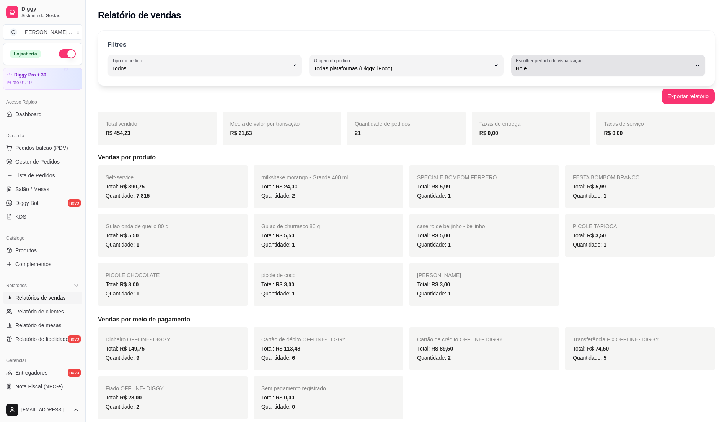
click at [568, 65] on button "Escolher período de visualização Hoje" at bounding box center [608, 65] width 194 height 21
click at [536, 115] on span "7 dias" at bounding box center [604, 111] width 167 height 7
type input "7"
select select "7"
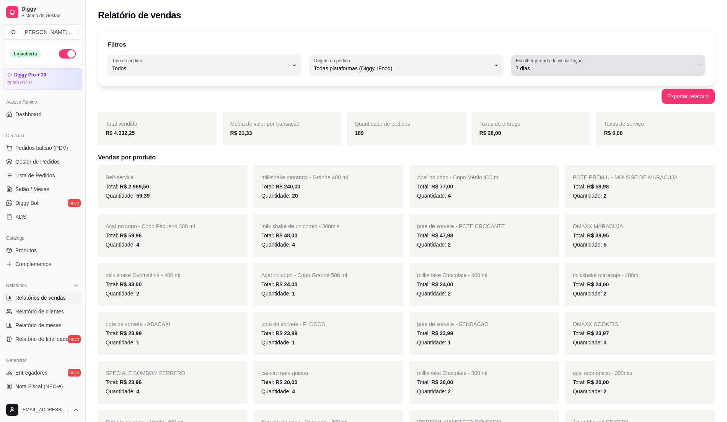
click at [542, 68] on span "7 dias" at bounding box center [604, 69] width 176 height 8
click at [542, 89] on span "Hoje" at bounding box center [604, 86] width 167 height 7
type input "0"
select select "0"
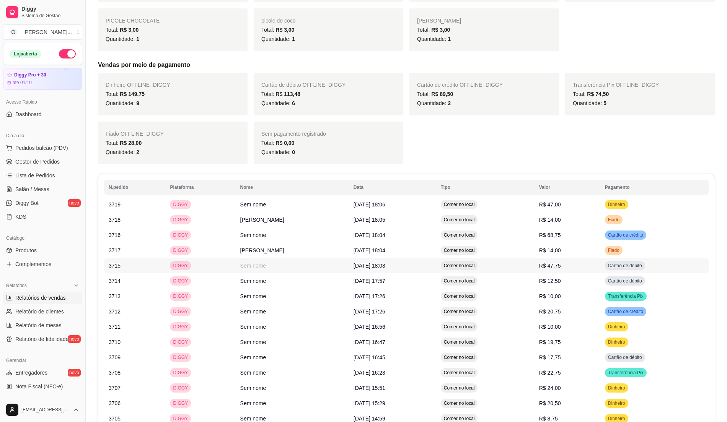
scroll to position [204, 0]
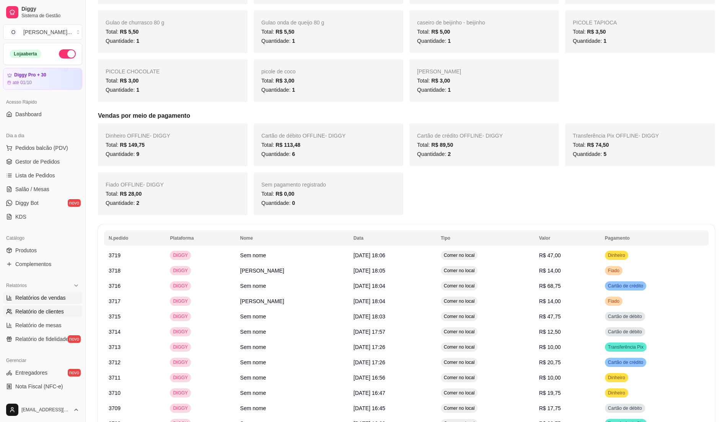
click at [36, 313] on span "Relatório de clientes" at bounding box center [39, 312] width 49 height 8
select select "30"
select select "HIGHEST_TOTAL_SPENT_WITH_ORDERS"
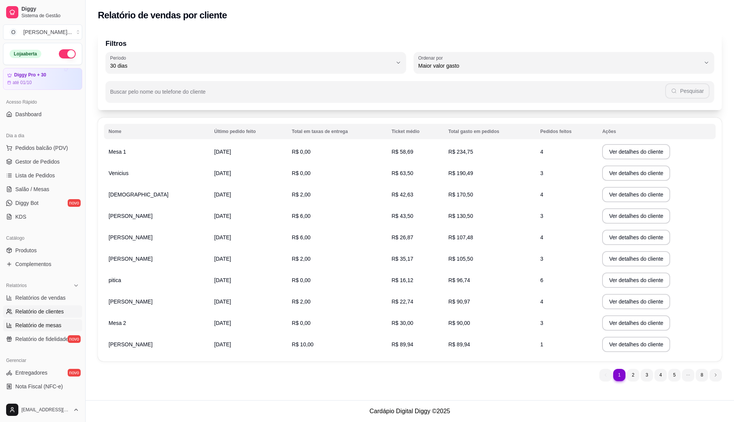
click at [36, 327] on span "Relatório de mesas" at bounding box center [38, 326] width 46 height 8
select select "TOTAL_OF_ORDERS"
select select "7"
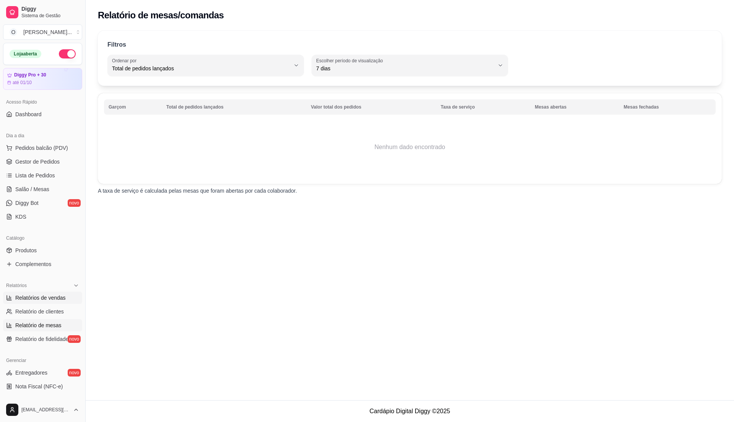
click at [36, 296] on span "Relatórios de vendas" at bounding box center [40, 298] width 50 height 8
select select "ALL"
select select "0"
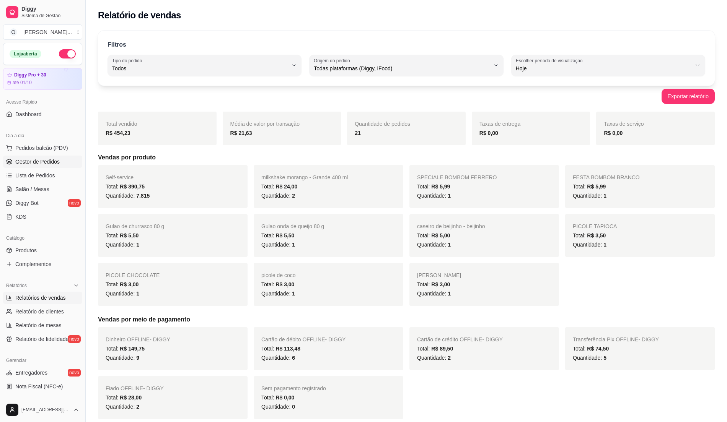
click at [31, 168] on link "Gestor de Pedidos" at bounding box center [42, 162] width 79 height 12
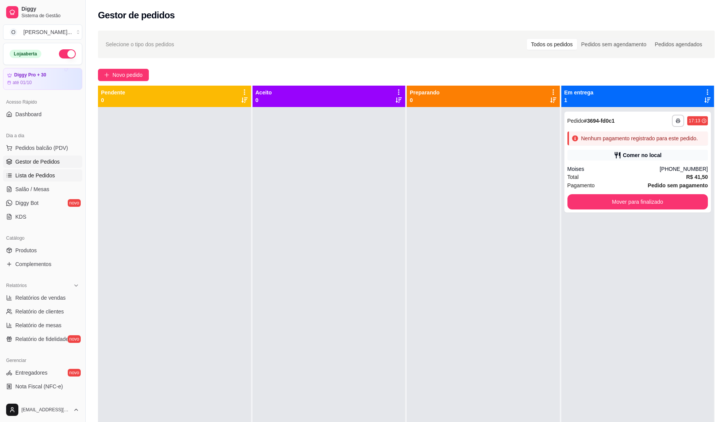
click at [31, 172] on span "Lista de Pedidos" at bounding box center [35, 176] width 40 height 8
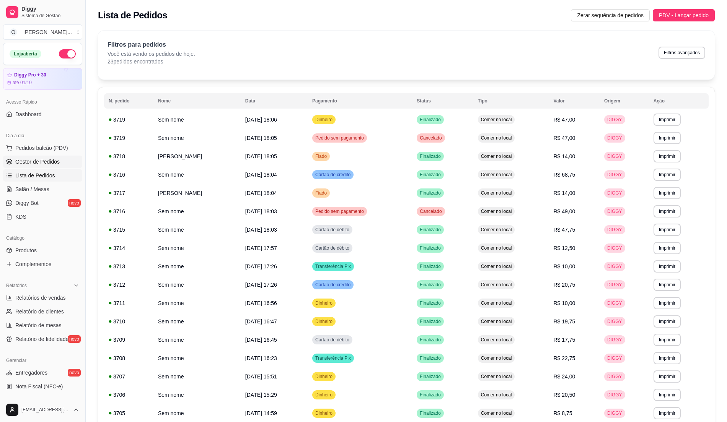
click at [33, 164] on span "Gestor de Pedidos" at bounding box center [37, 162] width 44 height 8
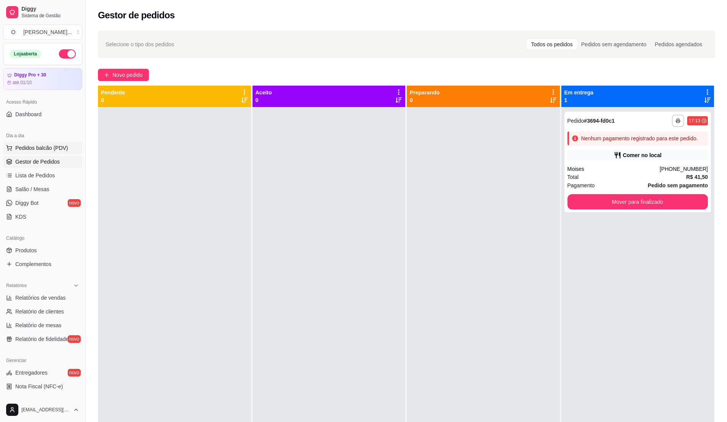
click at [52, 149] on span "Pedidos balcão (PDV)" at bounding box center [41, 148] width 53 height 8
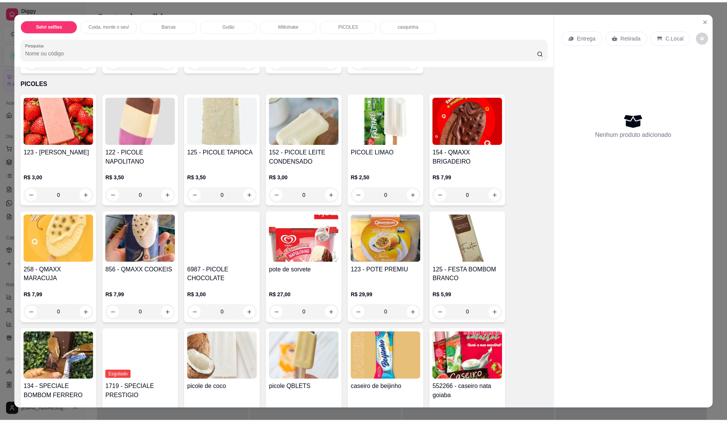
scroll to position [918, 0]
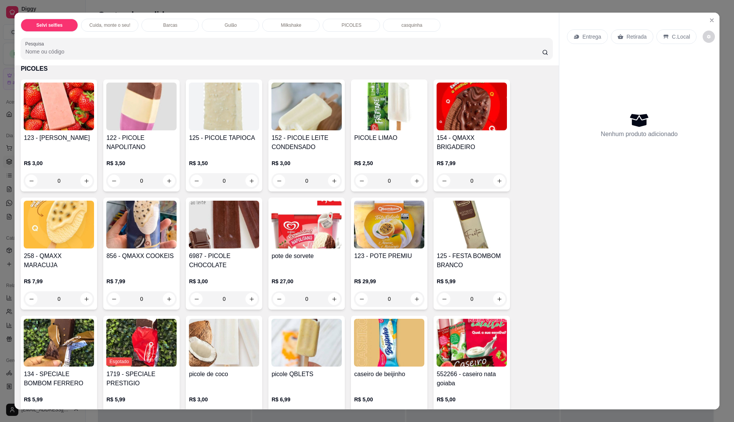
click at [299, 264] on div "pote de sorvete" at bounding box center [307, 261] width 70 height 18
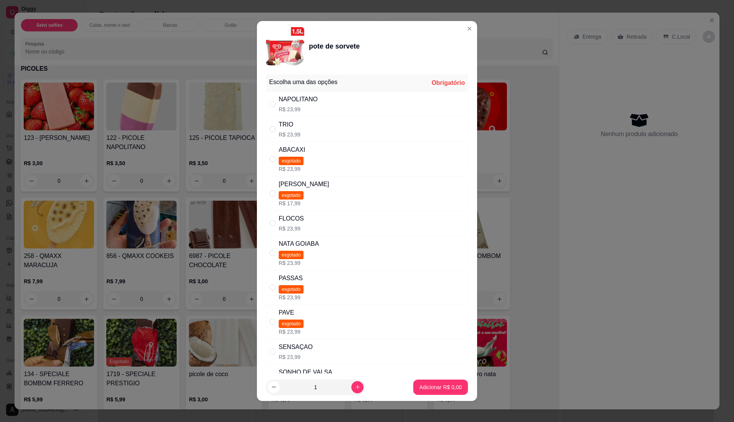
click at [363, 130] on div "TRIO R$ 23,99" at bounding box center [367, 129] width 202 height 25
radio input "true"
click at [423, 386] on p "Adicionar R$ 23,99" at bounding box center [440, 388] width 46 height 8
type input "1"
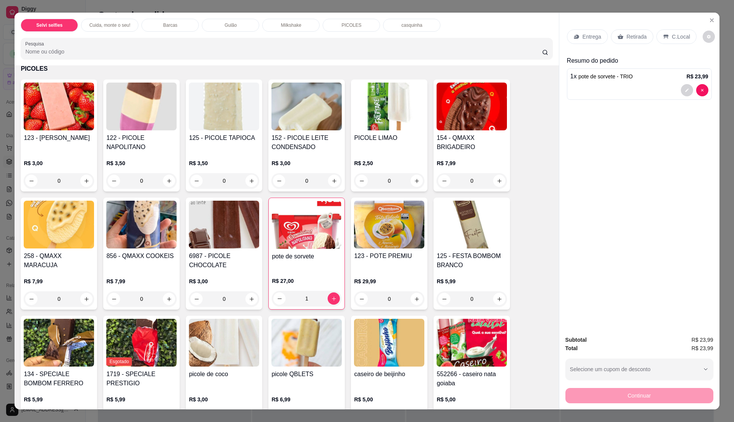
click at [677, 39] on p "C.Local" at bounding box center [681, 37] width 18 height 8
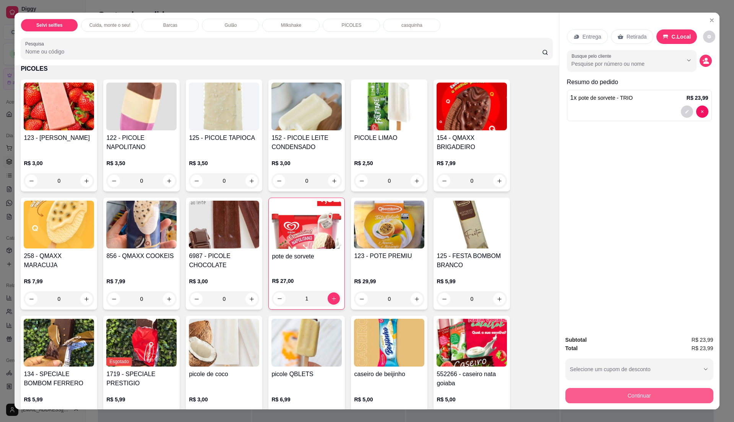
click at [646, 399] on button "Continuar" at bounding box center [640, 395] width 148 height 15
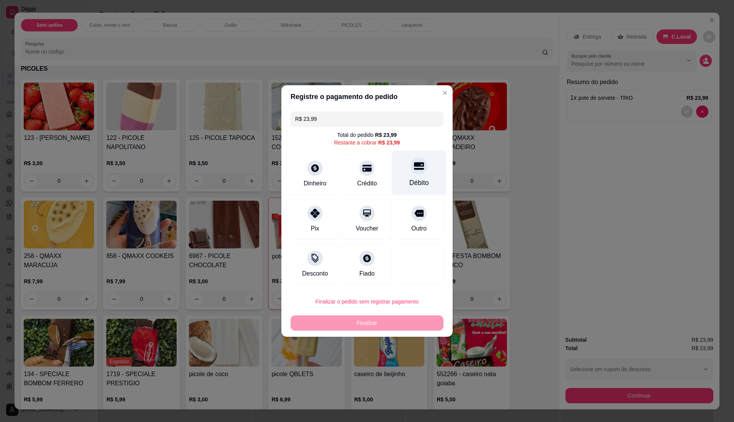
click at [417, 184] on div "Débito" at bounding box center [420, 183] width 20 height 10
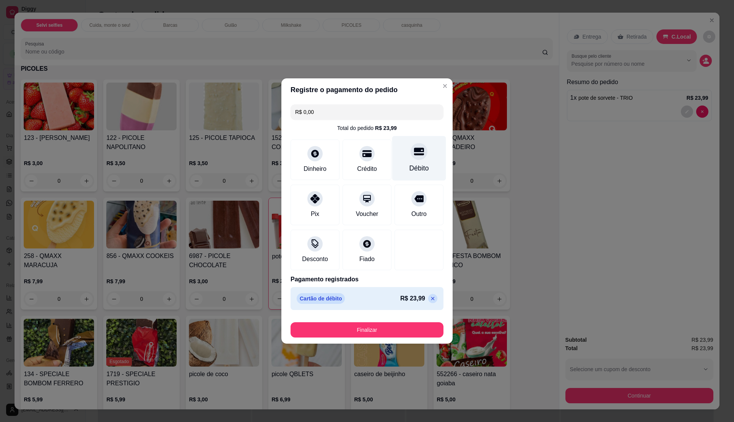
type input "R$ 0,00"
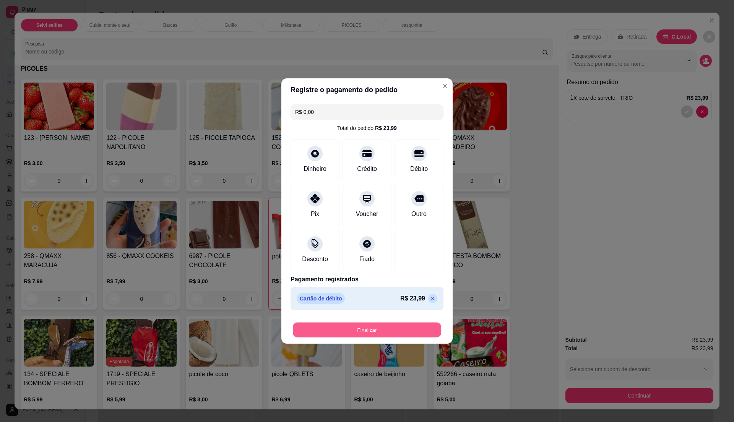
click at [403, 336] on button "Finalizar" at bounding box center [367, 330] width 148 height 15
type input "0"
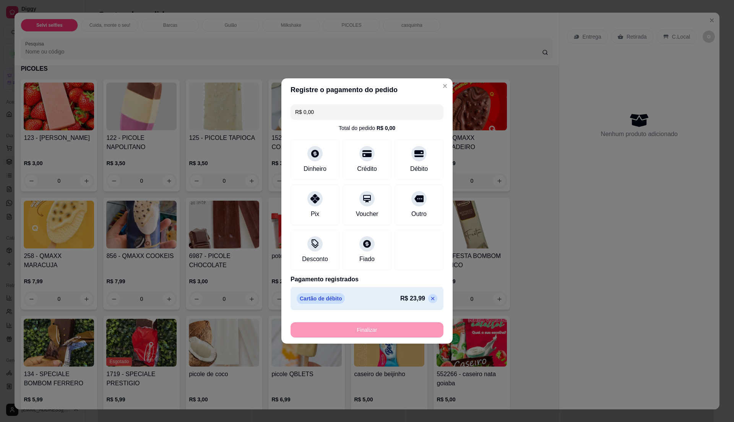
type input "-R$ 23,99"
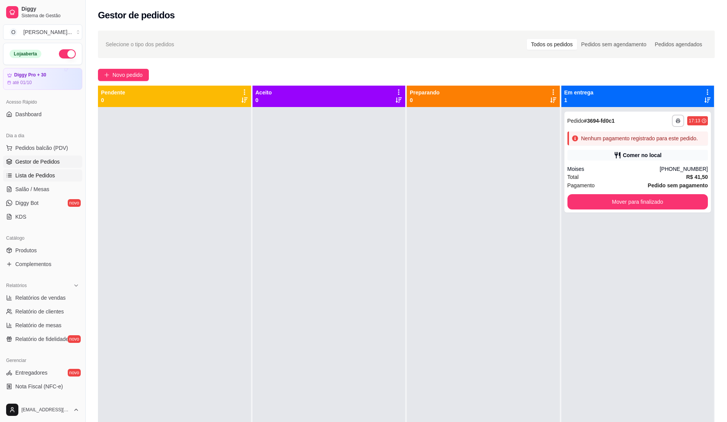
click at [49, 181] on link "Lista de Pedidos" at bounding box center [42, 175] width 79 height 12
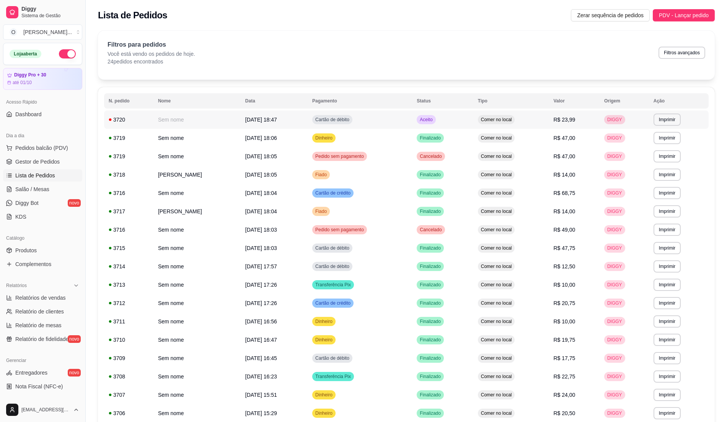
click at [405, 117] on td "Cartão de débito" at bounding box center [360, 120] width 104 height 18
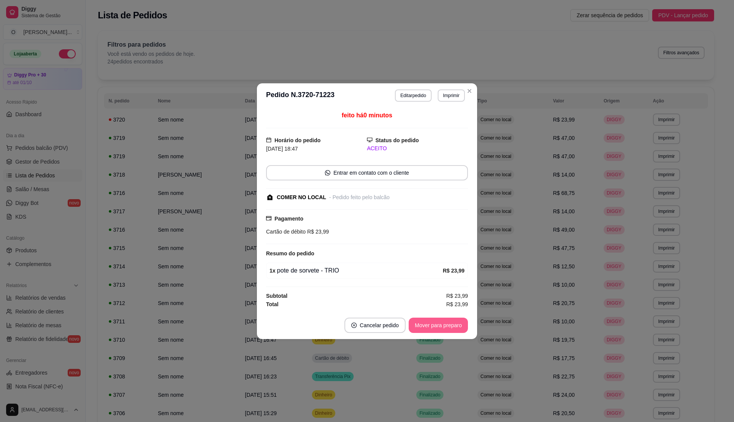
click at [447, 328] on button "Mover para preparo" at bounding box center [438, 325] width 59 height 15
click at [447, 328] on button "Mover para retirada disponível" at bounding box center [426, 325] width 82 height 15
click at [447, 328] on button "Mover para finalizado" at bounding box center [436, 325] width 63 height 15
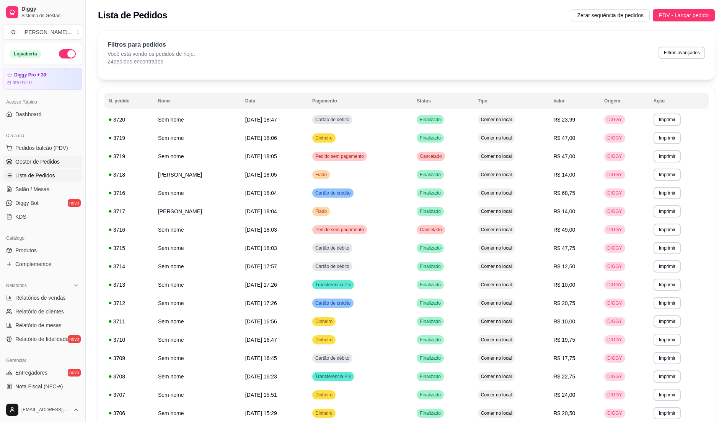
click at [62, 164] on link "Gestor de Pedidos" at bounding box center [42, 162] width 79 height 12
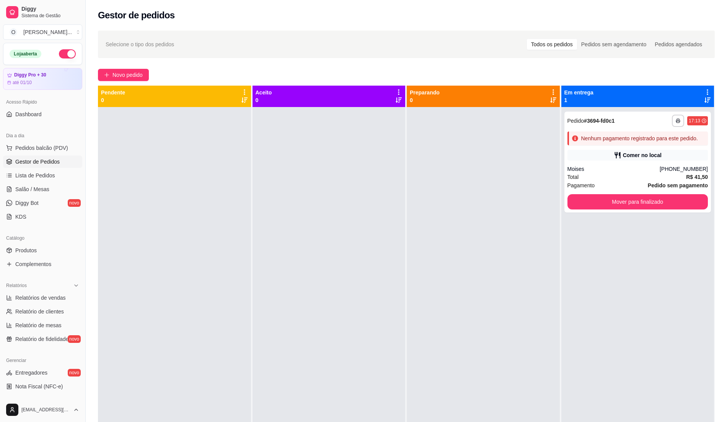
click at [264, 271] on div at bounding box center [328, 318] width 153 height 422
click at [659, 149] on div "**********" at bounding box center [637, 162] width 147 height 101
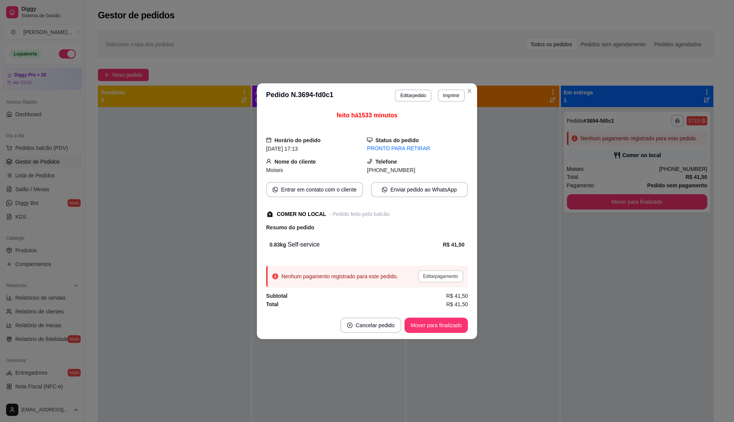
click at [428, 272] on button "Editar pagamento" at bounding box center [441, 276] width 46 height 12
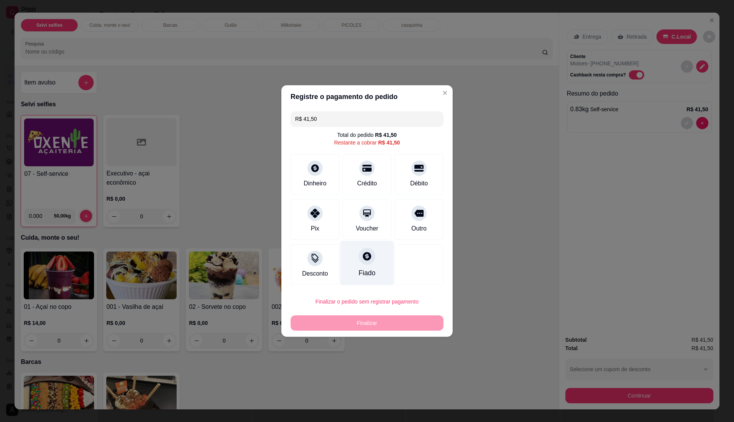
click at [368, 262] on div at bounding box center [367, 256] width 17 height 17
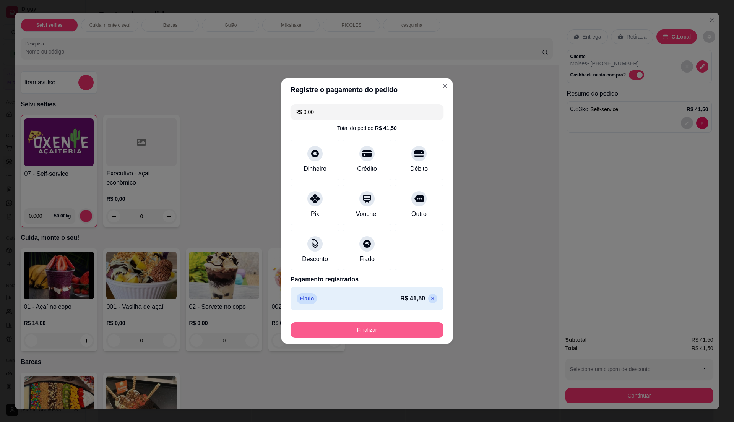
click at [407, 331] on button "Finalizar" at bounding box center [367, 329] width 153 height 15
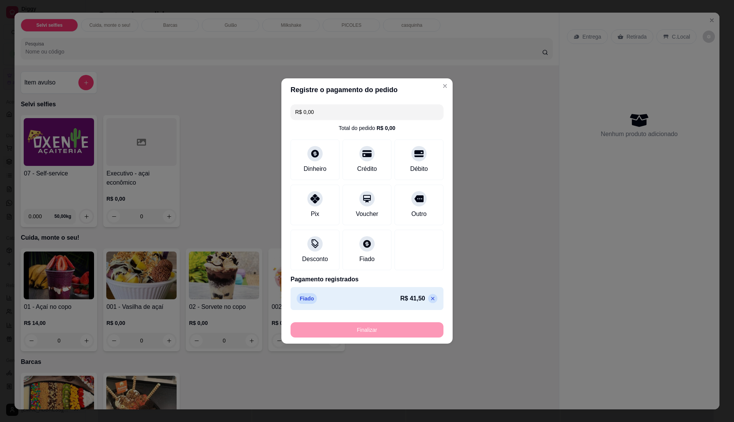
type input "-R$ 41,50"
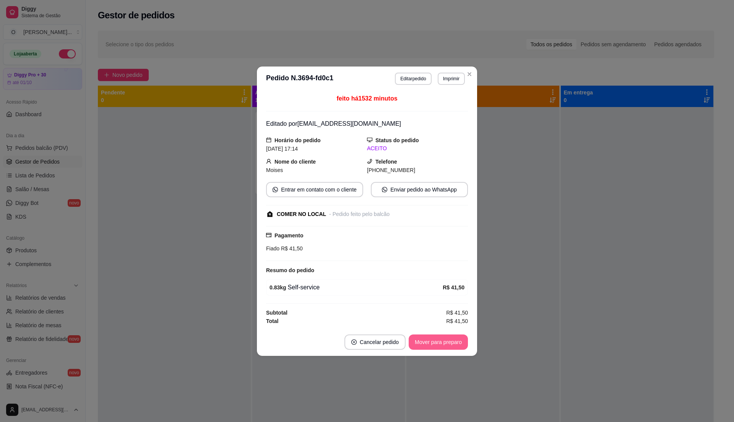
click at [420, 342] on button "Mover para preparo" at bounding box center [438, 342] width 59 height 15
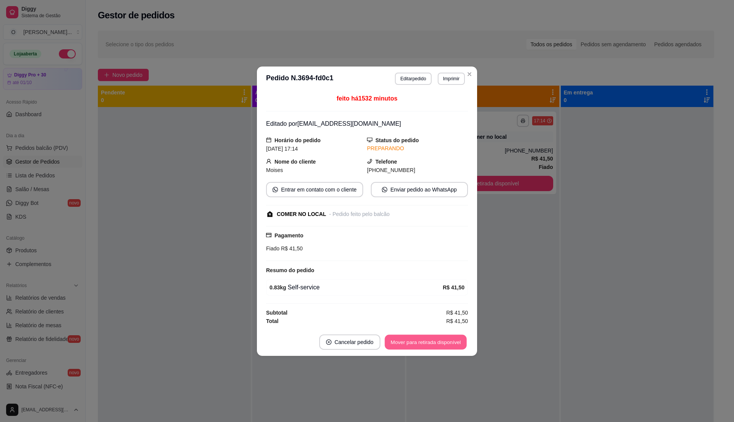
click at [420, 342] on button "Mover para retirada disponível" at bounding box center [426, 342] width 82 height 15
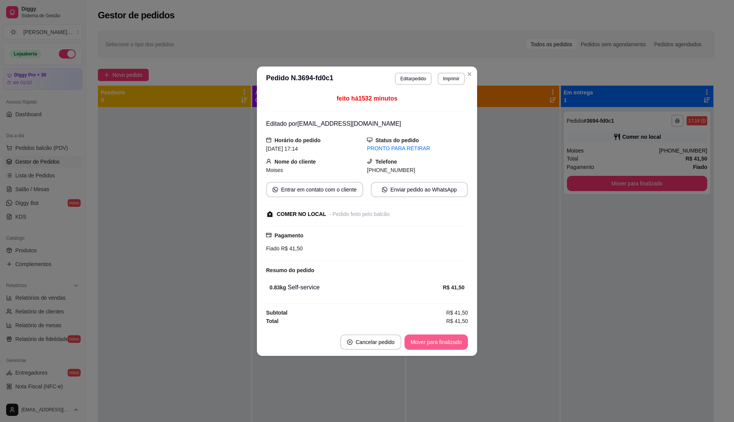
click at [420, 342] on button "Mover para finalizado" at bounding box center [436, 342] width 63 height 15
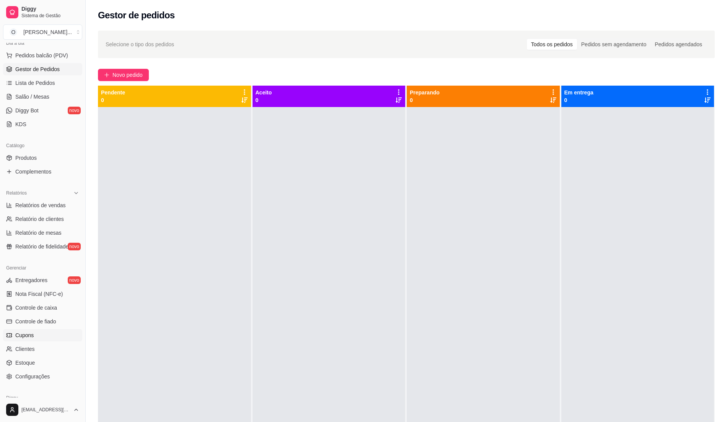
scroll to position [102, 0]
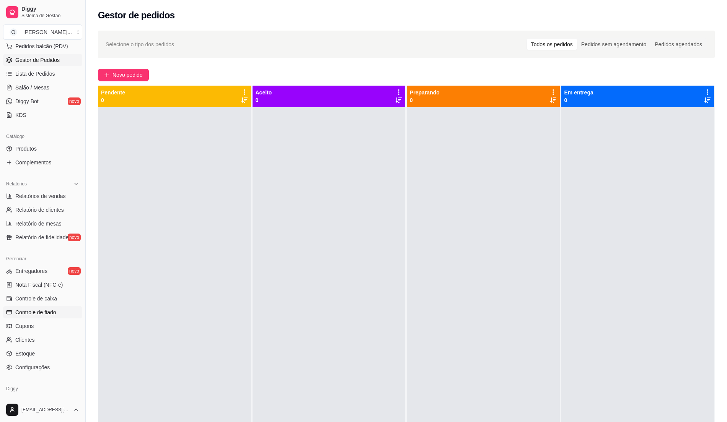
click at [50, 309] on span "Controle de fiado" at bounding box center [35, 313] width 41 height 8
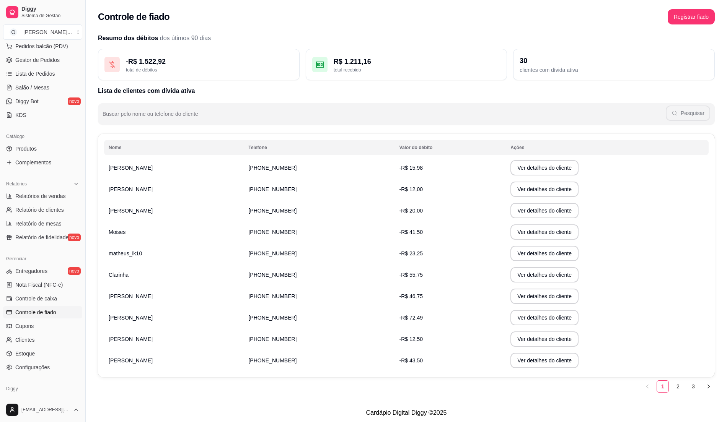
click at [161, 152] on th "Nome" at bounding box center [174, 147] width 140 height 15
click at [43, 60] on span "Gestor de Pedidos" at bounding box center [37, 60] width 44 height 8
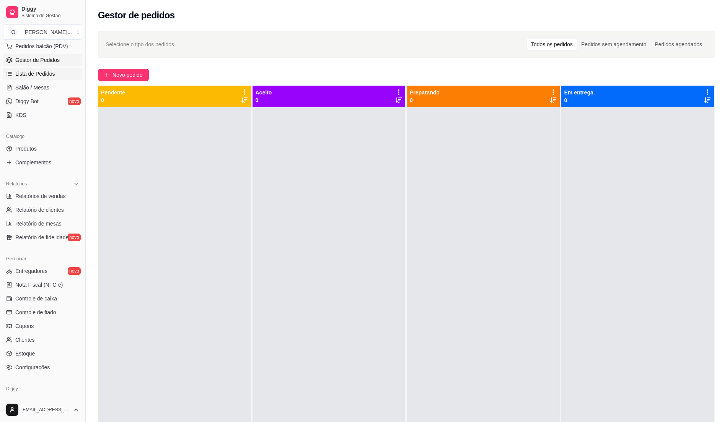
scroll to position [51, 0]
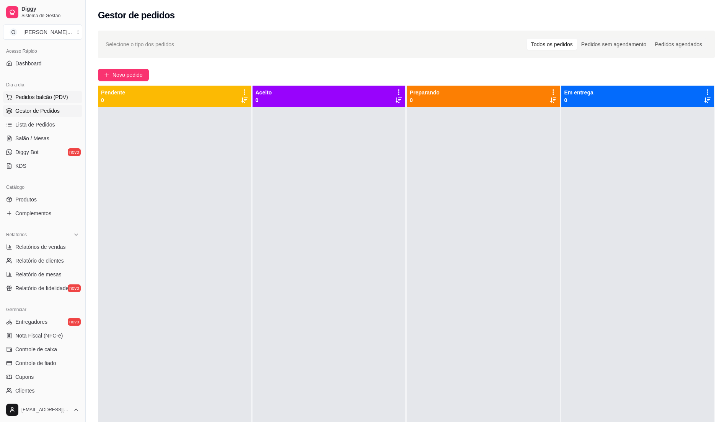
click at [47, 94] on span "Pedidos balcão (PDV)" at bounding box center [41, 97] width 53 height 8
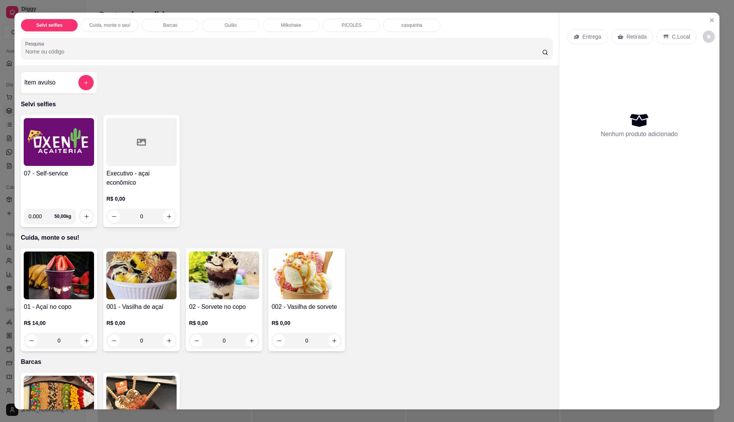
click at [52, 157] on img at bounding box center [59, 142] width 70 height 48
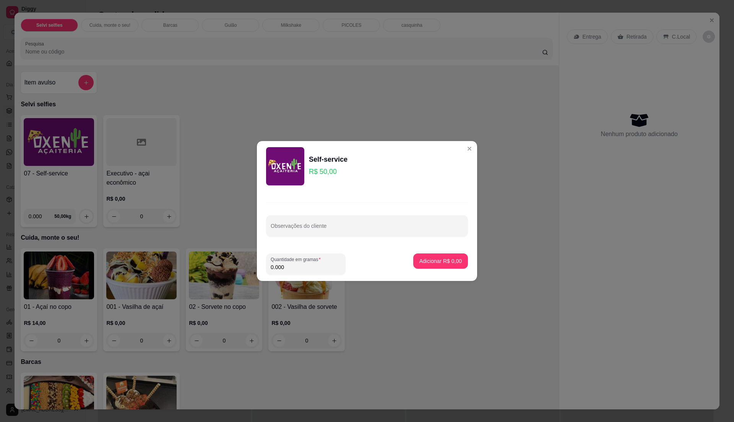
click at [306, 268] on input "0.000" at bounding box center [306, 268] width 70 height 8
type input "0.435"
click at [451, 263] on p "Adicionar R$ 21,75" at bounding box center [440, 261] width 46 height 8
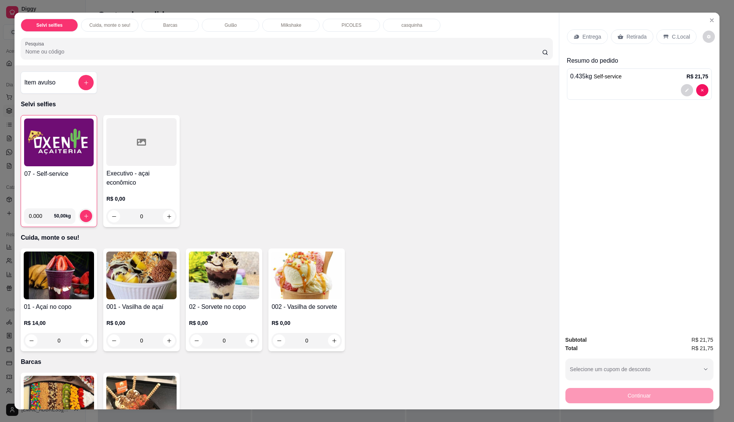
click at [663, 40] on icon at bounding box center [666, 37] width 6 height 6
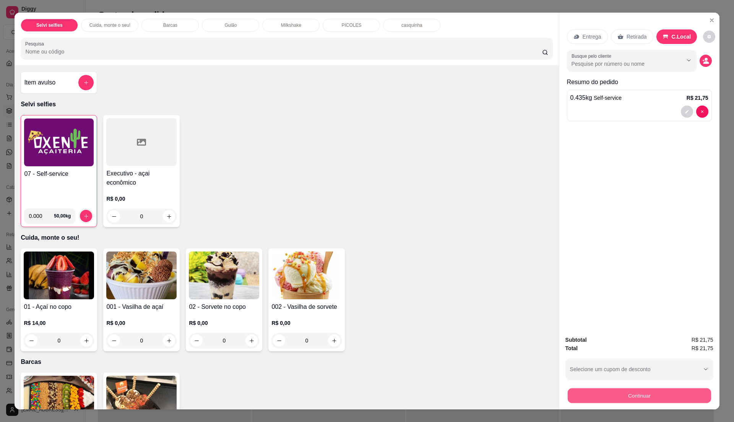
click at [628, 397] on button "Continuar" at bounding box center [639, 395] width 143 height 15
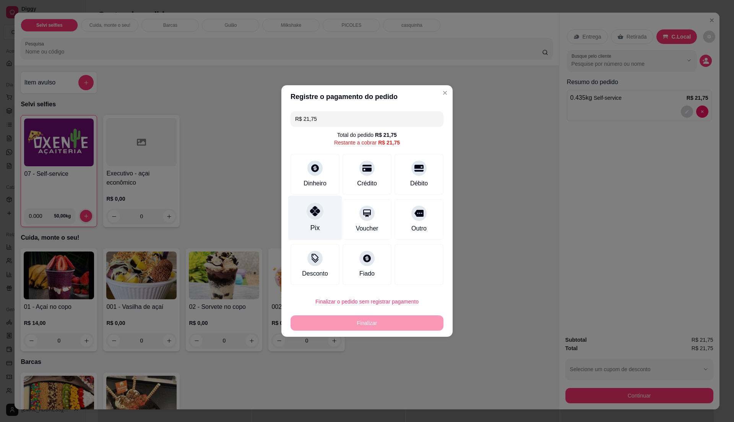
click at [313, 224] on div "Pix" at bounding box center [315, 228] width 9 height 10
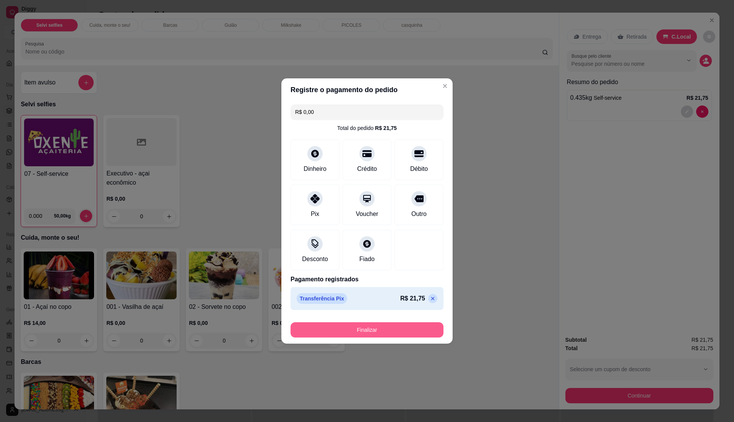
click at [365, 327] on button "Finalizar" at bounding box center [367, 329] width 153 height 15
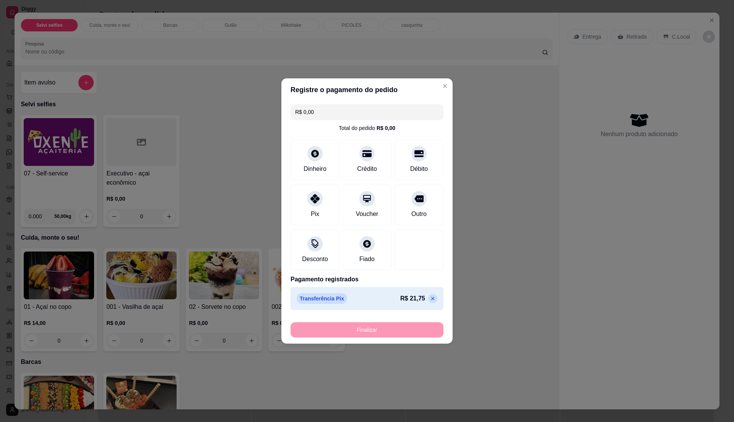
type input "-R$ 21,75"
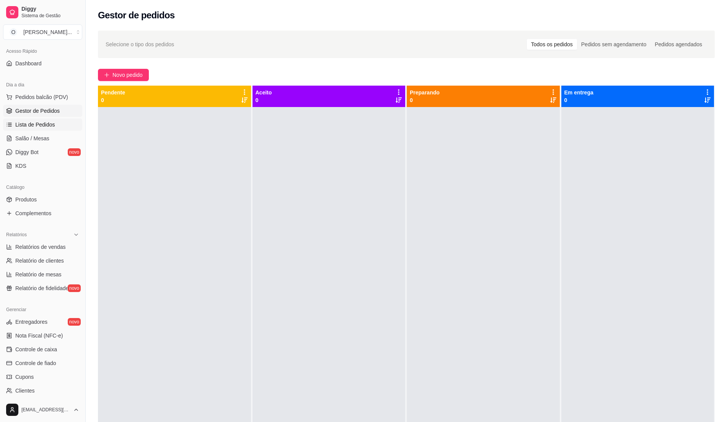
click at [33, 121] on span "Lista de Pedidos" at bounding box center [35, 125] width 40 height 8
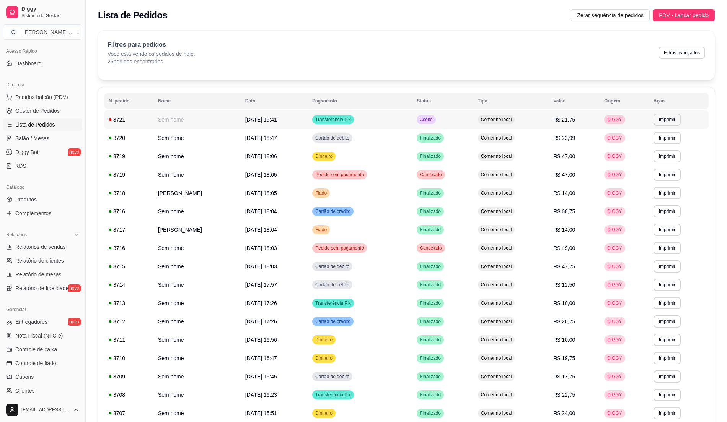
click at [428, 124] on td "Aceito" at bounding box center [442, 120] width 61 height 18
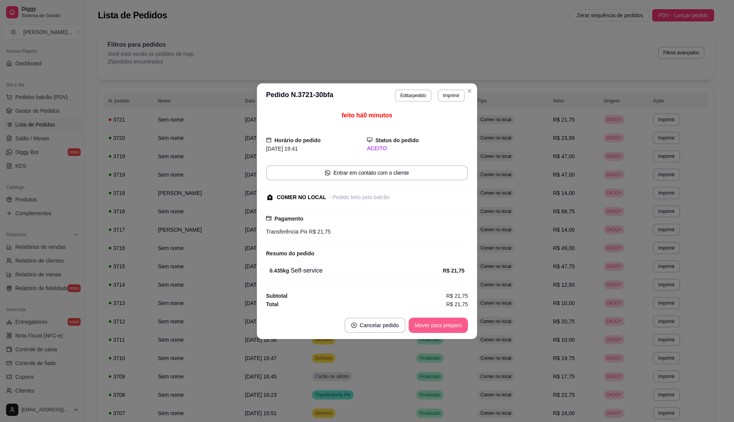
click at [438, 328] on button "Mover para preparo" at bounding box center [438, 325] width 59 height 15
click at [438, 328] on button "Mover para retirada disponível" at bounding box center [426, 325] width 82 height 15
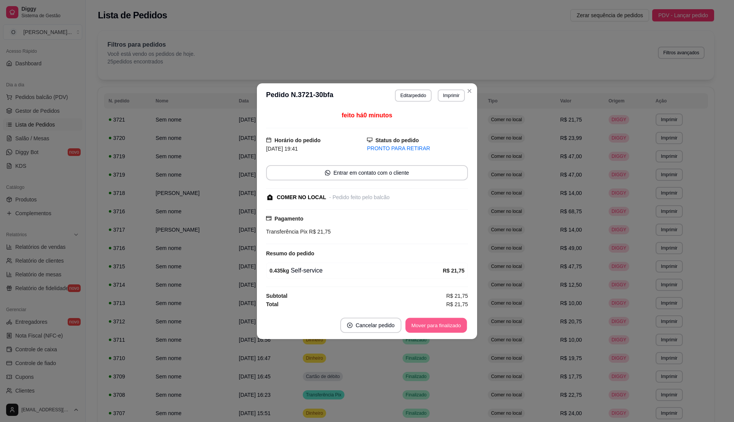
click at [438, 328] on button "Mover para finalizado" at bounding box center [437, 325] width 62 height 15
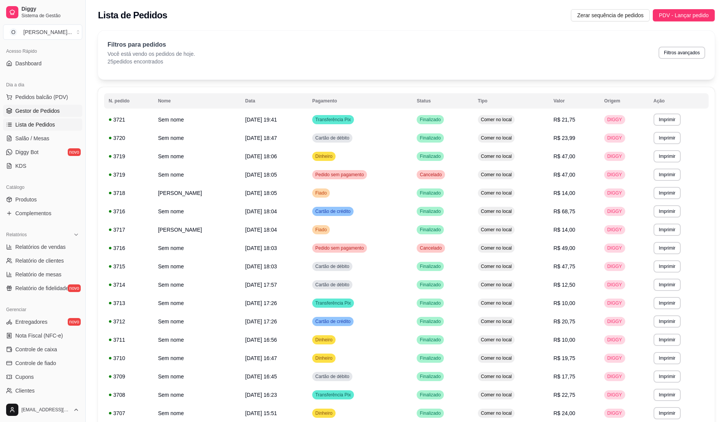
click at [34, 113] on span "Gestor de Pedidos" at bounding box center [37, 111] width 44 height 8
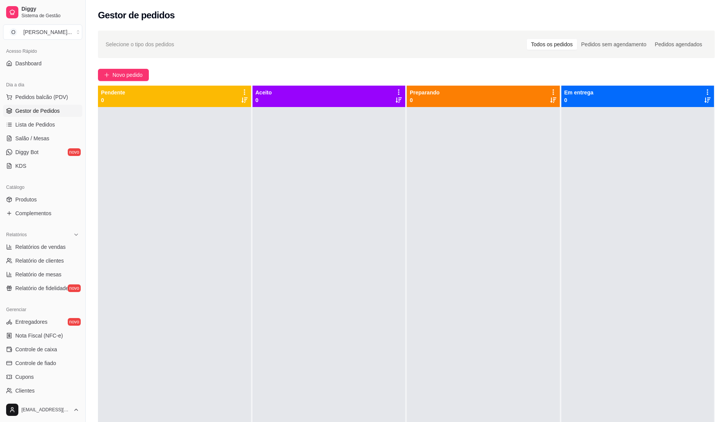
click at [0, 106] on div "Dia a dia Pedidos balcão (PDV) Gestor de Pedidos Lista de Pedidos Salão / Mesas…" at bounding box center [42, 125] width 85 height 99
click at [51, 91] on button "Pedidos balcão (PDV)" at bounding box center [42, 97] width 79 height 12
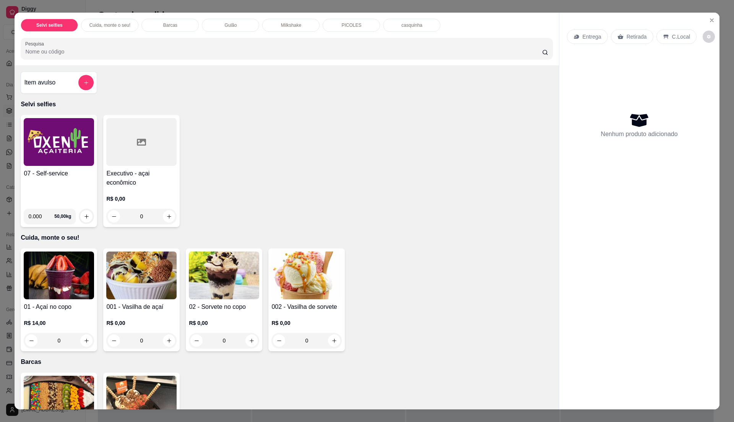
click at [81, 167] on div "07 - Self-service 0.000 50,00 kg" at bounding box center [59, 171] width 77 height 112
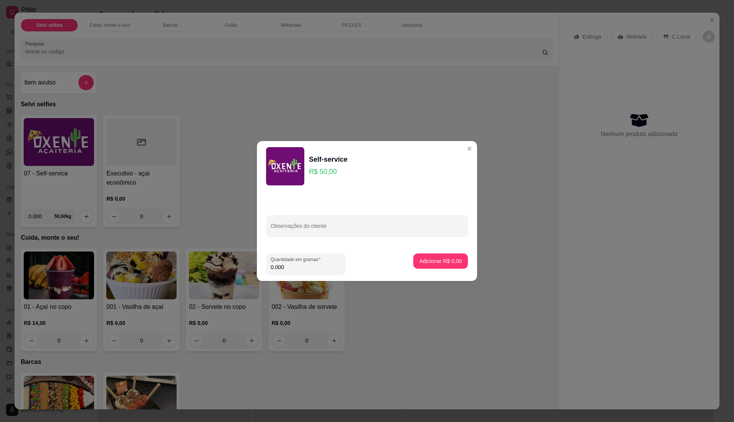
drag, startPoint x: 326, startPoint y: 265, endPoint x: 317, endPoint y: 262, distance: 8.7
click at [325, 265] on input "0.000" at bounding box center [306, 268] width 70 height 8
type input "0.200"
click at [442, 259] on p "Adicionar R$ 10,00" at bounding box center [440, 261] width 46 height 8
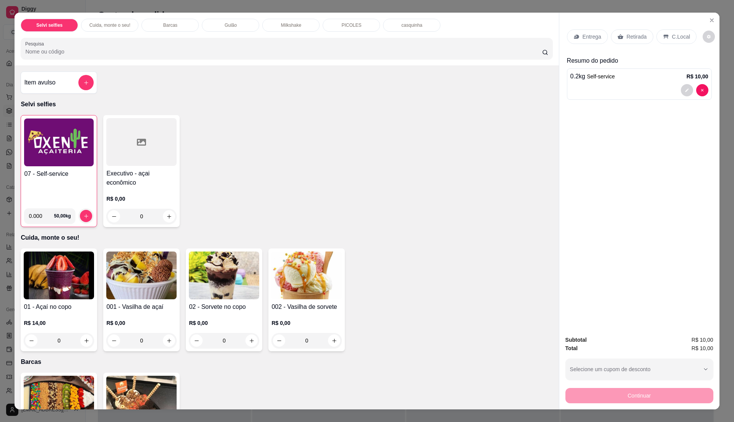
click at [682, 26] on div "Entrega Retirada C.Local" at bounding box center [639, 36] width 145 height 27
click at [679, 33] on p "C.Local" at bounding box center [681, 37] width 18 height 8
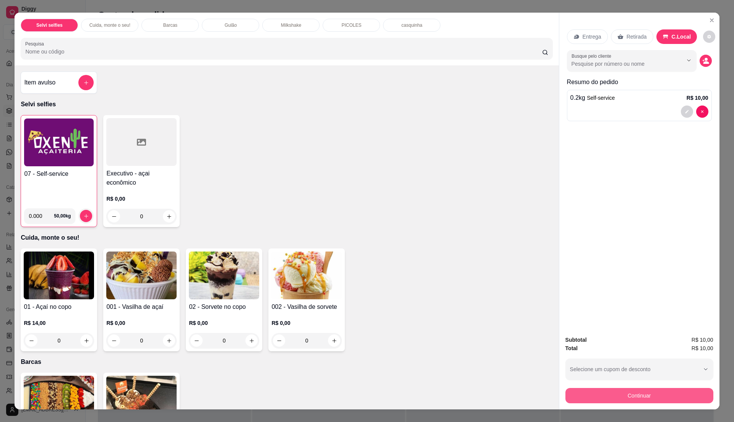
click at [643, 394] on button "Continuar" at bounding box center [640, 395] width 148 height 15
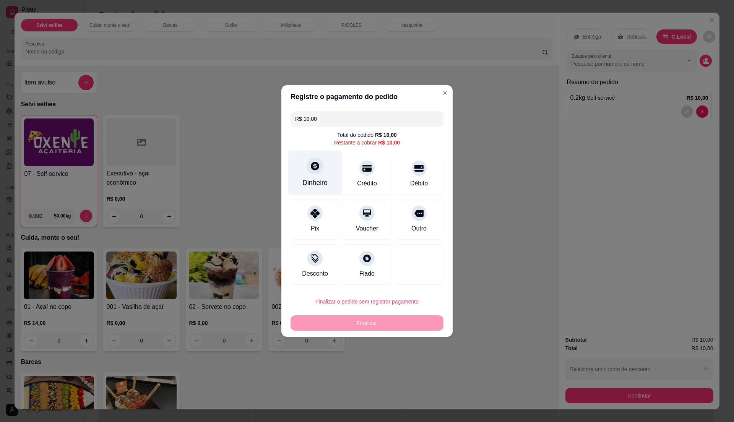
click at [317, 171] on icon at bounding box center [315, 166] width 10 height 10
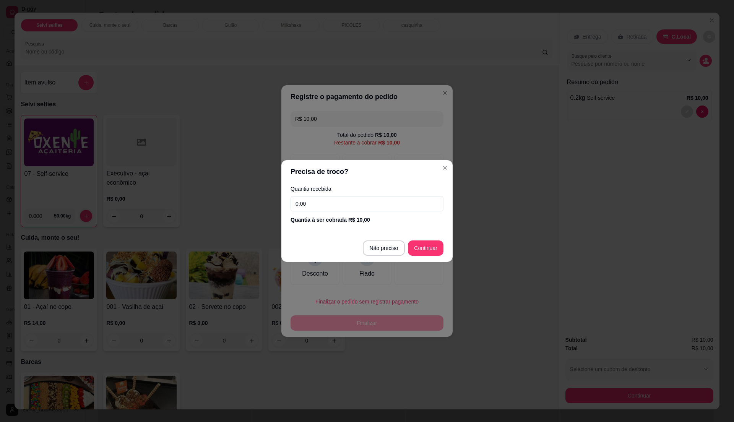
click at [333, 198] on input "0,00" at bounding box center [367, 203] width 153 height 15
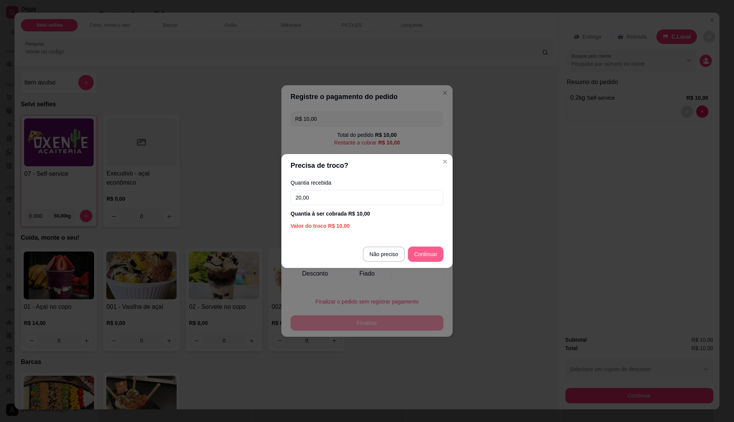
type input "20,00"
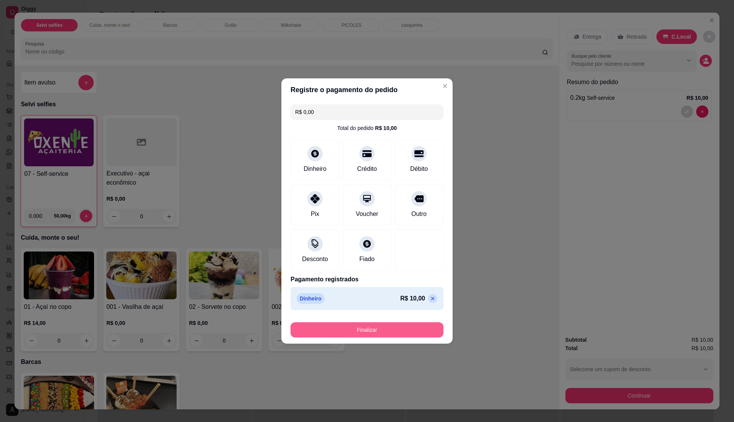
click at [405, 330] on button "Finalizar" at bounding box center [367, 329] width 153 height 15
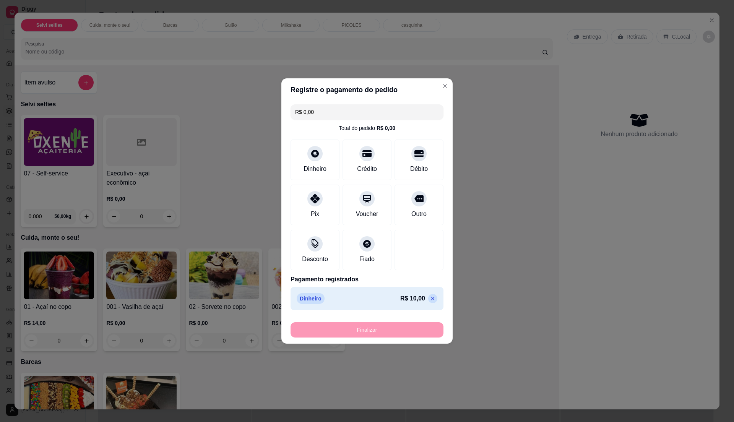
type input "-R$ 10,00"
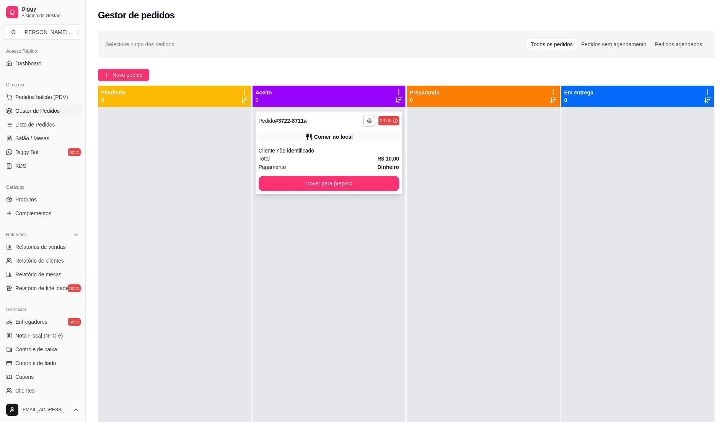
click at [357, 150] on div "Cliente não identificado" at bounding box center [329, 151] width 141 height 8
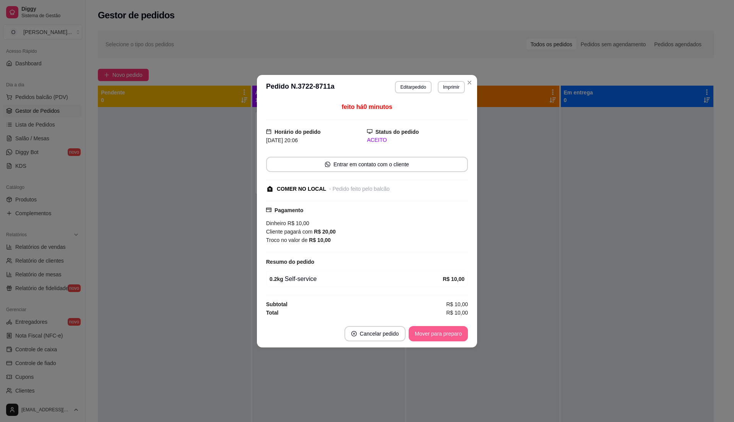
click at [453, 333] on button "Mover para preparo" at bounding box center [438, 333] width 59 height 15
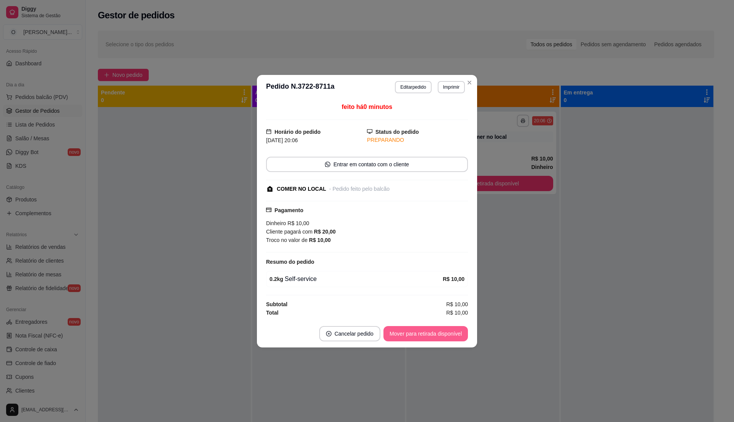
click at [453, 333] on button "Mover para retirada disponível" at bounding box center [426, 333] width 85 height 15
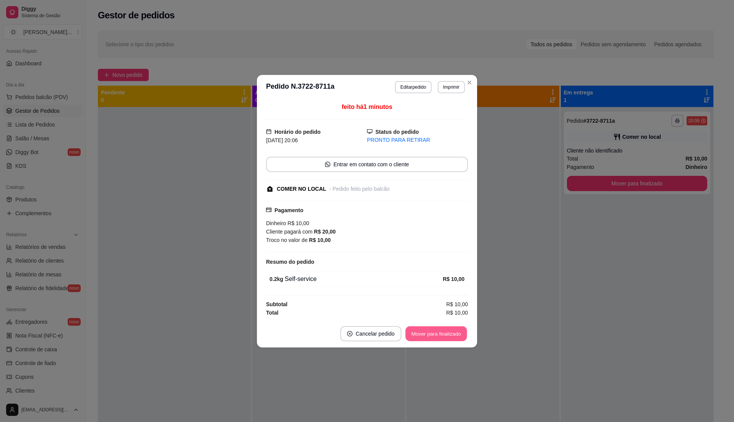
click at [453, 333] on button "Mover para finalizado" at bounding box center [437, 333] width 62 height 15
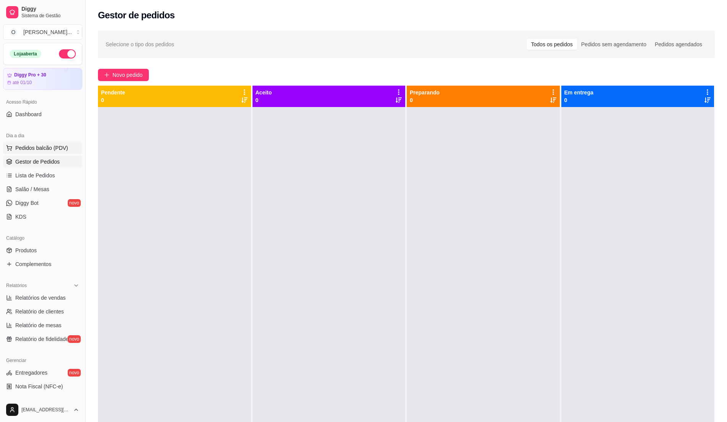
click at [68, 150] on button "Pedidos balcão (PDV)" at bounding box center [42, 148] width 79 height 12
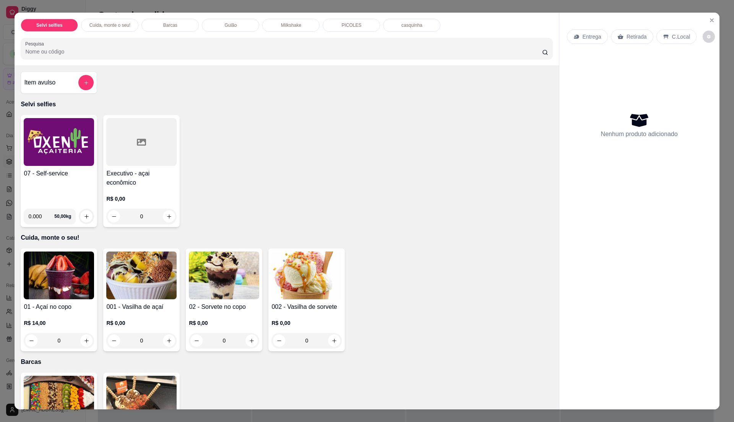
click at [63, 178] on h4 "07 - Self-service" at bounding box center [59, 173] width 70 height 9
click at [713, 20] on button "Close" at bounding box center [712, 20] width 12 height 12
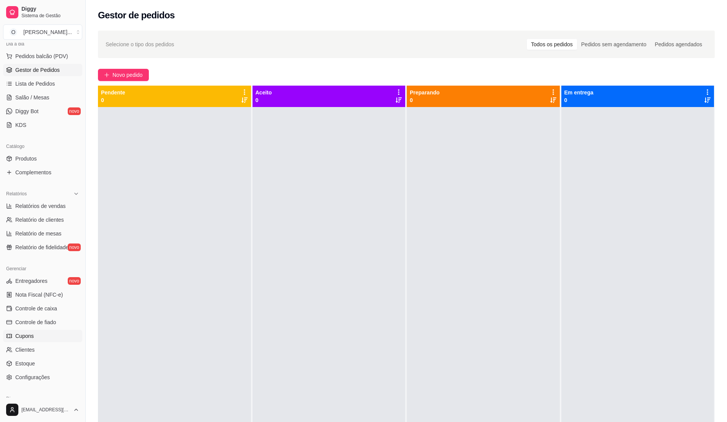
scroll to position [129, 0]
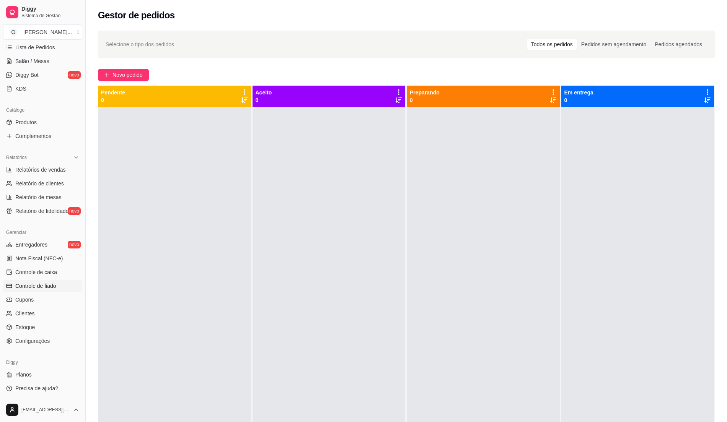
click at [42, 283] on span "Controle de fiado" at bounding box center [35, 286] width 41 height 8
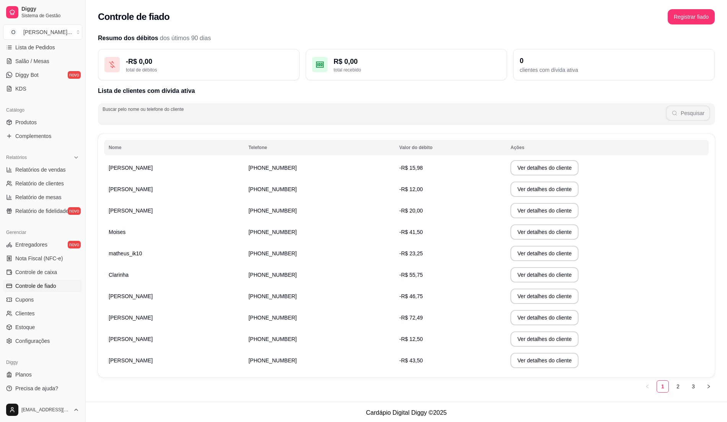
click at [188, 120] on input "Buscar pelo nome ou telefone do cliente" at bounding box center [384, 117] width 563 height 8
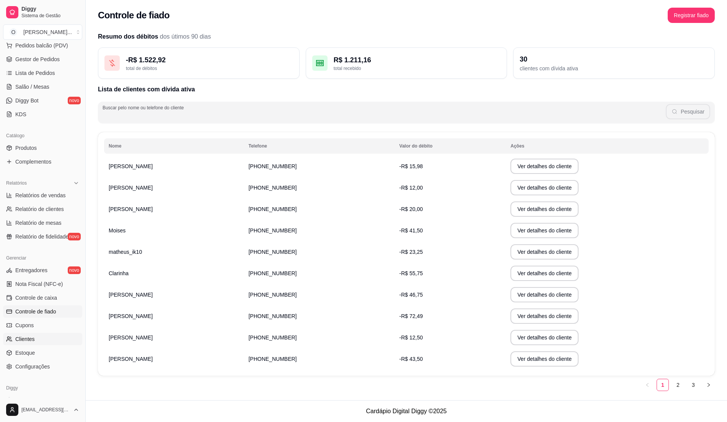
scroll to position [129, 0]
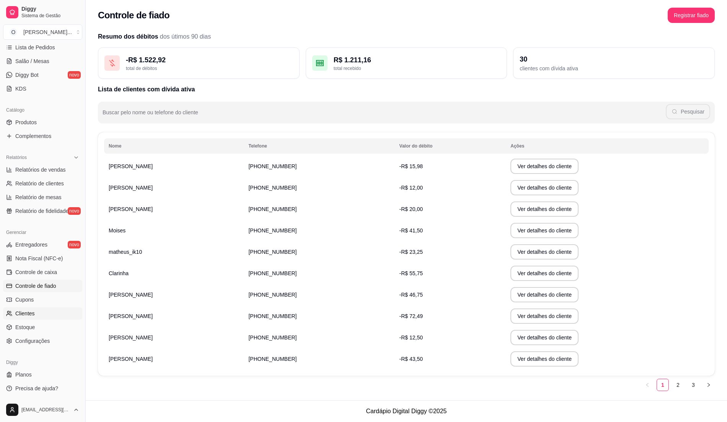
click at [41, 313] on link "Clientes" at bounding box center [42, 314] width 79 height 12
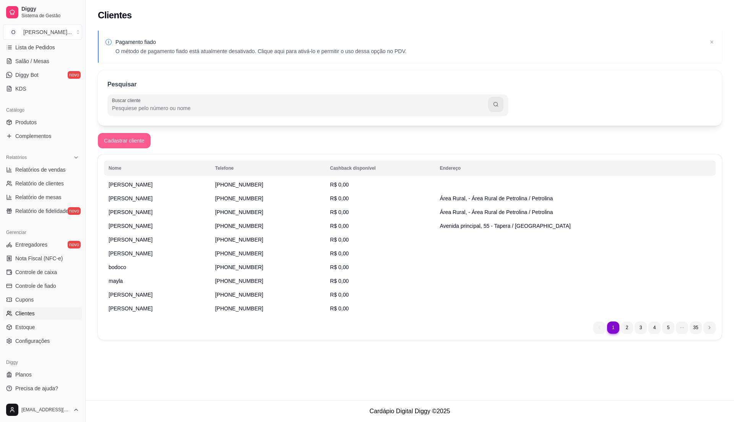
click at [129, 138] on button "Cadastrar cliente" at bounding box center [124, 140] width 53 height 15
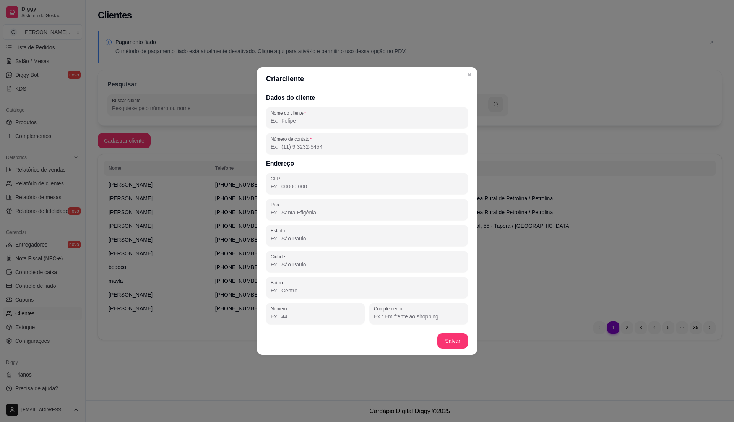
click at [313, 120] on input "Nome do cliente" at bounding box center [367, 121] width 193 height 8
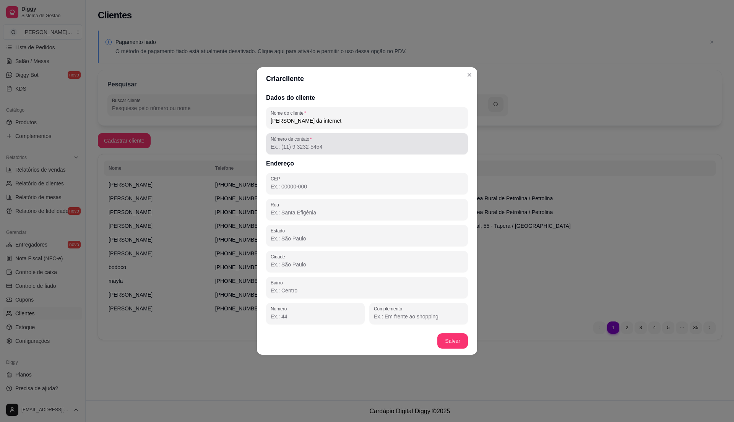
type input "[PERSON_NAME] da internet"
click at [331, 150] on input "Número de contato" at bounding box center [367, 147] width 193 height 8
click at [311, 147] on input "Número de contato" at bounding box center [367, 147] width 193 height 8
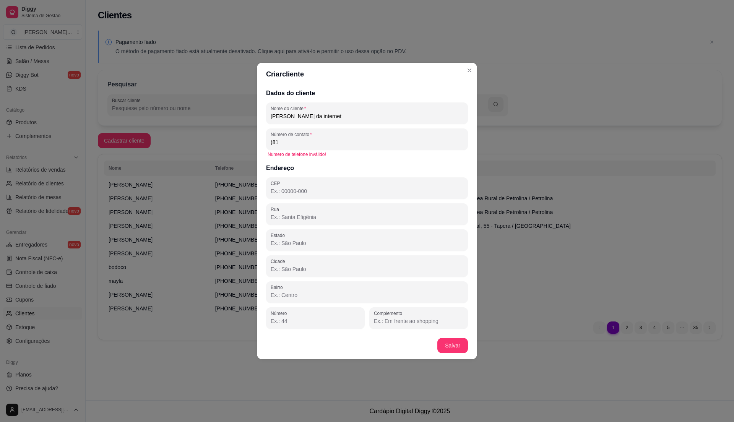
type input "(8"
type input "(4"
click at [301, 144] on input "(87) 9" at bounding box center [367, 142] width 193 height 8
click at [303, 144] on input "(87) 9815-6" at bounding box center [367, 142] width 193 height 8
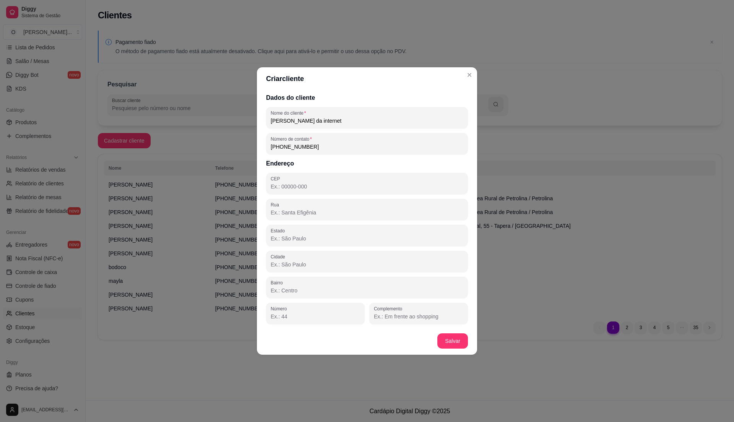
type input "[PHONE_NUMBER]"
click at [313, 187] on input "CEP" at bounding box center [367, 187] width 193 height 8
type input "56334-899"
type input "PE"
type input "Petrolina"
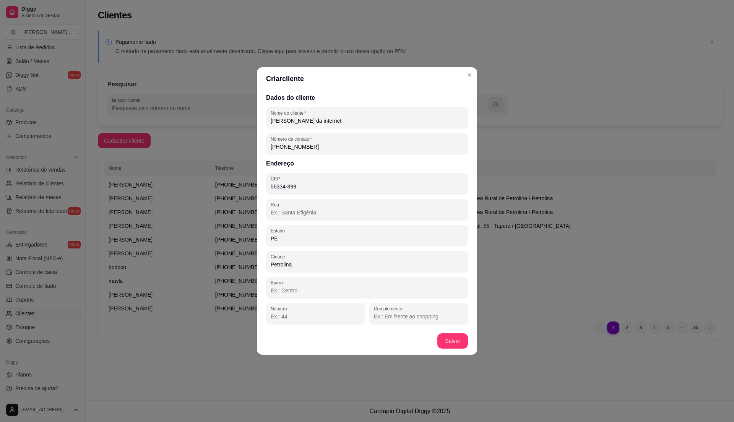
type input "Área Rural de Petrolina"
type input "casa da [PERSON_NAME]"
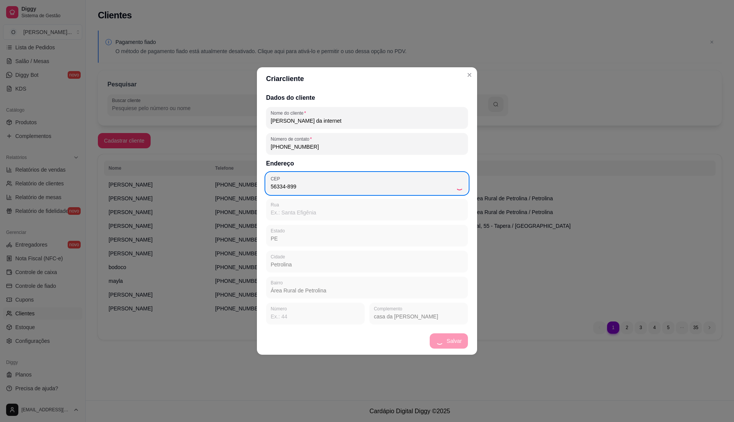
type input "Área Rural"
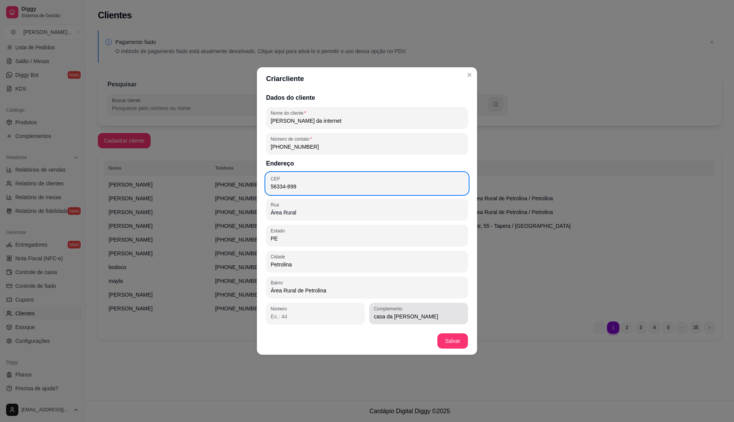
click at [417, 317] on input "casa da [PERSON_NAME]" at bounding box center [419, 317] width 90 height 8
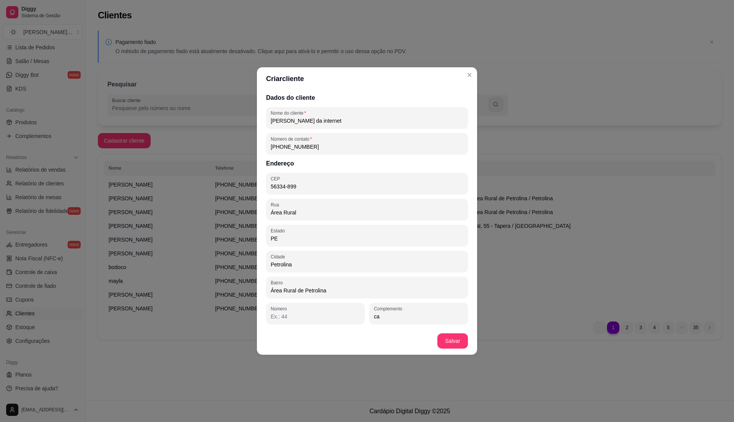
type input "c"
type input "nora de [PERSON_NAME] da enternt"
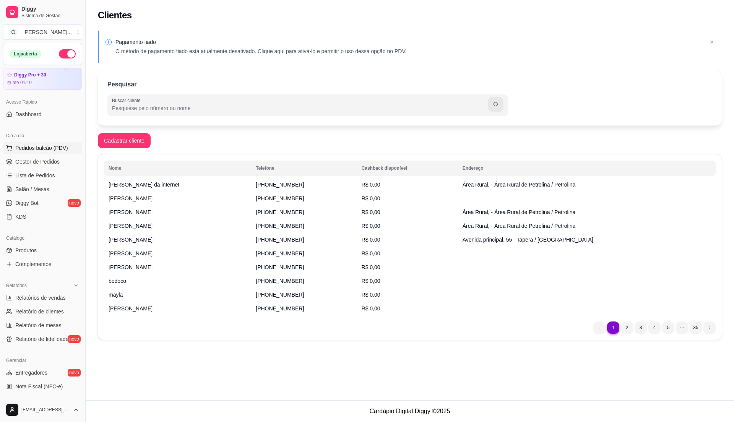
click at [49, 148] on span "Pedidos balcão (PDV)" at bounding box center [41, 148] width 53 height 8
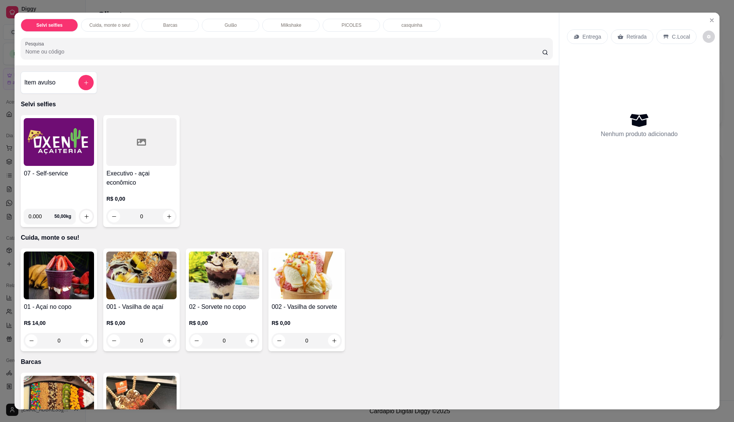
click at [39, 171] on h4 "07 - Self-service" at bounding box center [59, 173] width 70 height 9
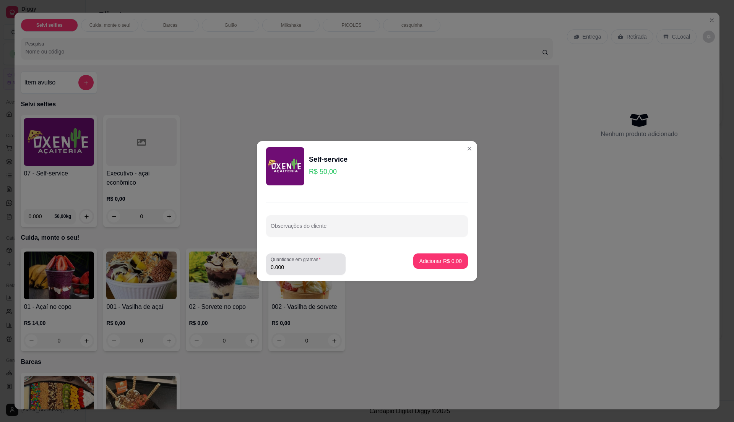
click at [307, 265] on input "0.000" at bounding box center [306, 268] width 70 height 8
type input "0.345"
click at [438, 267] on button "Adicionar R$ 17,25" at bounding box center [439, 261] width 56 height 15
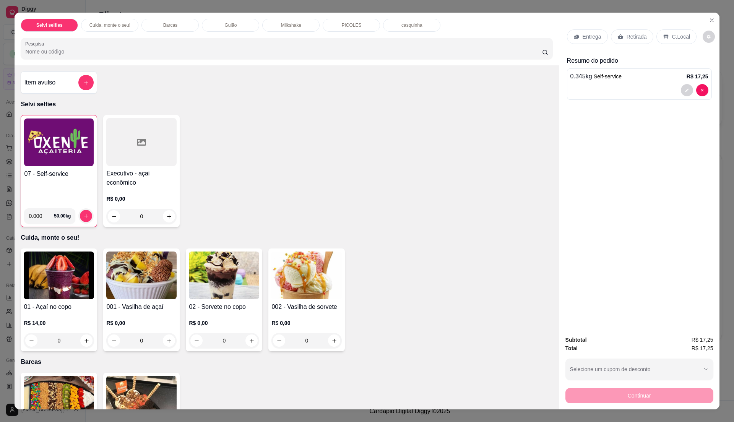
click at [36, 196] on div "07 - Self-service" at bounding box center [59, 185] width 70 height 33
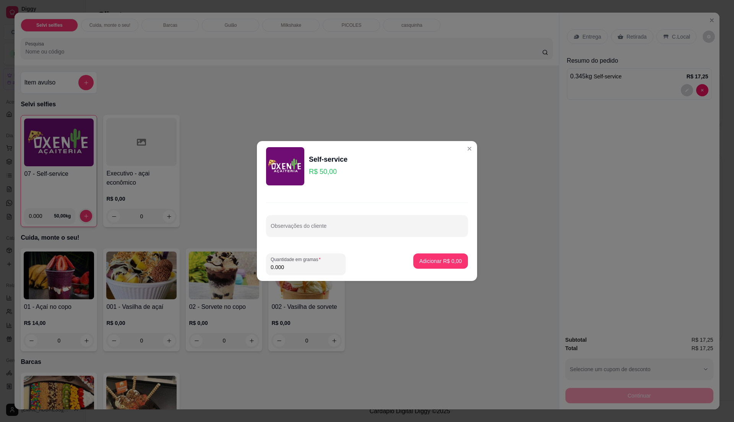
click at [297, 269] on input "0.000" at bounding box center [306, 268] width 70 height 8
click at [300, 265] on input "0" at bounding box center [306, 268] width 70 height 8
type input "0.3"
click at [427, 264] on p "Adicionar R$ 15,00" at bounding box center [440, 261] width 46 height 8
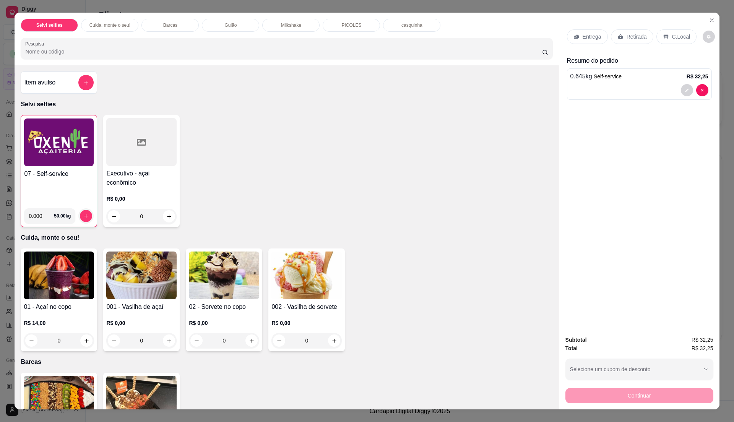
click at [682, 36] on p "C.Local" at bounding box center [681, 37] width 18 height 8
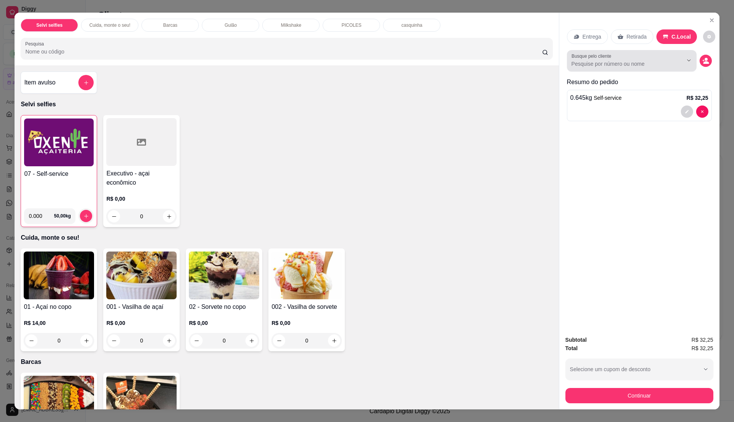
click at [652, 60] on div at bounding box center [632, 60] width 120 height 15
type input "[PERSON_NAME]"
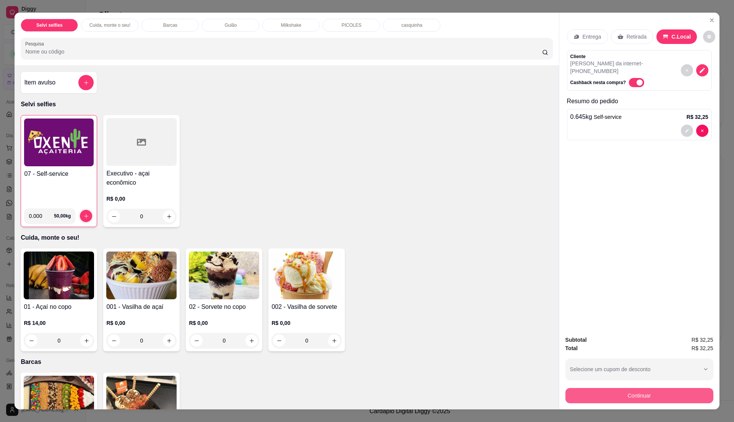
click at [649, 394] on button "Continuar" at bounding box center [640, 395] width 148 height 15
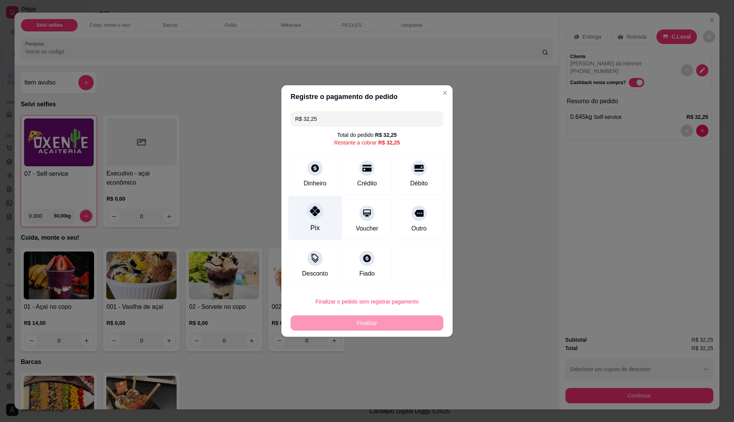
click at [319, 224] on div "Pix" at bounding box center [315, 218] width 54 height 45
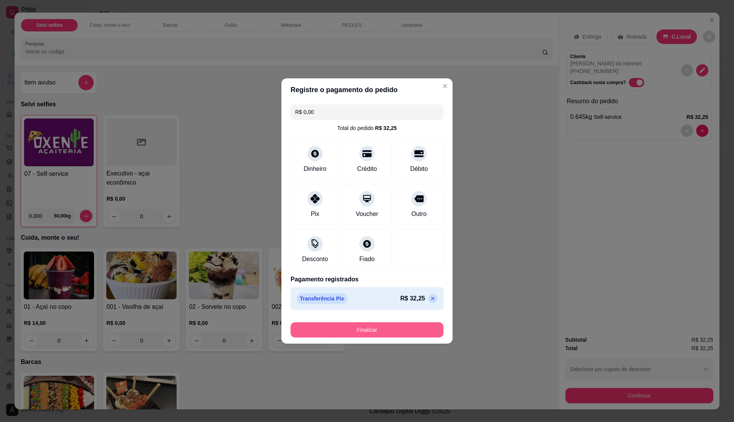
click at [392, 332] on button "Finalizar" at bounding box center [367, 329] width 153 height 15
type input "-R$ 32,25"
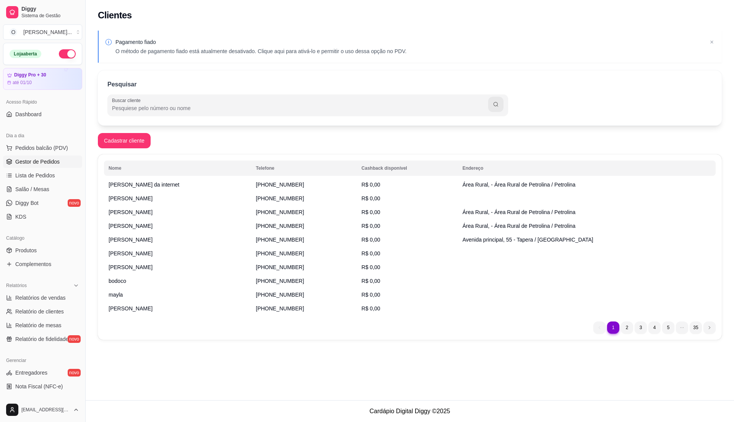
click at [24, 160] on span "Gestor de Pedidos" at bounding box center [37, 162] width 44 height 8
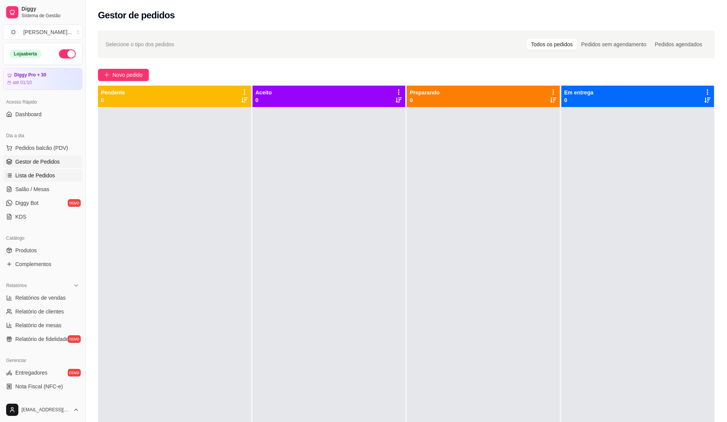
click at [34, 181] on link "Lista de Pedidos" at bounding box center [42, 175] width 79 height 12
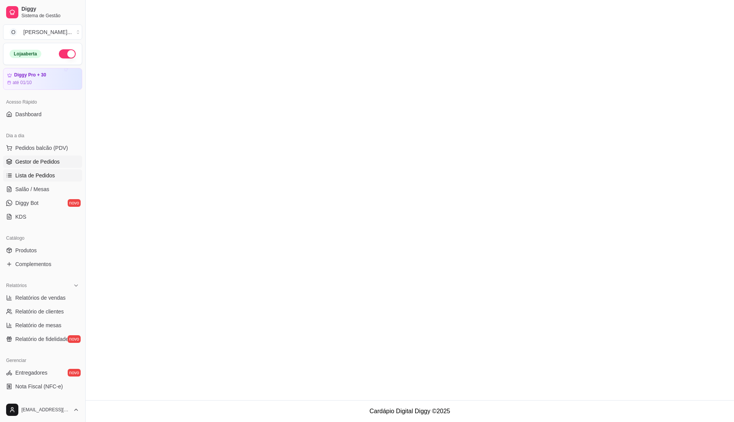
click at [37, 163] on span "Gestor de Pedidos" at bounding box center [37, 162] width 44 height 8
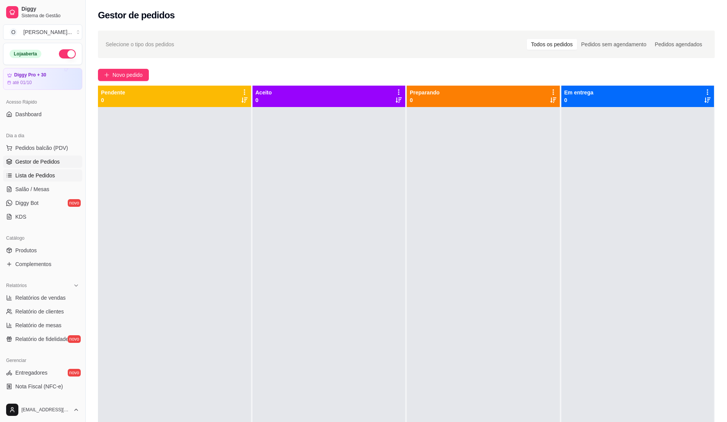
click at [37, 171] on link "Lista de Pedidos" at bounding box center [42, 175] width 79 height 12
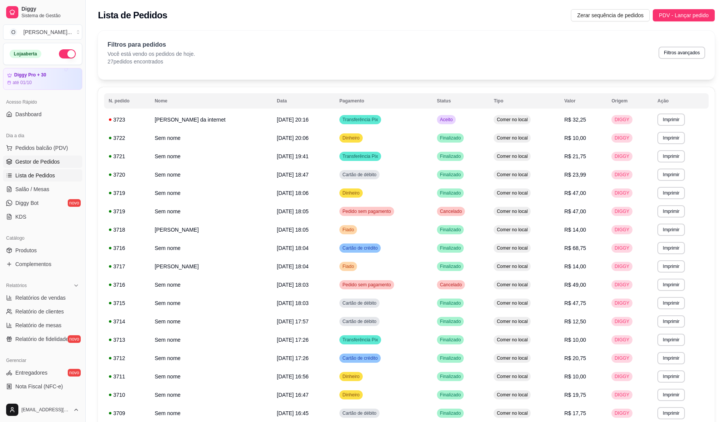
click at [37, 167] on link "Gestor de Pedidos" at bounding box center [42, 162] width 79 height 12
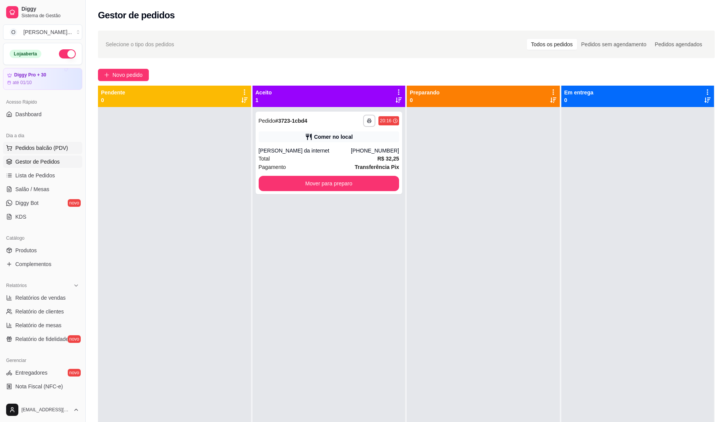
click at [54, 152] on button "Pedidos balcão (PDV)" at bounding box center [42, 148] width 79 height 12
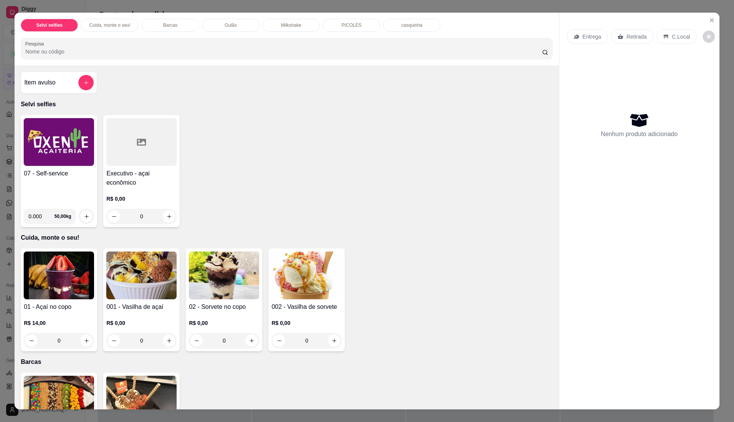
click at [52, 153] on img at bounding box center [59, 142] width 70 height 48
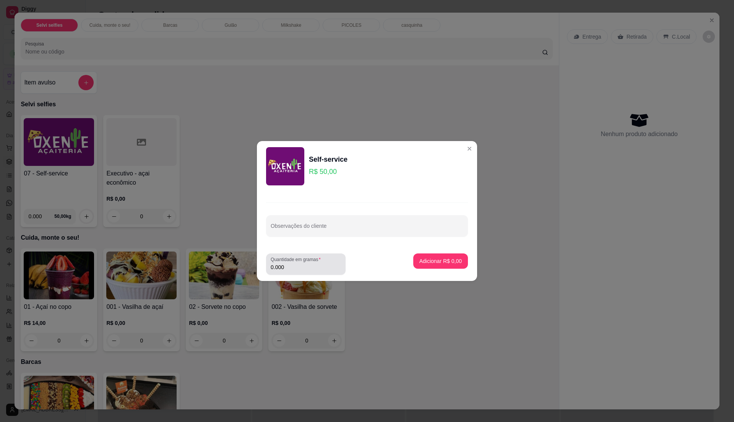
click at [308, 262] on label "Quantidade em gramas" at bounding box center [297, 259] width 53 height 7
click at [308, 264] on input "0.000" at bounding box center [306, 268] width 70 height 8
type input "0.335"
click at [455, 259] on button "Adicionar R$ 16,75" at bounding box center [439, 261] width 58 height 15
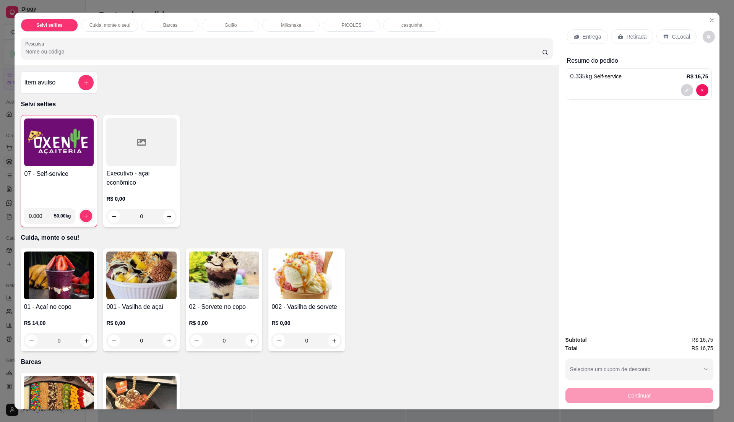
click at [51, 171] on h4 "07 - Self-service" at bounding box center [59, 173] width 70 height 9
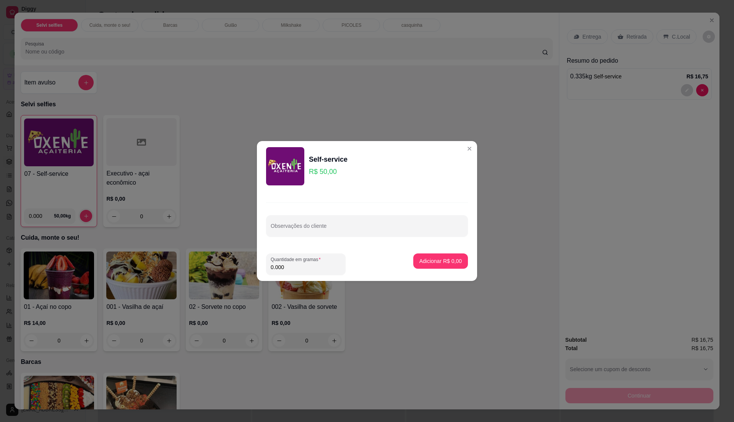
click at [316, 265] on input "0.000" at bounding box center [306, 268] width 70 height 8
click at [316, 265] on input "0" at bounding box center [306, 268] width 70 height 8
click at [312, 268] on input "0" at bounding box center [306, 268] width 70 height 8
type input "0.315"
click at [444, 261] on p "Adicionar R$ 15,75" at bounding box center [439, 260] width 44 height 7
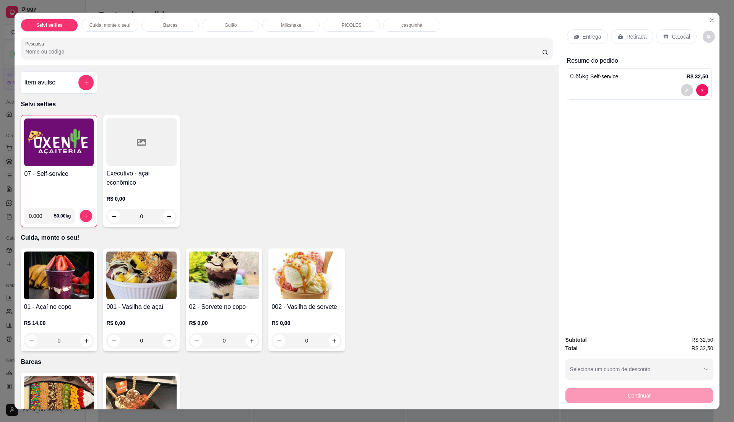
click at [667, 31] on div "C.Local" at bounding box center [677, 36] width 40 height 15
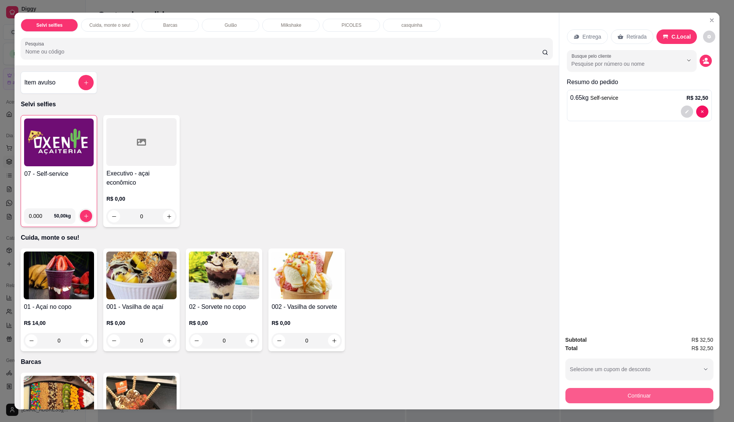
click at [627, 392] on button "Continuar" at bounding box center [640, 395] width 148 height 15
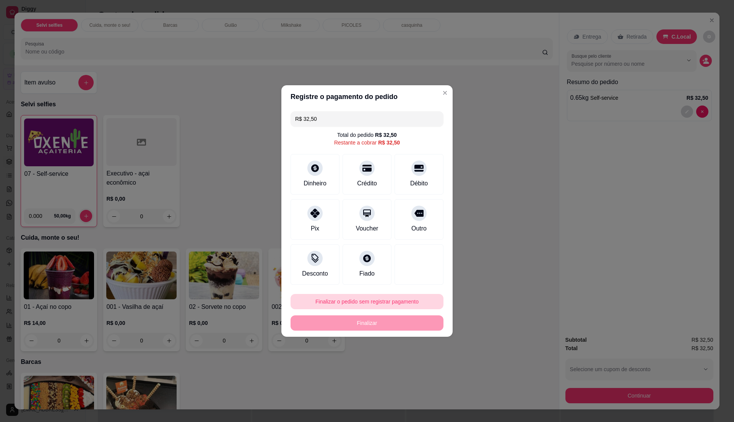
click at [375, 304] on button "Finalizar o pedido sem registrar pagamento" at bounding box center [367, 301] width 153 height 15
click at [404, 363] on button "Confirmar" at bounding box center [414, 364] width 27 height 11
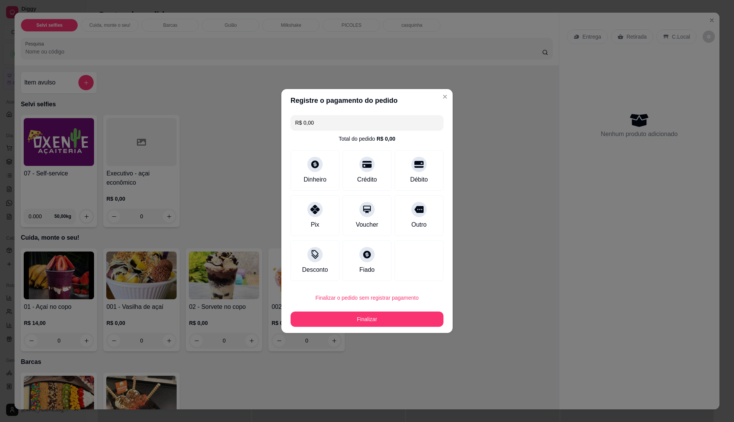
type input "R$ 0,00"
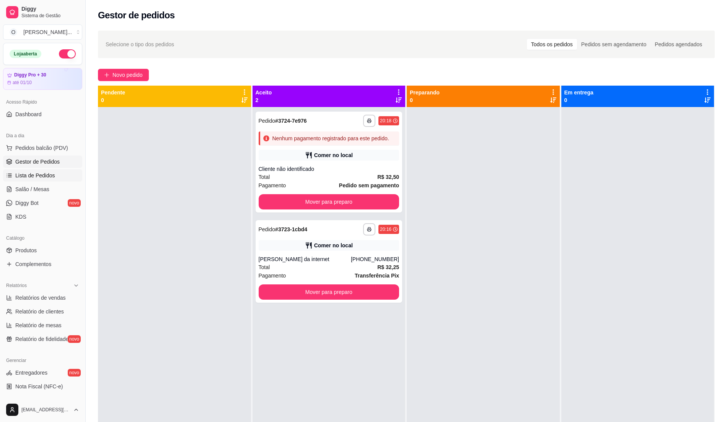
click at [52, 173] on span "Lista de Pedidos" at bounding box center [35, 176] width 40 height 8
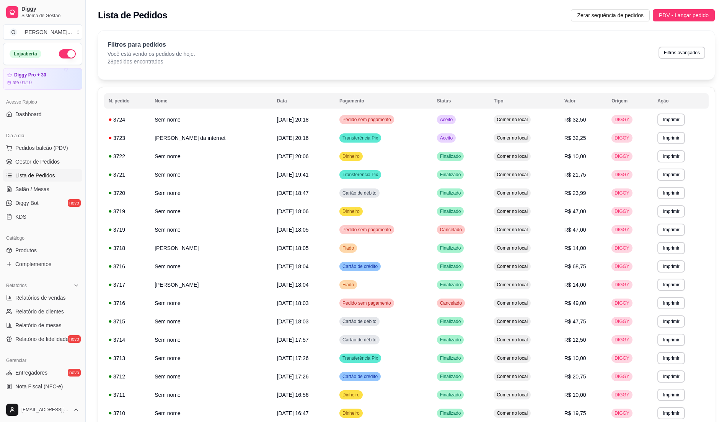
click at [52, 173] on span "Lista de Pedidos" at bounding box center [35, 176] width 40 height 8
click at [56, 167] on link "Gestor de Pedidos" at bounding box center [42, 162] width 79 height 12
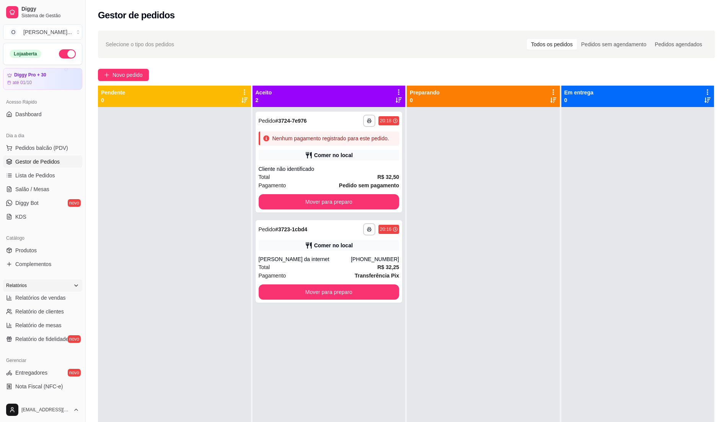
click at [52, 291] on div "Relatórios" at bounding box center [42, 286] width 79 height 12
click at [54, 285] on div "Relatórios" at bounding box center [42, 286] width 79 height 12
click at [49, 300] on span "Relatórios de vendas" at bounding box center [40, 298] width 50 height 8
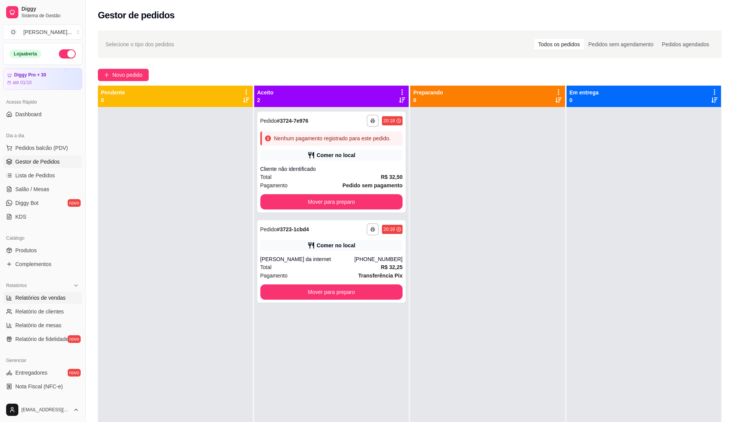
select select "ALL"
select select "0"
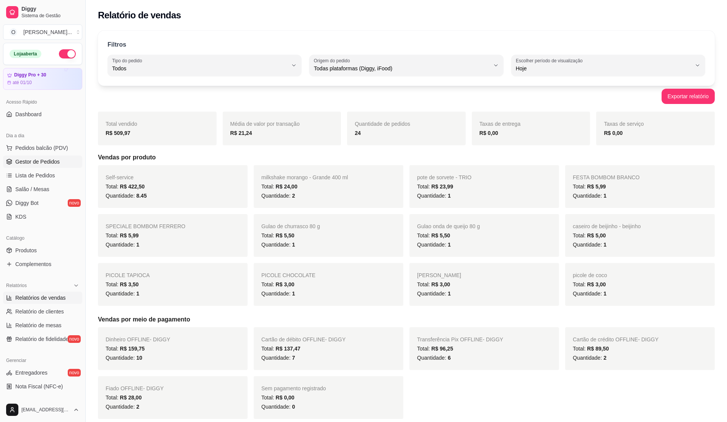
click at [54, 161] on span "Gestor de Pedidos" at bounding box center [37, 162] width 44 height 8
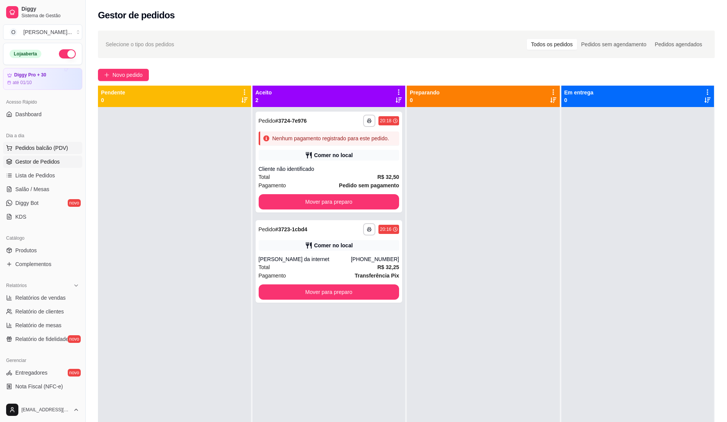
click at [21, 151] on span "Pedidos balcão (PDV)" at bounding box center [41, 148] width 53 height 8
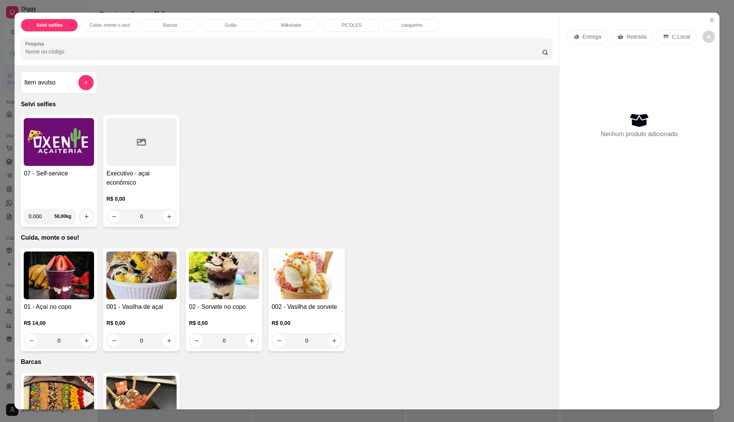
click at [70, 169] on div "07 - Self-service 0.000 50,00 kg" at bounding box center [59, 171] width 77 height 112
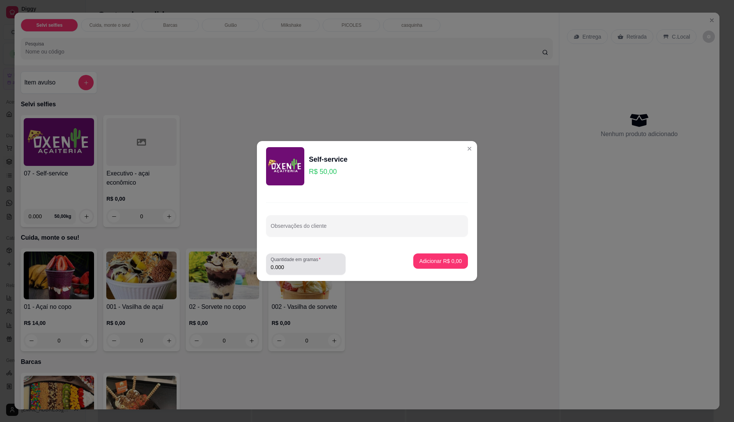
click at [304, 266] on input "0.000" at bounding box center [306, 268] width 70 height 8
click at [313, 271] on div "0.42" at bounding box center [306, 264] width 70 height 15
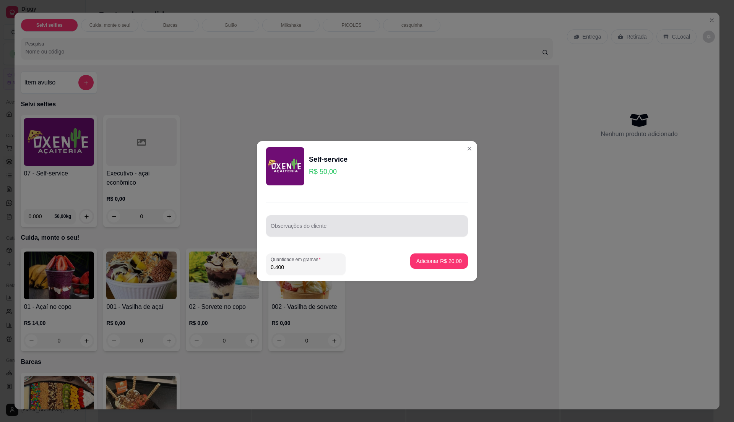
type input "0.400"
click at [370, 221] on div at bounding box center [367, 225] width 193 height 15
type input "nutela do gago"
click at [418, 256] on button "Adicionar R$ 20,00" at bounding box center [439, 261] width 58 height 15
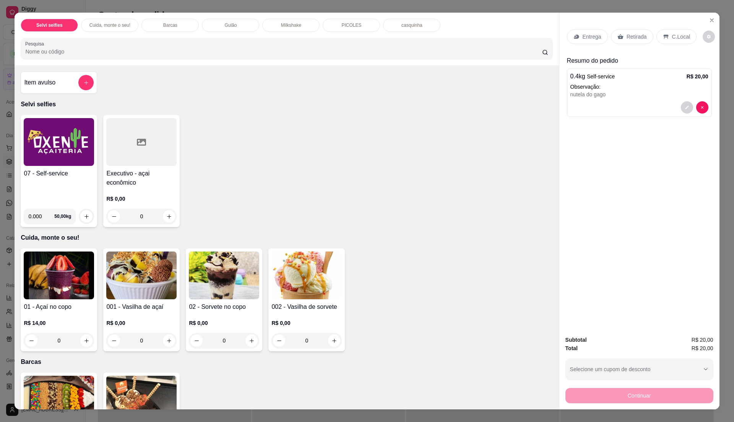
click at [677, 40] on p "C.Local" at bounding box center [681, 37] width 18 height 8
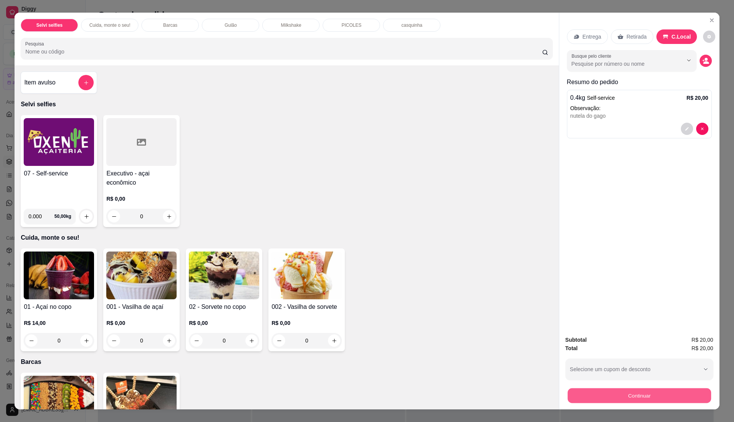
click at [634, 396] on button "Continuar" at bounding box center [639, 395] width 143 height 15
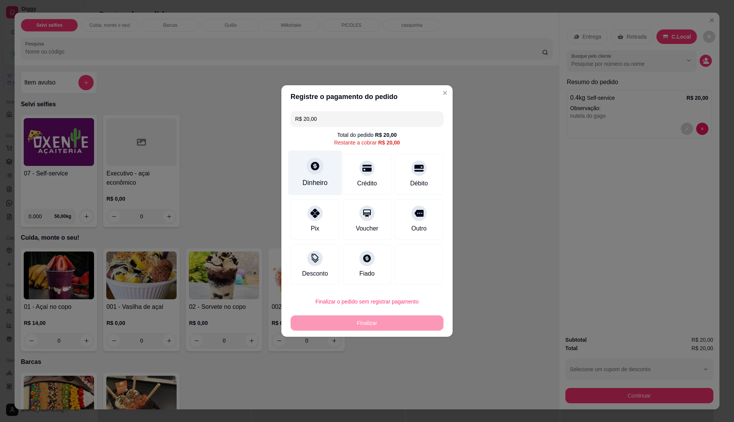
click at [311, 181] on div "Dinheiro" at bounding box center [315, 183] width 25 height 10
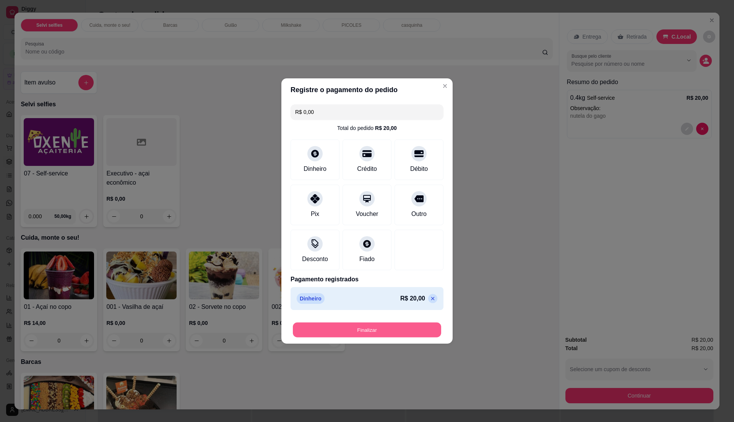
click at [422, 324] on button "Finalizar" at bounding box center [367, 330] width 148 height 15
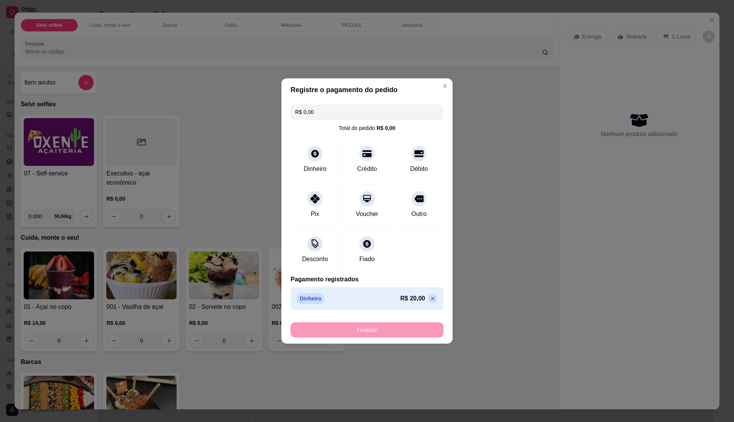
type input "-R$ 20,00"
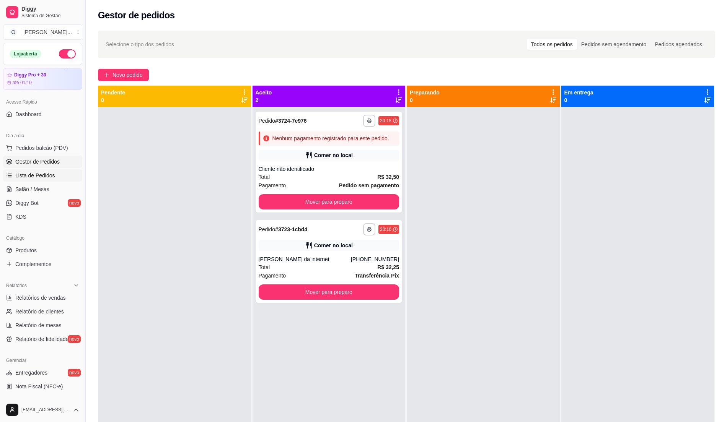
click at [41, 176] on span "Lista de Pedidos" at bounding box center [35, 176] width 40 height 8
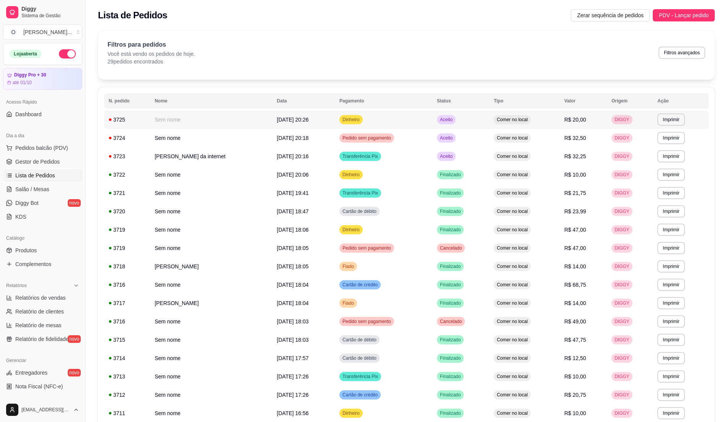
click at [594, 119] on td "R$ 20,00" at bounding box center [583, 120] width 47 height 18
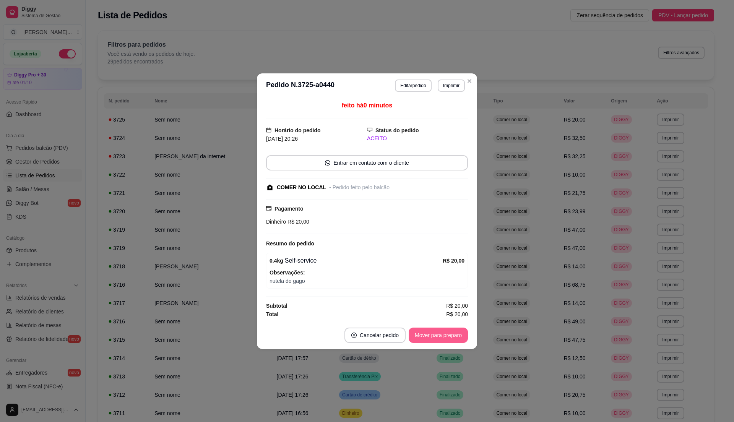
click at [451, 337] on button "Mover para preparo" at bounding box center [438, 335] width 59 height 15
click at [451, 337] on button "Mover para retirada disponível" at bounding box center [426, 335] width 82 height 15
click at [451, 337] on button "Mover para finalizado" at bounding box center [436, 335] width 63 height 15
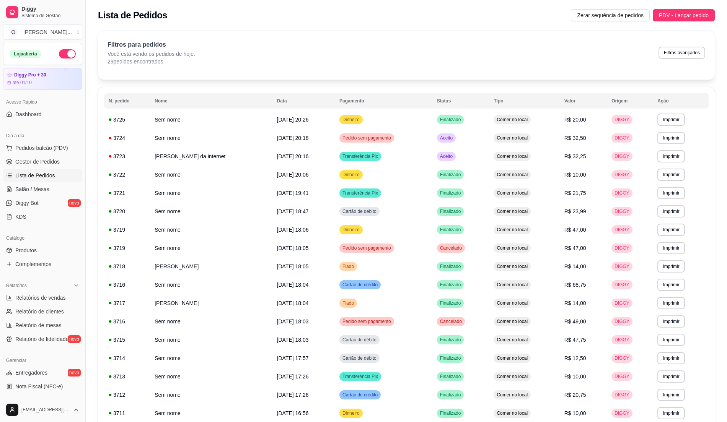
click at [32, 175] on span "Lista de Pedidos" at bounding box center [35, 176] width 40 height 8
click at [37, 167] on link "Gestor de Pedidos" at bounding box center [42, 162] width 79 height 12
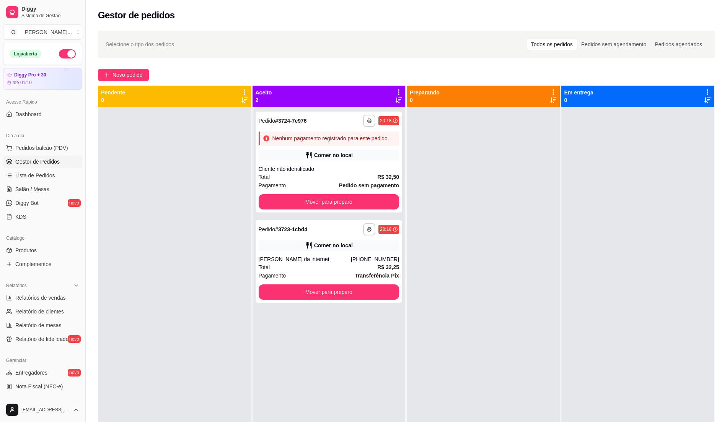
click at [422, 269] on div at bounding box center [483, 318] width 153 height 422
click at [52, 302] on link "Relatórios de vendas" at bounding box center [42, 298] width 79 height 12
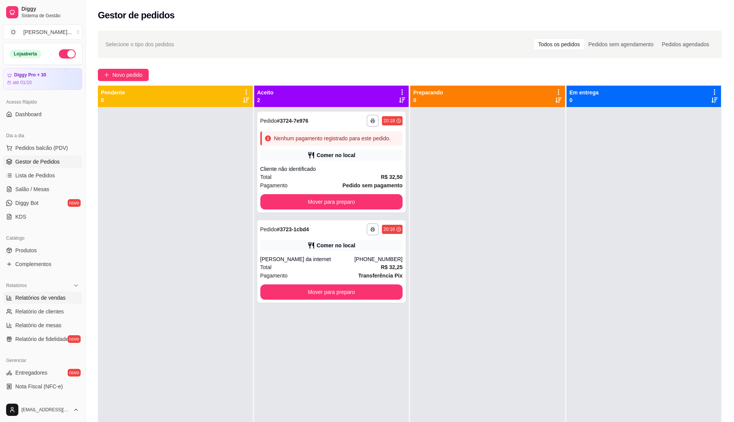
select select "ALL"
select select "0"
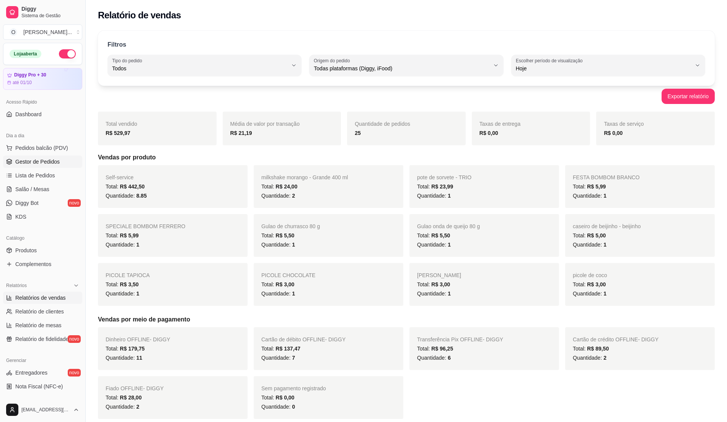
click at [54, 163] on span "Gestor de Pedidos" at bounding box center [37, 162] width 44 height 8
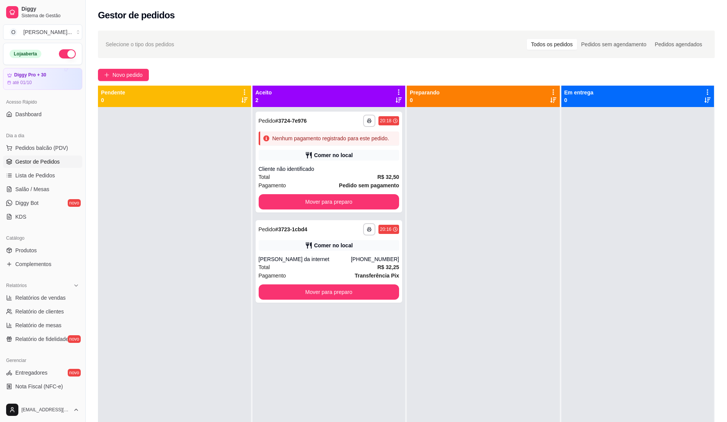
click at [101, 422] on html "**********" at bounding box center [363, 211] width 727 height 422
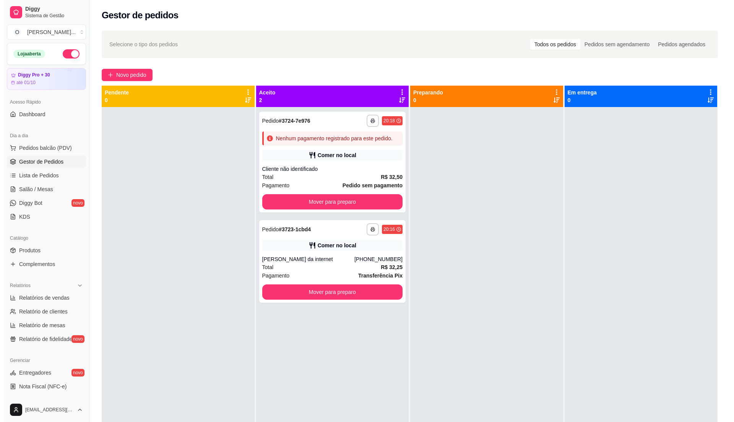
scroll to position [21, 0]
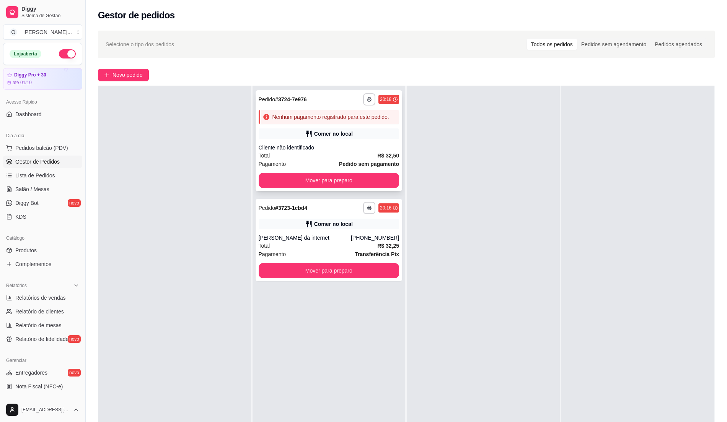
click at [361, 153] on div "Total R$ 32,50" at bounding box center [329, 155] width 141 height 8
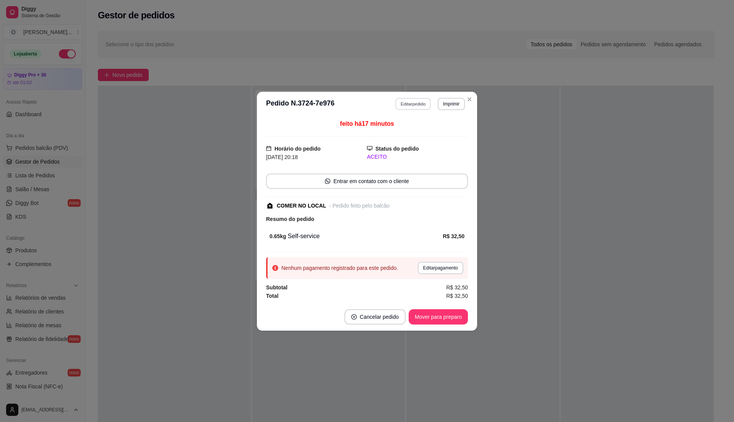
click at [406, 104] on button "Editar pedido" at bounding box center [414, 104] width 36 height 12
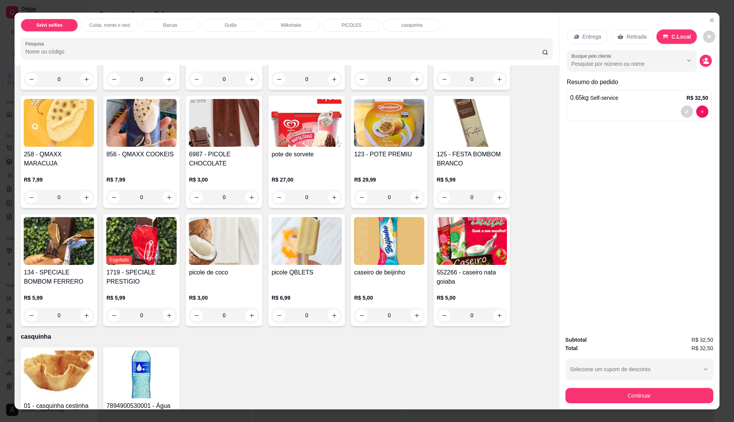
scroll to position [1076, 0]
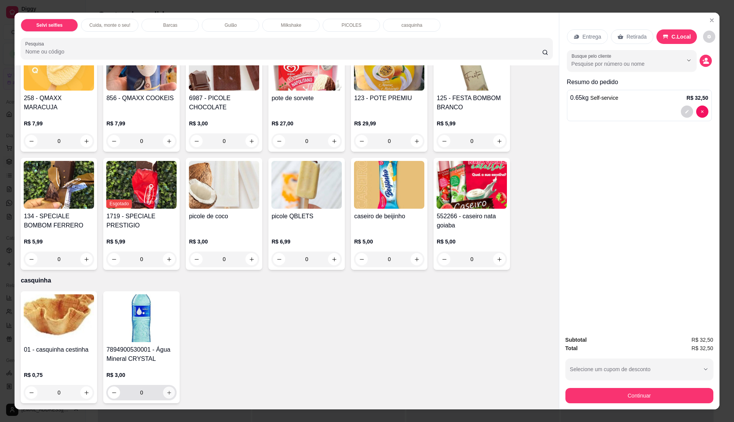
click at [168, 395] on button "increase-product-quantity" at bounding box center [169, 393] width 12 height 12
type input "1"
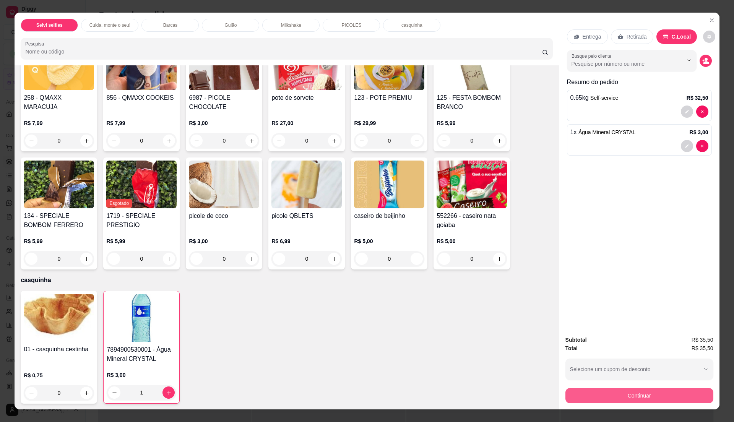
click at [660, 394] on button "Continuar" at bounding box center [640, 395] width 148 height 15
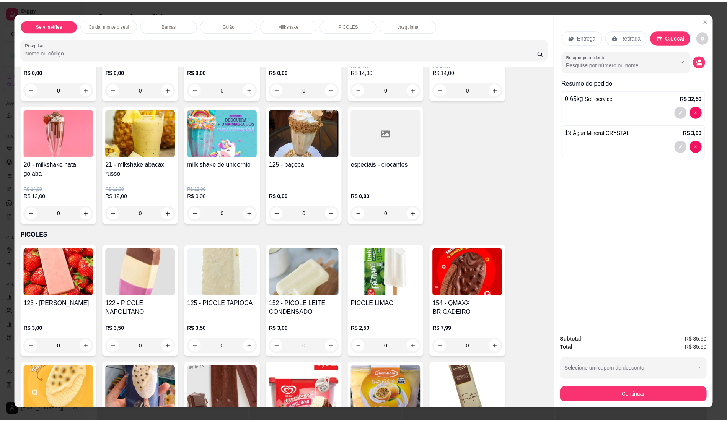
scroll to position [822, 0]
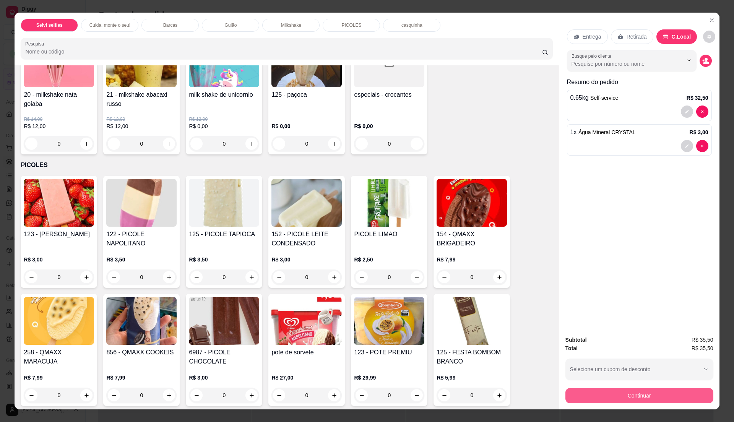
click at [611, 392] on button "Continuar" at bounding box center [640, 395] width 148 height 15
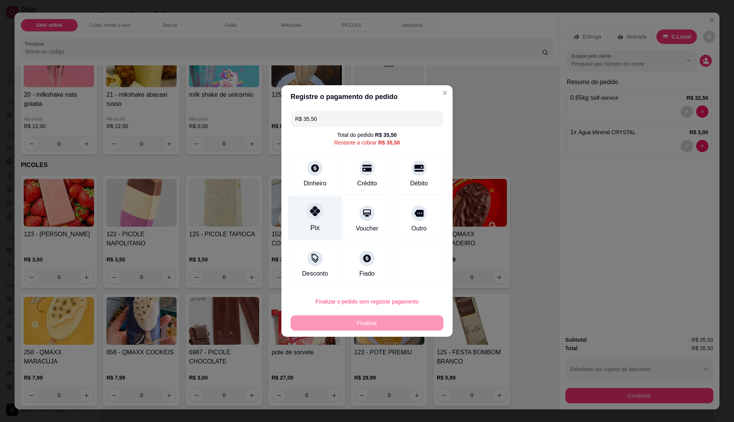
click at [320, 220] on div "Pix" at bounding box center [315, 218] width 54 height 45
type input "R$ 0,00"
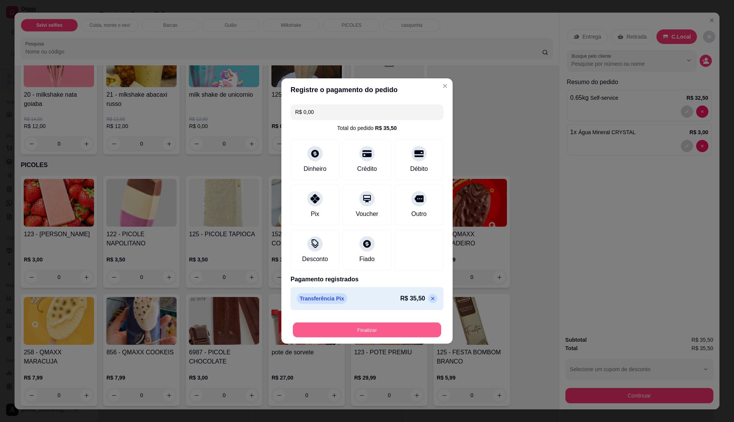
click at [340, 325] on button "Finalizar" at bounding box center [367, 330] width 148 height 15
type input "0"
type input "-R$ 35,50"
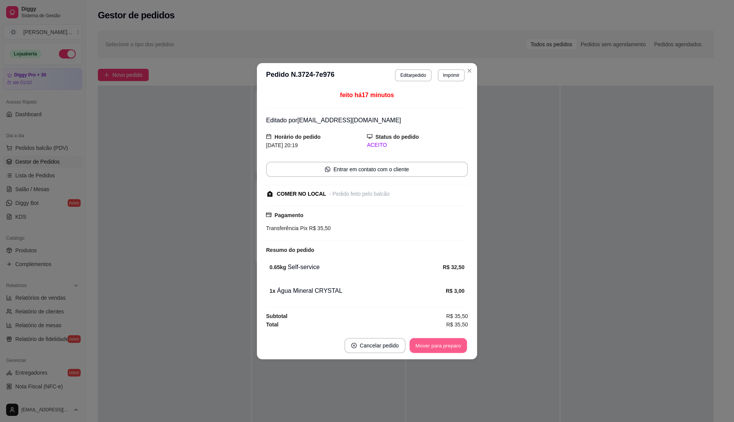
click at [454, 348] on button "Mover para preparo" at bounding box center [438, 345] width 57 height 15
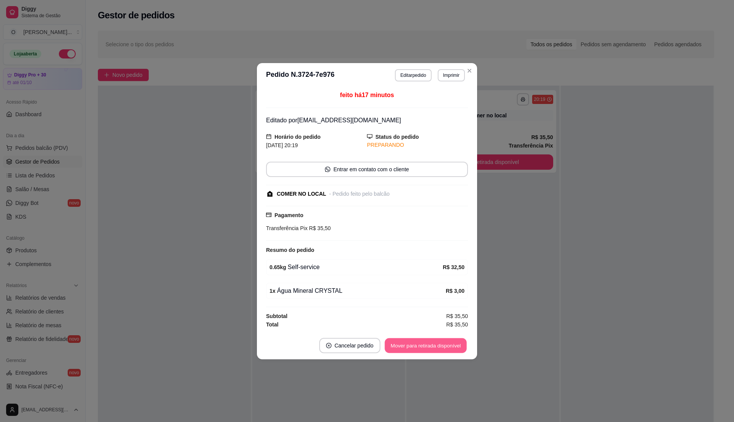
click at [454, 348] on button "Mover para retirada disponível" at bounding box center [426, 345] width 82 height 15
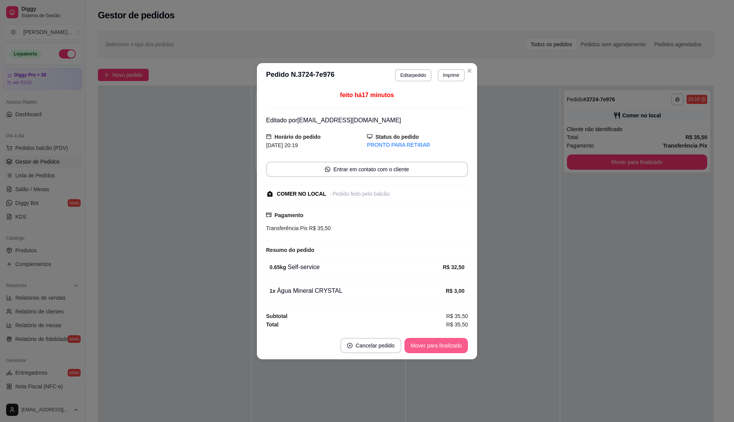
click at [454, 348] on button "Mover para finalizado" at bounding box center [436, 345] width 63 height 15
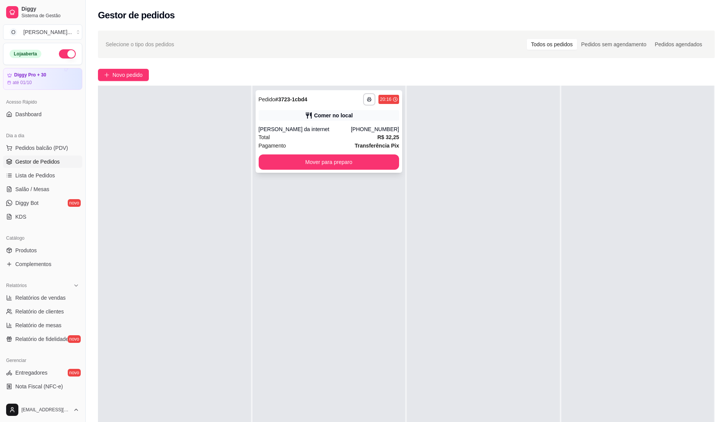
click at [352, 142] on div "Pagamento Transferência Pix" at bounding box center [329, 146] width 141 height 8
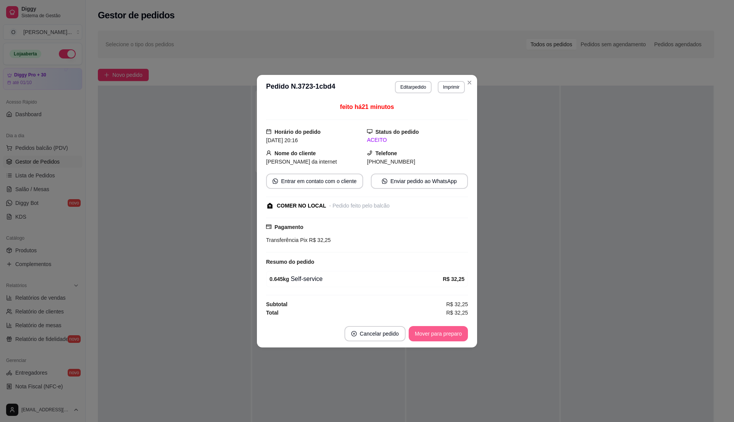
click at [454, 331] on button "Mover para preparo" at bounding box center [438, 333] width 59 height 15
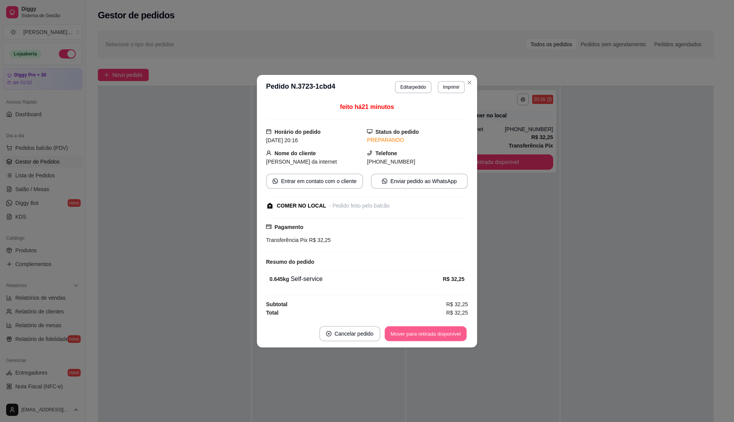
click at [454, 331] on button "Mover para retirada disponível" at bounding box center [426, 333] width 82 height 15
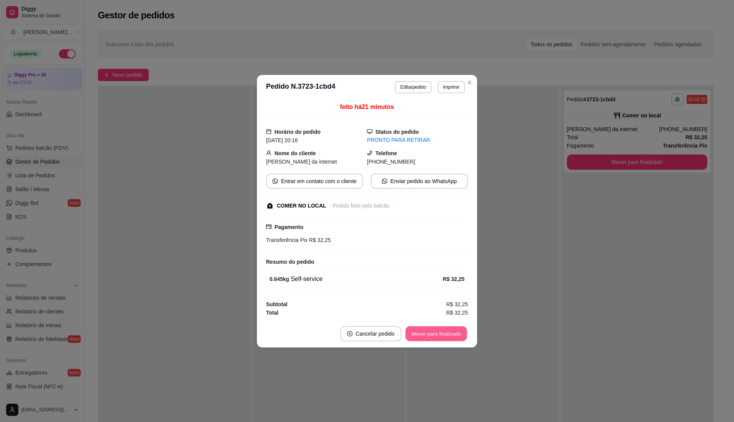
click at [454, 331] on button "Mover para finalizado" at bounding box center [437, 333] width 62 height 15
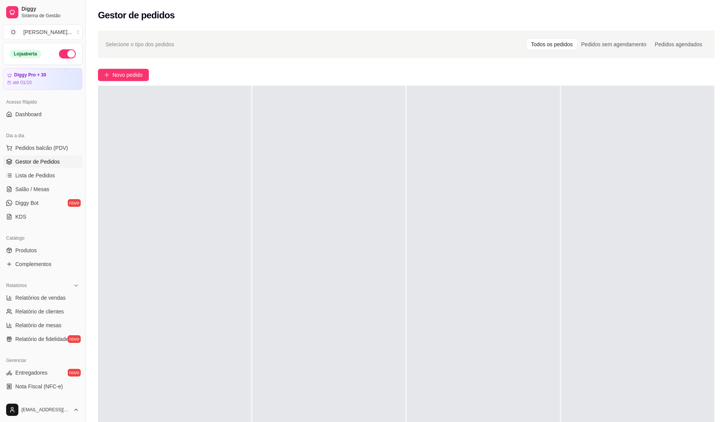
click at [59, 51] on button "button" at bounding box center [67, 53] width 17 height 9
